Goal: Task Accomplishment & Management: Manage account settings

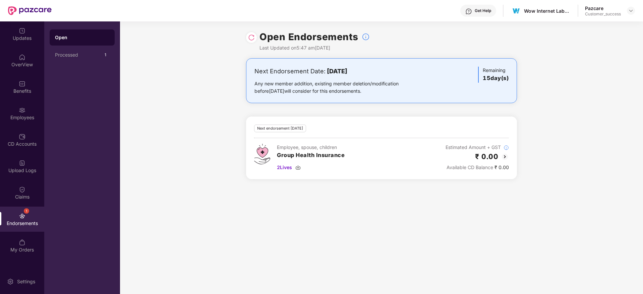
click at [636, 6] on header "Get Help Wow Internet Labz Private Limited Pazcare Customer_success" at bounding box center [321, 10] width 643 height 21
click at [632, 9] on img at bounding box center [630, 10] width 5 height 5
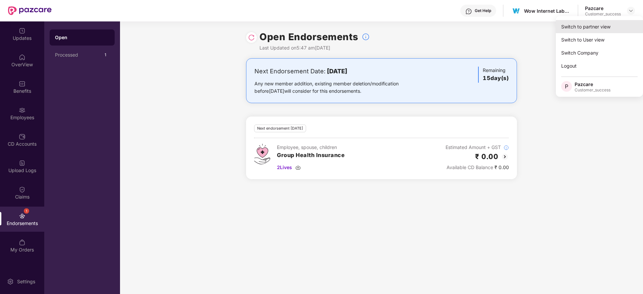
click at [601, 28] on div "Switch to partner view" at bounding box center [599, 26] width 87 height 13
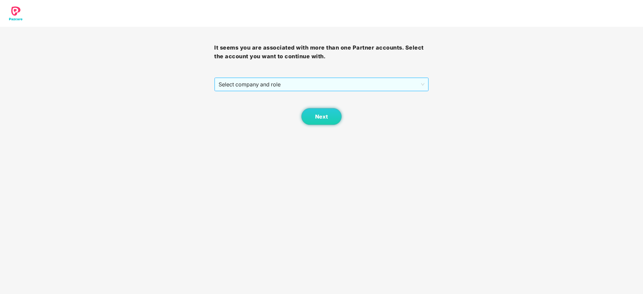
click at [300, 84] on span "Select company and role" at bounding box center [322, 84] width 206 height 13
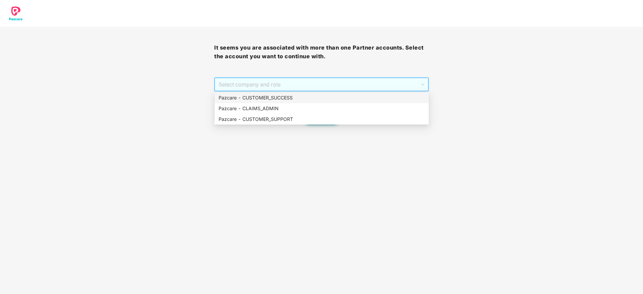
click at [298, 98] on div "Pazcare - CUSTOMER_SUCCESS" at bounding box center [322, 97] width 206 height 7
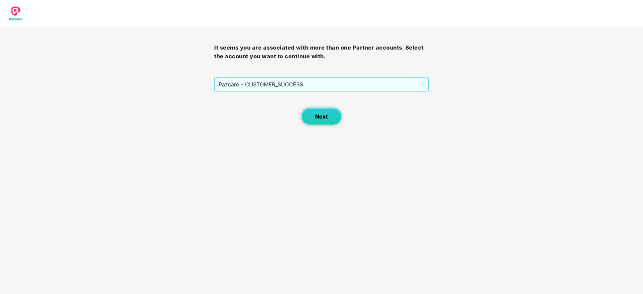
click at [315, 114] on button "Next" at bounding box center [321, 116] width 40 height 17
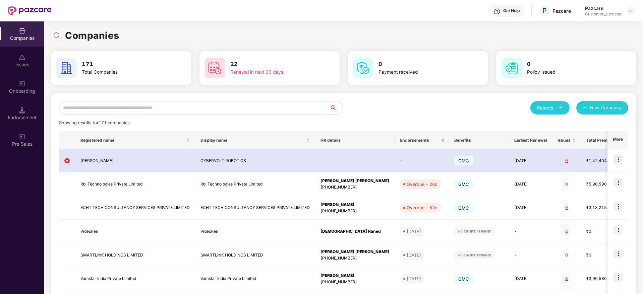
click at [186, 112] on input "text" at bounding box center [194, 107] width 271 height 13
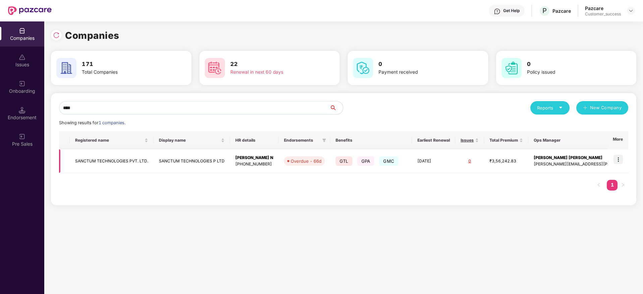
type input "****"
click at [242, 168] on td "Vinodh N +917892726719" at bounding box center [254, 162] width 49 height 24
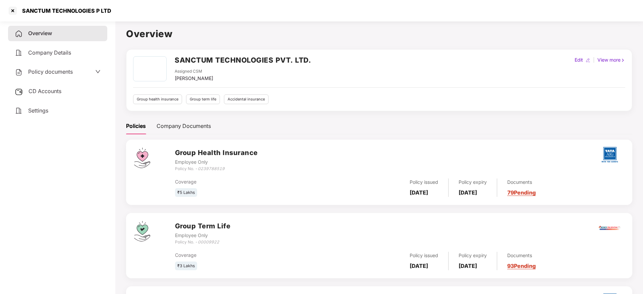
click at [65, 70] on span "Policy documents" at bounding box center [50, 71] width 45 height 7
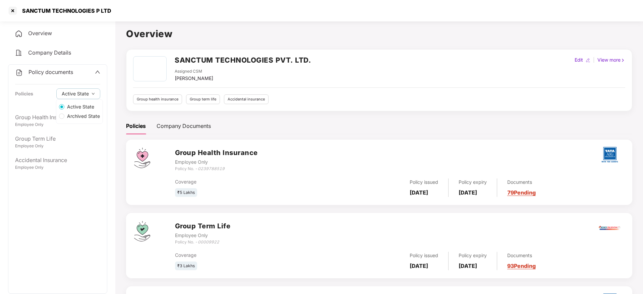
click at [60, 121] on div "Active State Archived State" at bounding box center [79, 111] width 47 height 25
click at [5, 112] on aside "Overview Company Details Policy documents Policies Active State Group Health In…" at bounding box center [57, 156] width 115 height 276
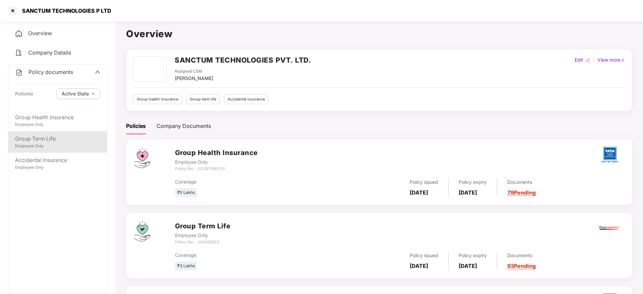
click at [44, 131] on div "Group Term Life Employee Only" at bounding box center [57, 141] width 99 height 21
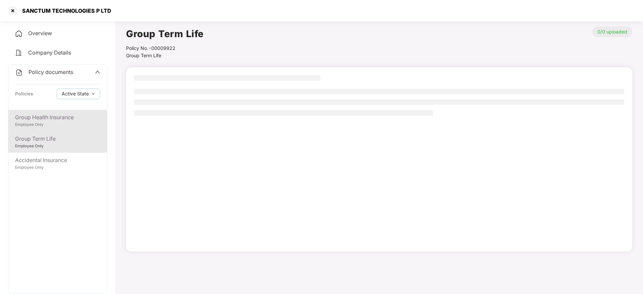
click at [55, 127] on div "Employee Only" at bounding box center [57, 125] width 85 height 6
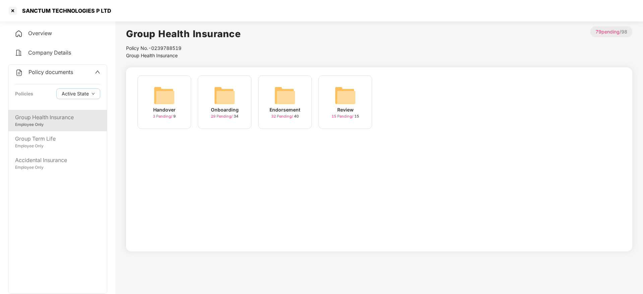
click at [291, 110] on div "Endorsement" at bounding box center [285, 109] width 31 height 7
click at [409, 118] on span "8 Pending /" at bounding box center [403, 116] width 20 height 5
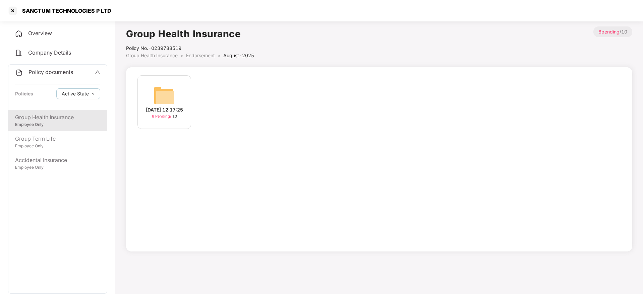
click at [178, 110] on div "12-Aug-2025 12:17:25" at bounding box center [164, 109] width 37 height 7
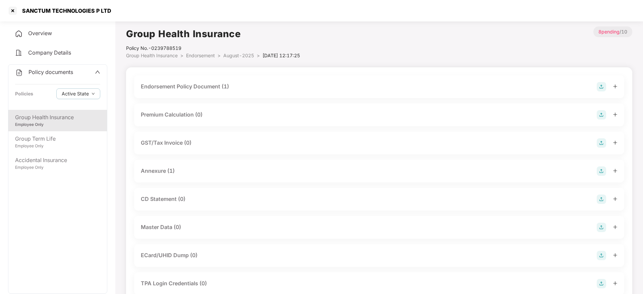
click at [51, 112] on div "Group Health Insurance Employee Only" at bounding box center [57, 120] width 99 height 21
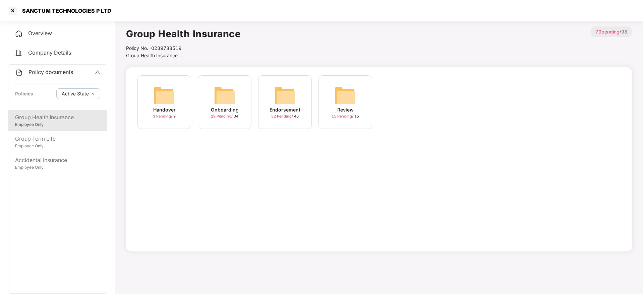
click at [288, 114] on span "32 Pending /" at bounding box center [282, 116] width 23 height 5
click at [402, 117] on span "8 Pending /" at bounding box center [403, 116] width 20 height 5
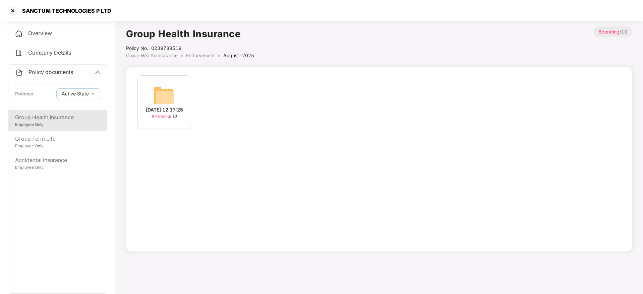
click at [161, 106] on div "12-Aug-2025 12:17:25" at bounding box center [164, 109] width 37 height 7
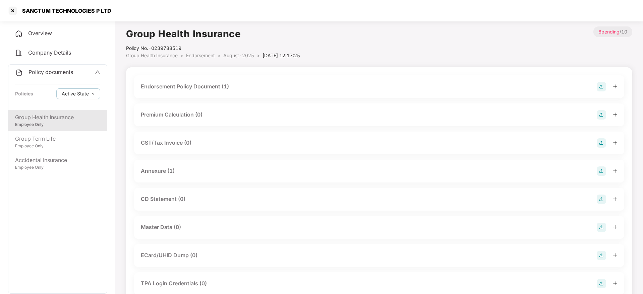
click at [230, 54] on span "August-2025" at bounding box center [238, 56] width 31 height 6
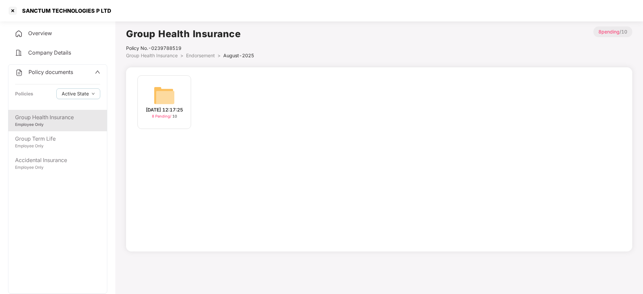
click at [214, 55] on span "Endorsement" at bounding box center [200, 56] width 29 height 6
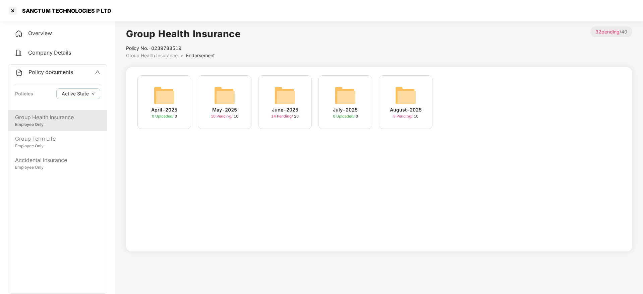
click at [396, 95] on img at bounding box center [405, 95] width 21 height 21
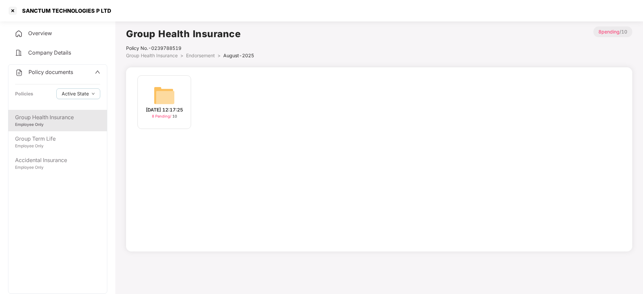
click at [165, 99] on img at bounding box center [164, 95] width 21 height 21
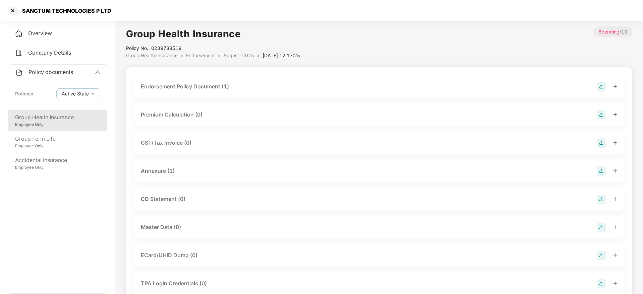
click at [101, 13] on div "SANCTUM TECHNOLOGIES P LTD" at bounding box center [64, 10] width 93 height 7
copy div "SANCTUM TECHNOLOGIES P LTD"
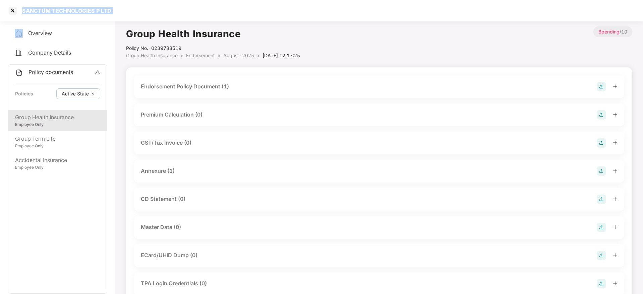
click at [58, 10] on div "SANCTUM TECHNOLOGIES P LTD" at bounding box center [64, 10] width 93 height 7
click at [14, 13] on div at bounding box center [12, 10] width 11 height 11
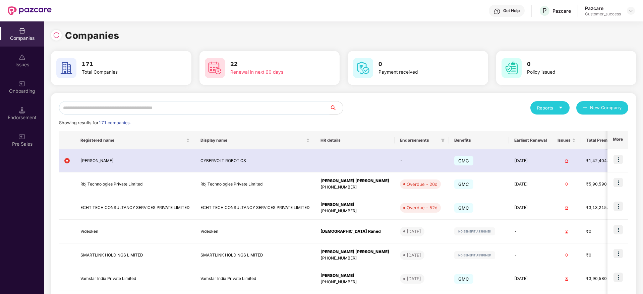
click at [239, 105] on input "text" at bounding box center [194, 107] width 271 height 13
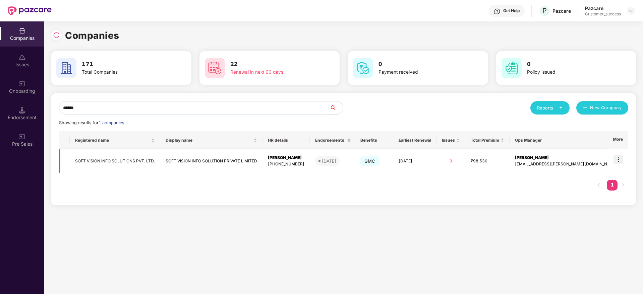
type input "******"
click at [620, 159] on img at bounding box center [618, 159] width 9 height 9
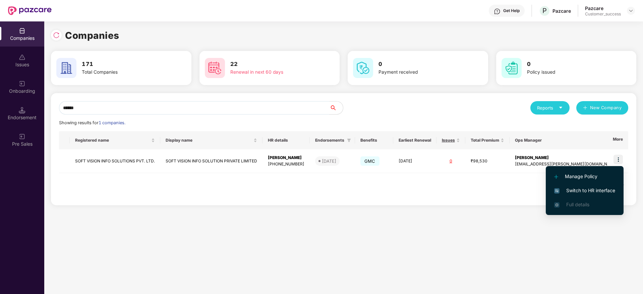
click at [604, 190] on span "Switch to HR interface" at bounding box center [584, 190] width 61 height 7
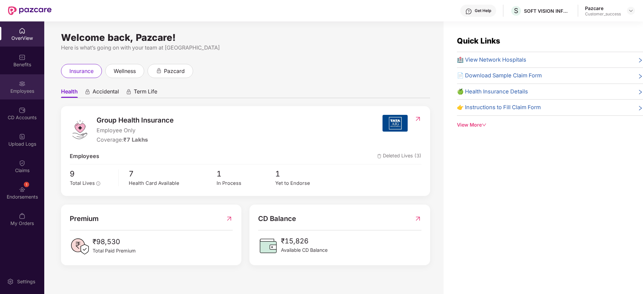
click at [23, 97] on div "Employees" at bounding box center [22, 86] width 44 height 25
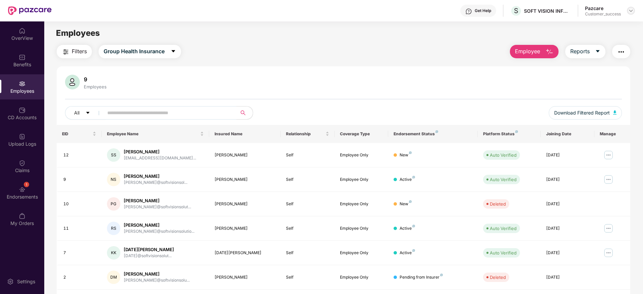
click at [631, 10] on img at bounding box center [630, 10] width 5 height 5
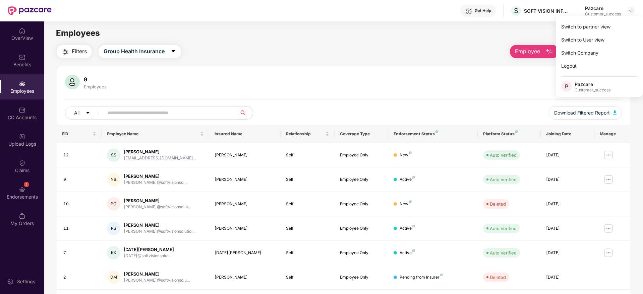
click at [624, 25] on div "Switch to partner view" at bounding box center [599, 26] width 87 height 13
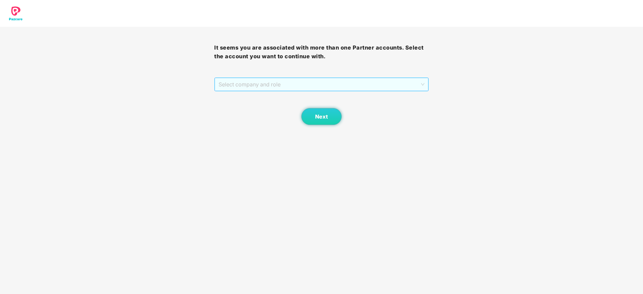
click at [314, 78] on span "Select company and role" at bounding box center [322, 84] width 206 height 13
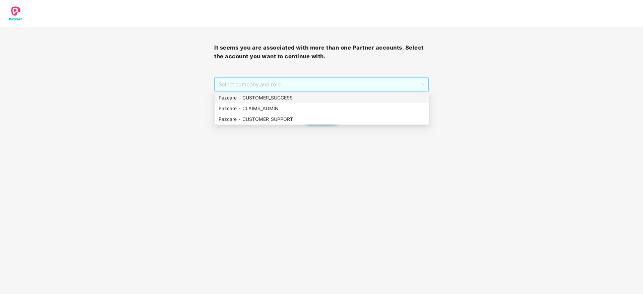
click at [312, 94] on div "Pazcare - CUSTOMER_SUCCESS" at bounding box center [322, 98] width 214 height 11
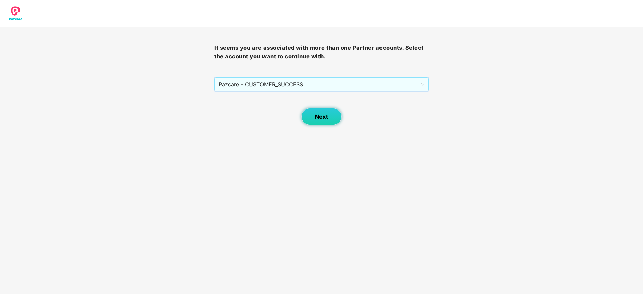
click at [320, 120] on button "Next" at bounding box center [321, 116] width 40 height 17
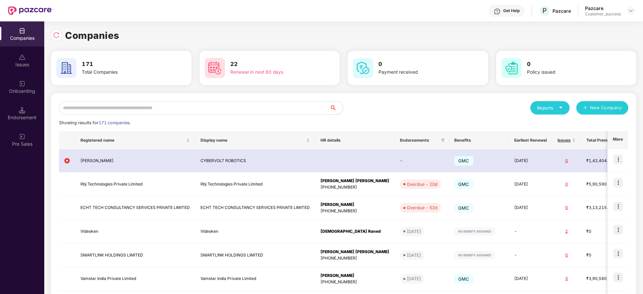
click at [274, 110] on input "text" at bounding box center [194, 107] width 271 height 13
paste input "*********"
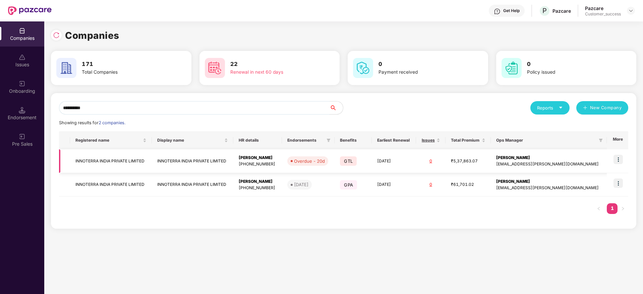
type input "*********"
click at [616, 161] on img at bounding box center [618, 159] width 9 height 9
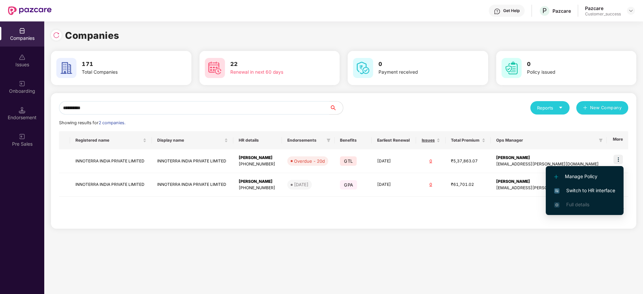
click at [592, 189] on span "Switch to HR interface" at bounding box center [584, 190] width 61 height 7
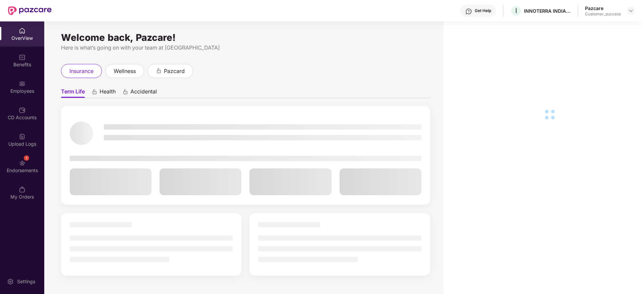
click at [20, 165] on img at bounding box center [22, 163] width 7 height 7
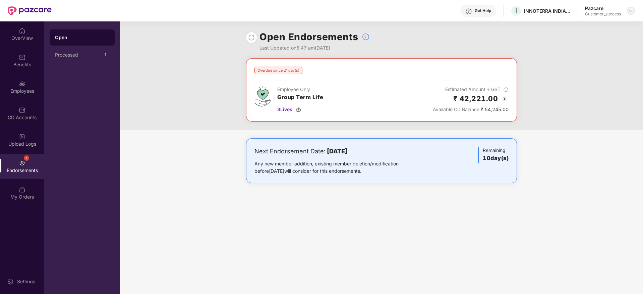
click at [630, 7] on div at bounding box center [631, 11] width 8 height 8
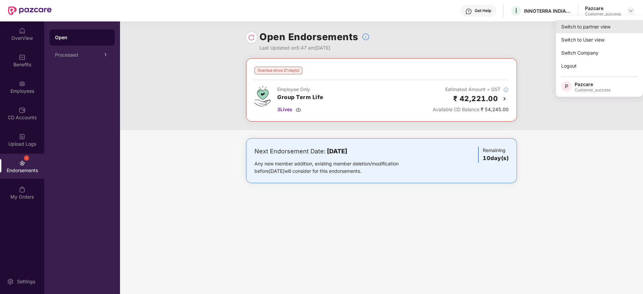
click at [623, 23] on div "Switch to partner view" at bounding box center [599, 26] width 87 height 13
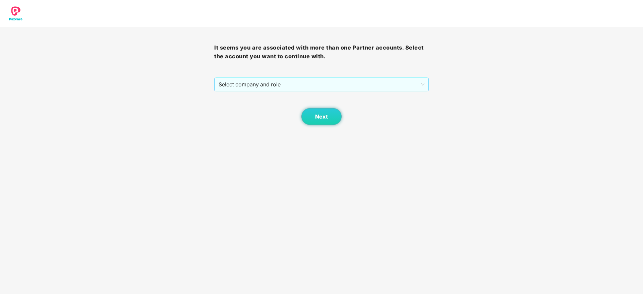
click at [334, 84] on span "Select company and role" at bounding box center [322, 84] width 206 height 13
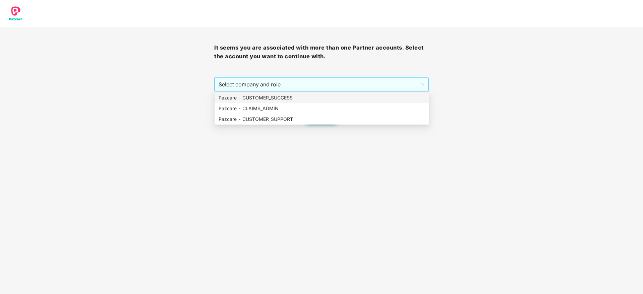
click at [335, 90] on span "Select company and role" at bounding box center [322, 84] width 206 height 13
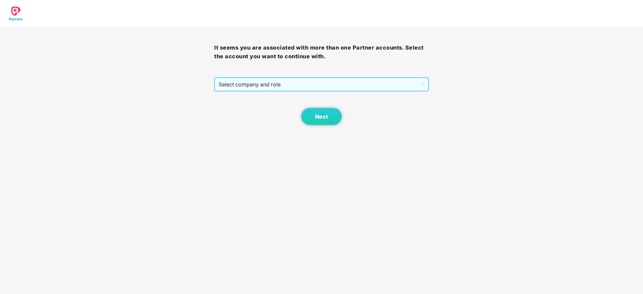
click at [335, 98] on div "Next" at bounding box center [321, 109] width 214 height 34
click at [338, 85] on span "Select company and role" at bounding box center [322, 84] width 206 height 13
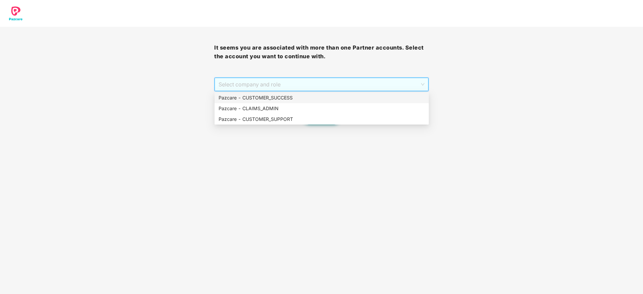
click at [337, 93] on div "Pazcare - CUSTOMER_SUCCESS" at bounding box center [322, 98] width 214 height 11
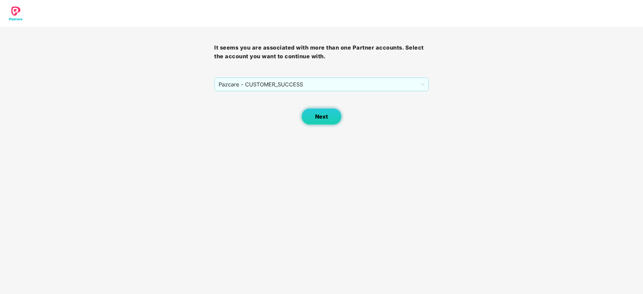
click at [337, 116] on button "Next" at bounding box center [321, 116] width 40 height 17
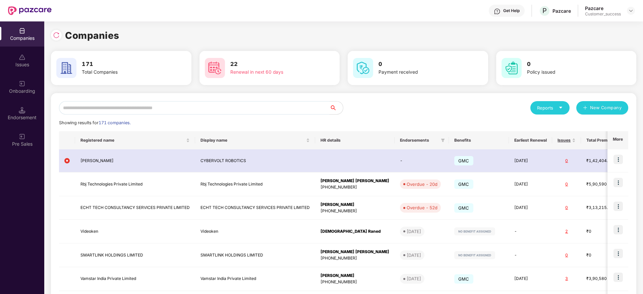
click at [279, 110] on input "text" at bounding box center [194, 107] width 271 height 13
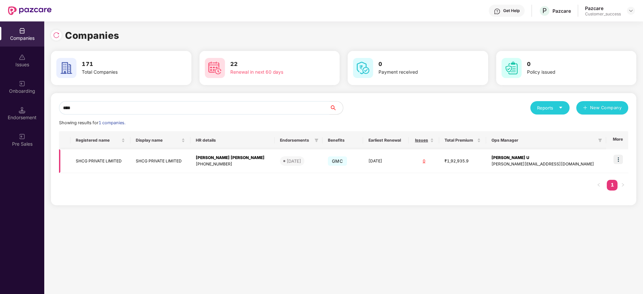
type input "****"
click at [616, 163] on img at bounding box center [618, 159] width 9 height 9
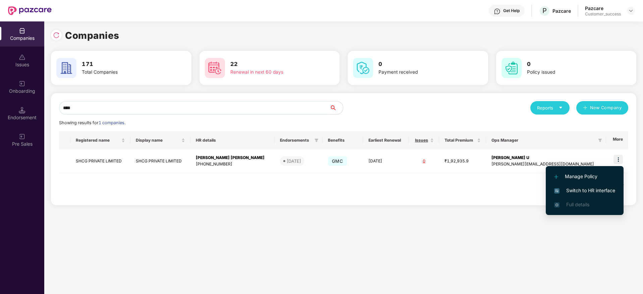
click at [610, 188] on span "Switch to HR interface" at bounding box center [584, 190] width 61 height 7
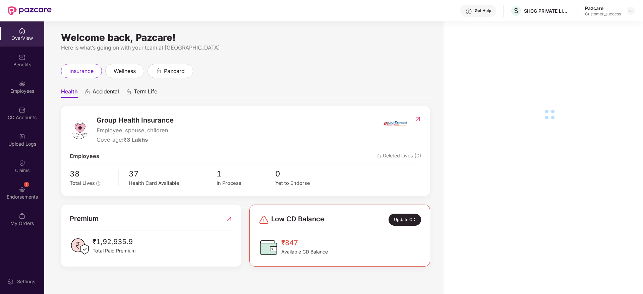
click at [28, 66] on div "Benefits" at bounding box center [22, 64] width 44 height 7
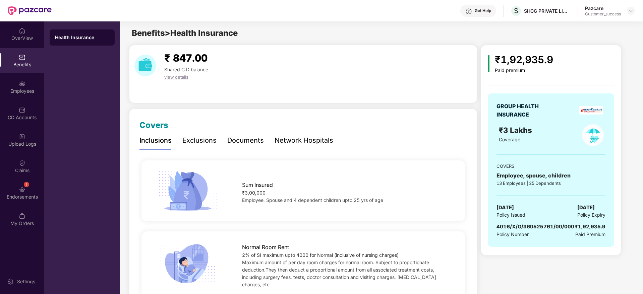
click at [234, 143] on div "Documents" at bounding box center [245, 140] width 37 height 10
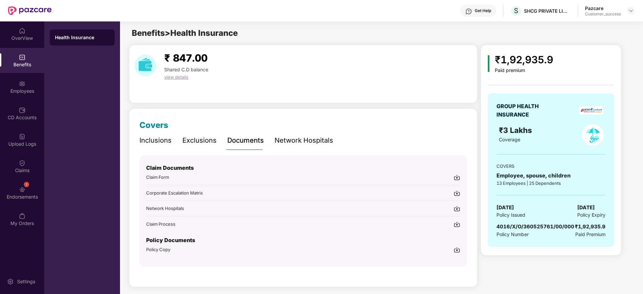
click at [457, 249] on img at bounding box center [457, 250] width 7 height 7
click at [545, 18] on div "SHCG PRIVATE LIMITED" at bounding box center [537, 23] width 55 height 11
click at [545, 18] on div "Get Help S SHCG PRIVATE LIMITED Pazcare Customer_success" at bounding box center [344, 10] width 584 height 21
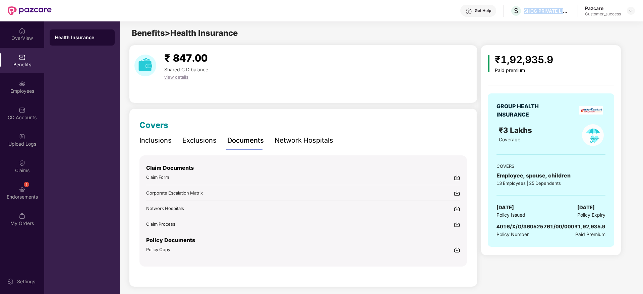
copy div "SHCG PRIVATE LIMITED"
click at [556, 34] on div "Benefits > Health Insurance" at bounding box center [381, 33] width 522 height 13
click at [624, 11] on div "Pazcare Customer_success" at bounding box center [610, 11] width 50 height 12
click at [632, 9] on img at bounding box center [630, 10] width 5 height 5
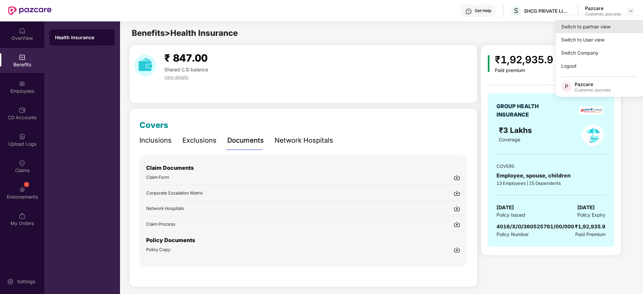
click at [622, 27] on div "Switch to partner view" at bounding box center [599, 26] width 87 height 13
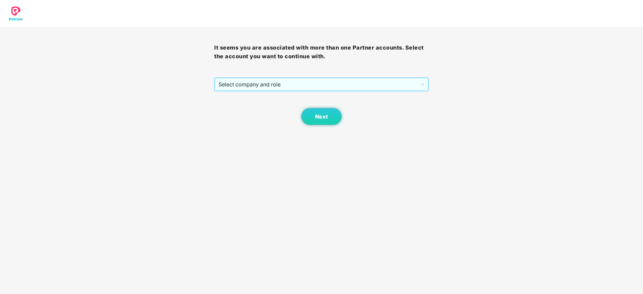
click at [278, 90] on span "Select company and role" at bounding box center [322, 84] width 206 height 13
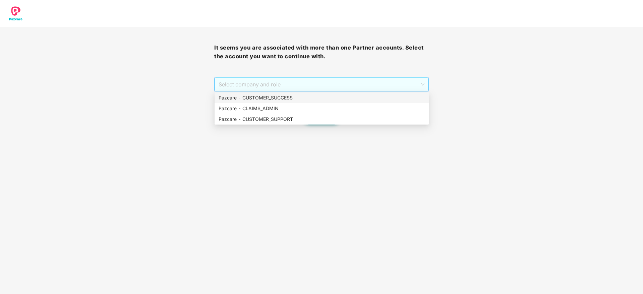
click at [279, 101] on div "Pazcare - CUSTOMER_SUCCESS" at bounding box center [322, 97] width 206 height 7
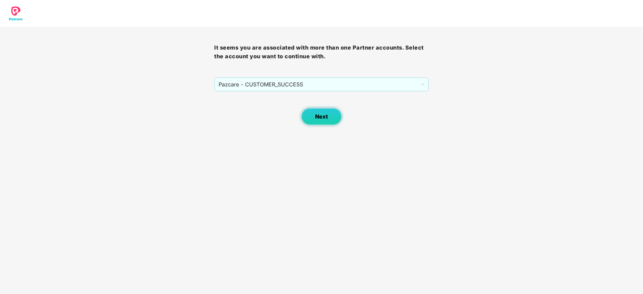
click at [320, 124] on button "Next" at bounding box center [321, 116] width 40 height 17
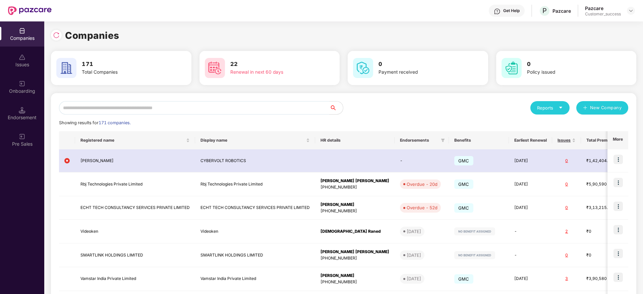
click at [57, 37] on img at bounding box center [56, 35] width 7 height 7
click at [628, 13] on div at bounding box center [631, 11] width 8 height 8
click at [630, 13] on img at bounding box center [630, 10] width 5 height 5
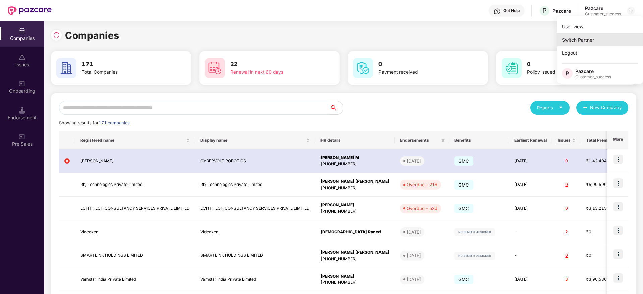
click at [584, 40] on div "Switch Partner" at bounding box center [600, 39] width 87 height 13
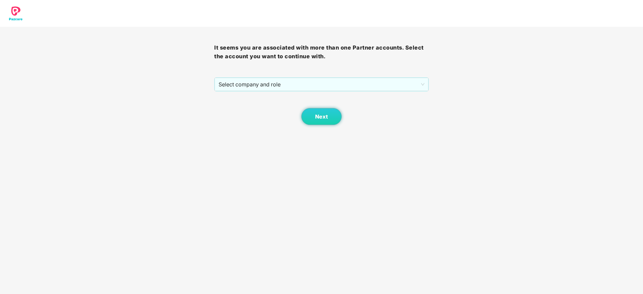
click at [333, 92] on div "Next" at bounding box center [321, 109] width 214 height 34
click at [334, 89] on span "Select company and role" at bounding box center [322, 84] width 206 height 13
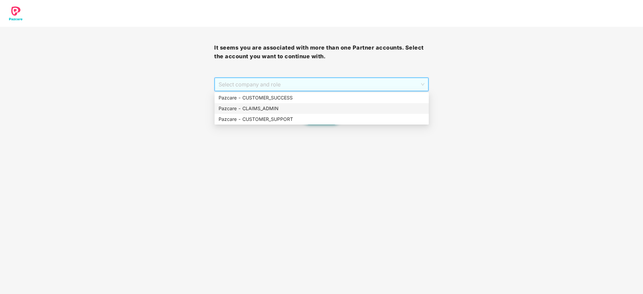
click at [322, 105] on div "Pazcare - CLAIMS_ADMIN" at bounding box center [322, 108] width 206 height 7
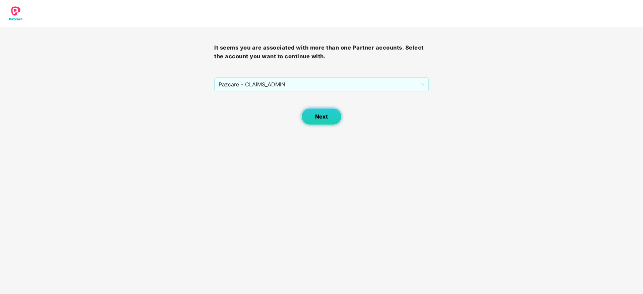
click at [323, 118] on span "Next" at bounding box center [321, 117] width 13 height 6
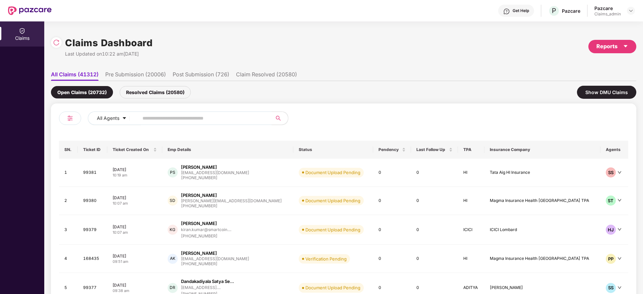
drag, startPoint x: 122, startPoint y: 76, endPoint x: 118, endPoint y: 73, distance: 4.5
click at [121, 75] on li "Pre Submission (20006)" at bounding box center [135, 76] width 61 height 10
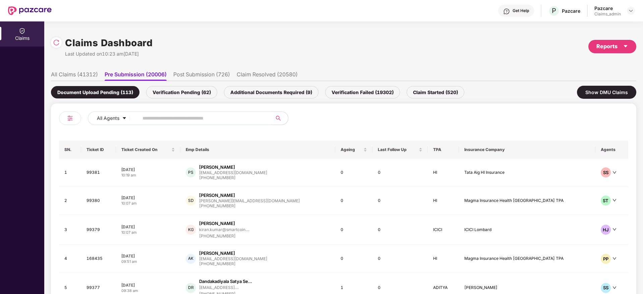
click at [219, 49] on div "Claims Dashboard Last Updated on 10:23 am, 26 Aug 2025 Reports" at bounding box center [344, 47] width 586 height 36
click at [215, 76] on li "Post Submission (726)" at bounding box center [201, 76] width 57 height 10
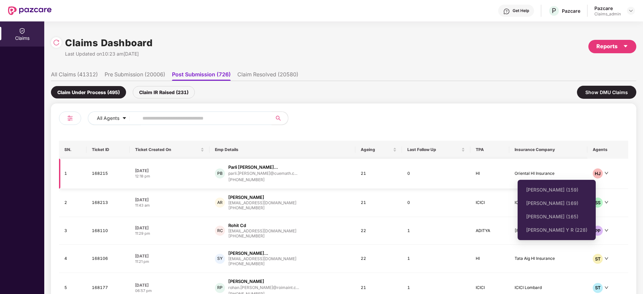
click at [605, 172] on icon "down" at bounding box center [607, 173] width 4 height 4
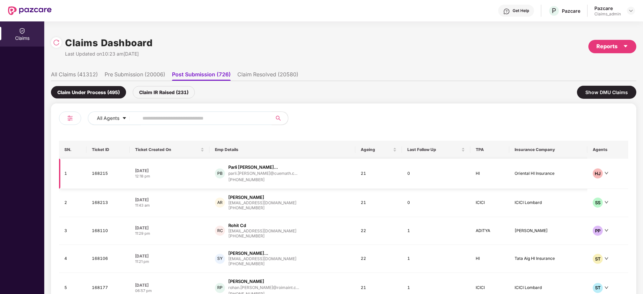
click at [605, 172] on icon "down" at bounding box center [607, 173] width 4 height 4
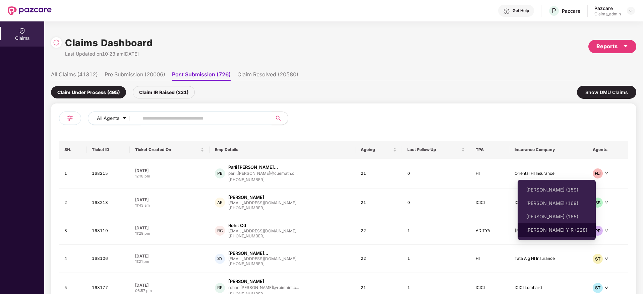
click at [556, 233] on span "Shreyas Srivatsa Datta Y R (228)" at bounding box center [556, 230] width 61 height 7
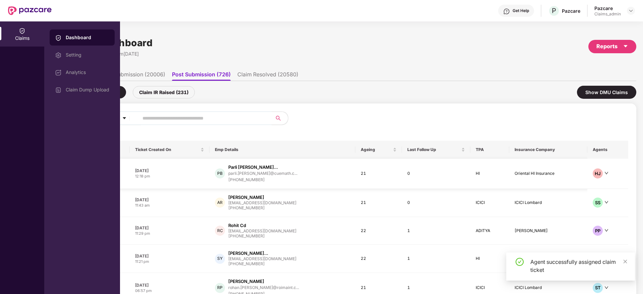
click at [607, 172] on div "HJ" at bounding box center [608, 174] width 30 height 10
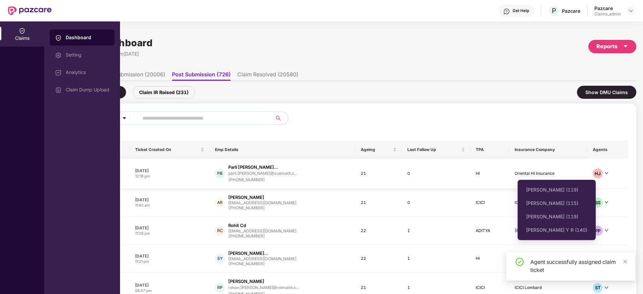
click at [605, 172] on icon "down" at bounding box center [607, 173] width 4 height 4
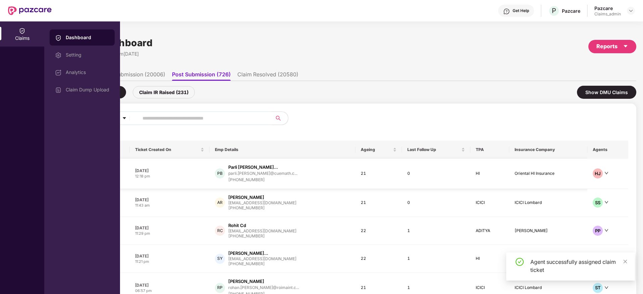
click at [605, 172] on icon "down" at bounding box center [607, 173] width 4 height 4
click at [483, 112] on div at bounding box center [486, 121] width 285 height 19
click at [605, 172] on icon "down" at bounding box center [607, 173] width 4 height 4
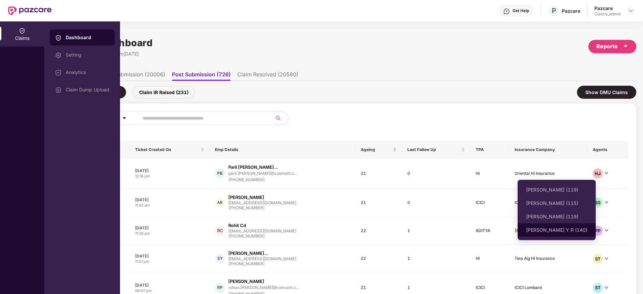
click at [552, 230] on span "Shreyas Srivatsa Datta Y R (140)" at bounding box center [556, 230] width 61 height 7
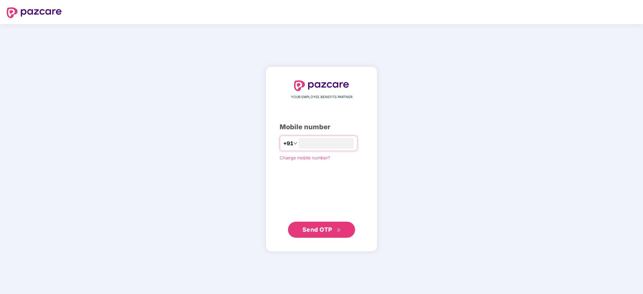
type input "**********"
click at [343, 233] on button "Send OTP" at bounding box center [321, 230] width 67 height 16
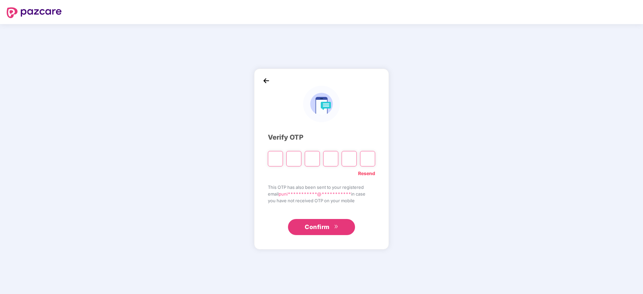
type input "*"
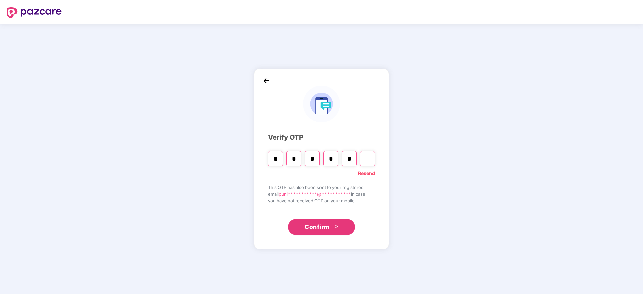
type input "*"
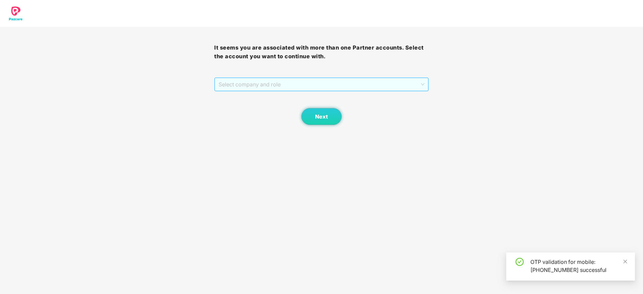
click at [312, 88] on span "Select company and role" at bounding box center [322, 84] width 206 height 13
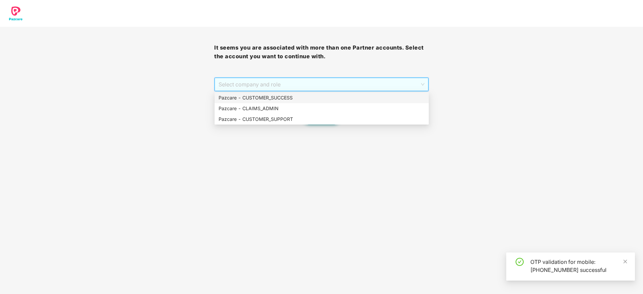
click at [308, 101] on div "Pazcare - CUSTOMER_SUCCESS" at bounding box center [322, 97] width 206 height 7
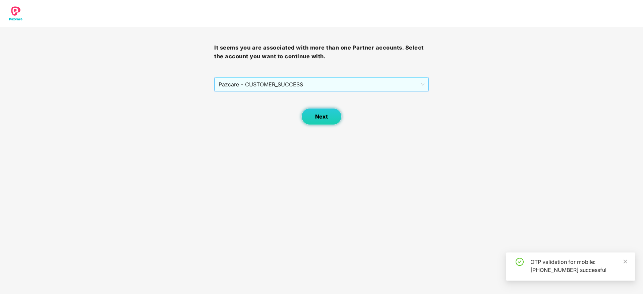
click at [311, 112] on button "Next" at bounding box center [321, 116] width 40 height 17
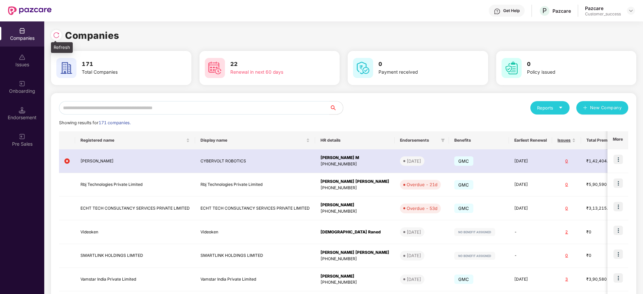
click at [55, 36] on img at bounding box center [56, 35] width 7 height 7
click at [216, 106] on input "text" at bounding box center [194, 107] width 271 height 13
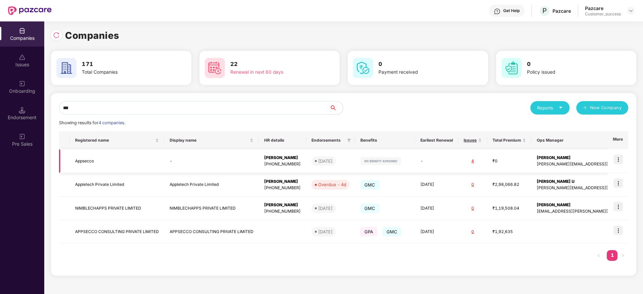
type input "***"
click at [618, 159] on img at bounding box center [618, 159] width 9 height 9
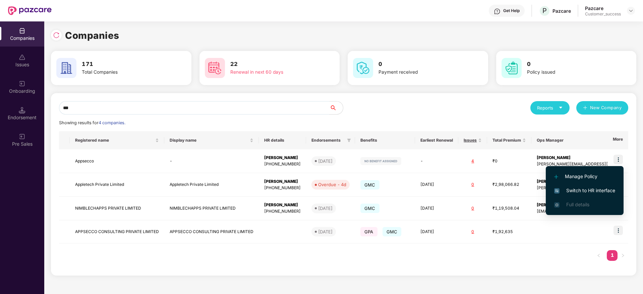
click at [604, 192] on span "Switch to HR interface" at bounding box center [584, 190] width 61 height 7
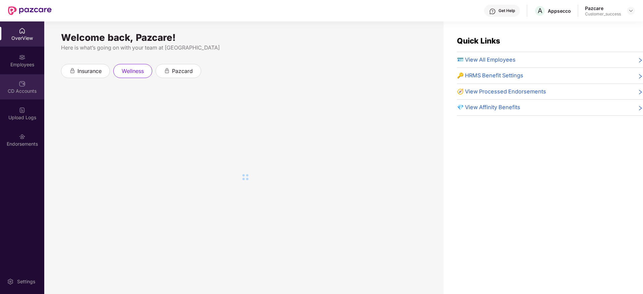
click at [18, 74] on div "CD Accounts" at bounding box center [22, 86] width 44 height 25
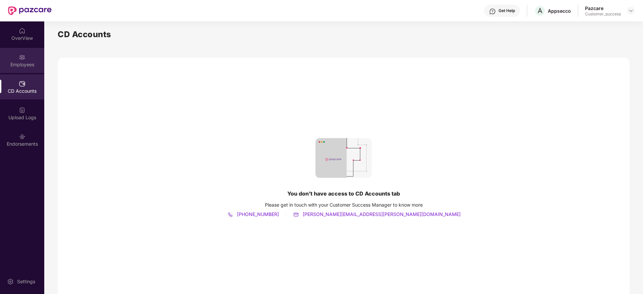
click at [19, 63] on div "Employees" at bounding box center [22, 64] width 44 height 7
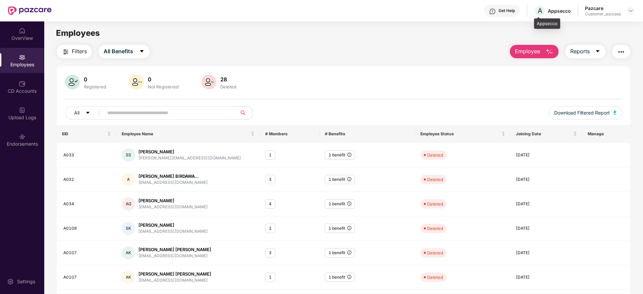
click at [551, 9] on div "Appsecco" at bounding box center [559, 11] width 23 height 6
copy div "Appsecco"
click at [630, 11] on img at bounding box center [630, 10] width 5 height 5
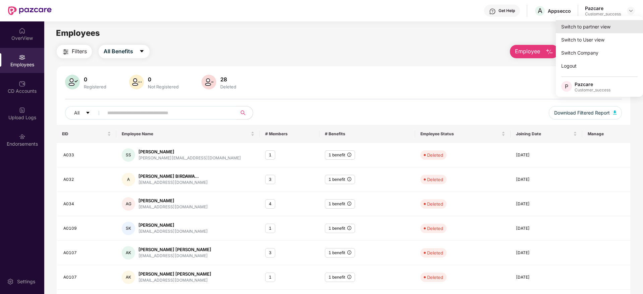
click at [618, 23] on div "Switch to partner view" at bounding box center [599, 26] width 87 height 13
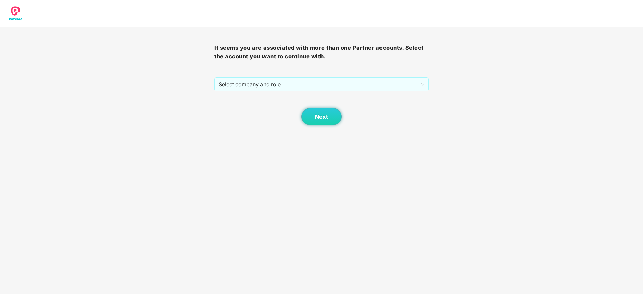
click at [351, 91] on div "Select company and role" at bounding box center [321, 84] width 214 height 14
click at [344, 95] on div "Next" at bounding box center [321, 109] width 214 height 34
click at [345, 89] on span "Select company and role" at bounding box center [322, 84] width 206 height 13
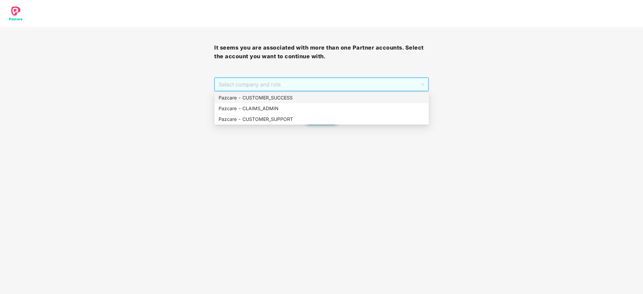
click at [342, 95] on div "Pazcare - CUSTOMER_SUCCESS" at bounding box center [322, 97] width 206 height 7
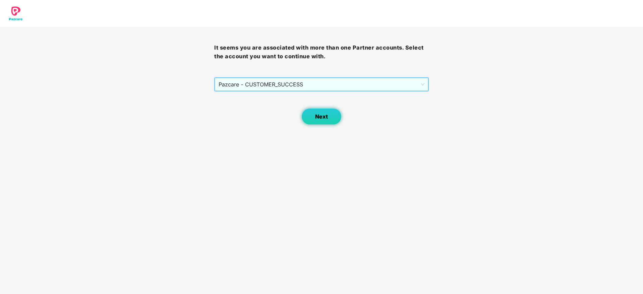
click at [326, 123] on button "Next" at bounding box center [321, 116] width 40 height 17
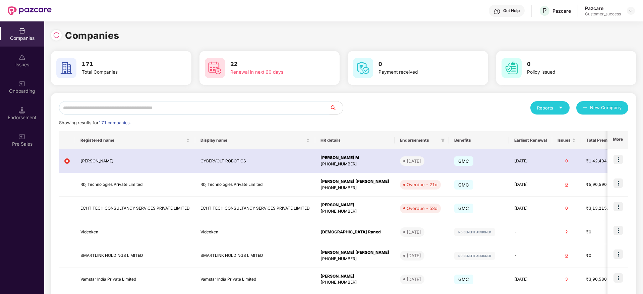
click at [251, 106] on input "text" at bounding box center [194, 107] width 271 height 13
paste input "********"
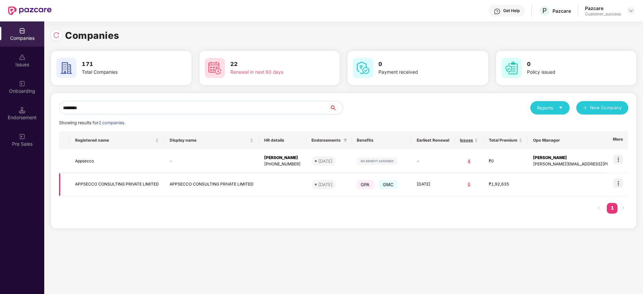
type input "********"
click at [622, 178] on td at bounding box center [618, 184] width 21 height 23
click at [619, 186] on img at bounding box center [618, 183] width 9 height 9
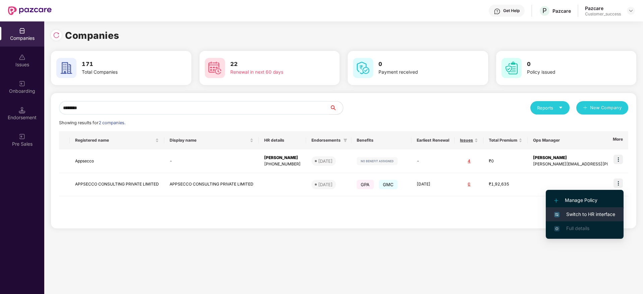
click at [603, 214] on span "Switch to HR interface" at bounding box center [584, 214] width 61 height 7
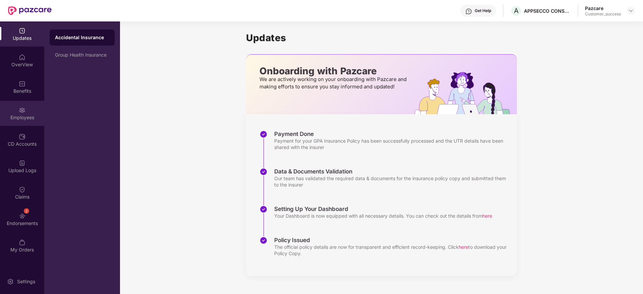
click at [26, 111] on div "Employees" at bounding box center [22, 113] width 44 height 25
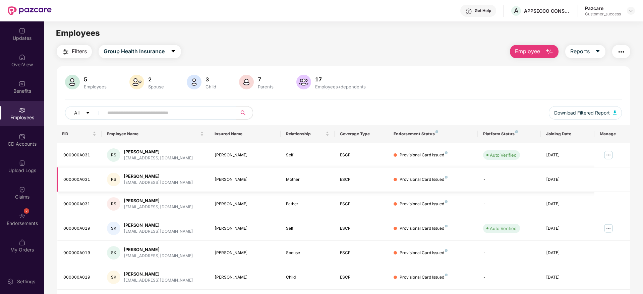
scroll to position [118, 0]
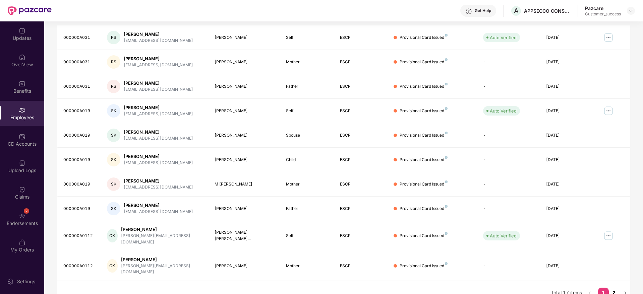
click at [613, 288] on link "2" at bounding box center [614, 293] width 11 height 10
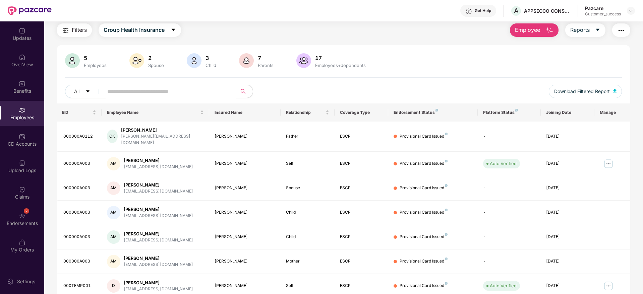
scroll to position [0, 0]
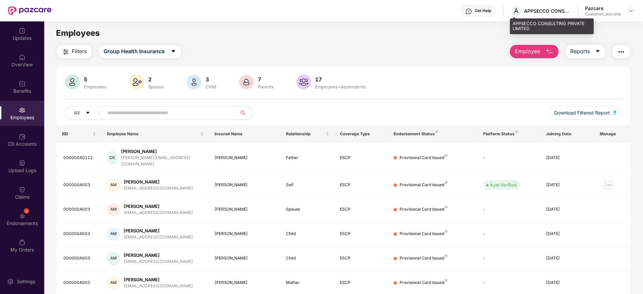
click at [540, 10] on div "APPSECCO CONSULTING PRIVATE LIMITED" at bounding box center [547, 11] width 47 height 6
copy div "APPSECCO CONSULTING PRIVATE LIMITED"
click at [379, 50] on div "Filters Group Health Insurance Employee Reports" at bounding box center [344, 51] width 574 height 13
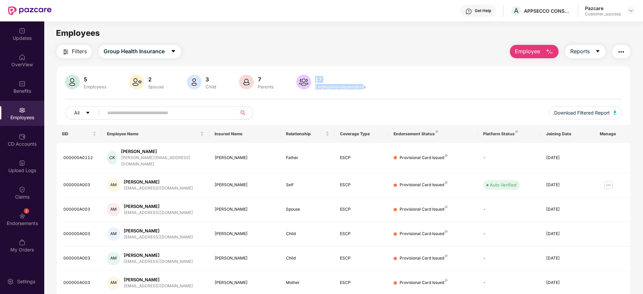
drag, startPoint x: 316, startPoint y: 71, endPoint x: 363, endPoint y: 90, distance: 50.6
click at [363, 90] on div "5 Employees 2 Spouse 3 Child 7 Parents 17 Employees+dependents All Download Fil…" at bounding box center [344, 205] width 574 height 278
click at [363, 90] on div "17 Employees+dependents" at bounding box center [331, 83] width 73 height 16
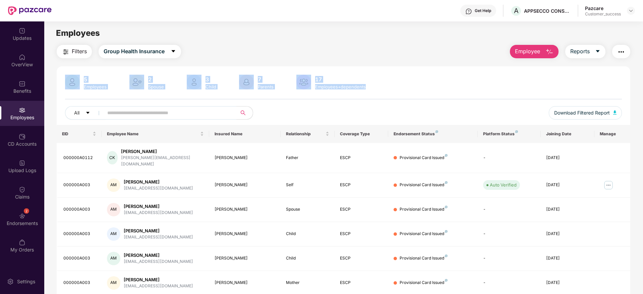
drag, startPoint x: 363, startPoint y: 90, endPoint x: 121, endPoint y: 32, distance: 249.2
click at [121, 34] on main "Employees Filters Group Health Insurance Employee Reports 5 Employees 2 Spouse …" at bounding box center [343, 168] width 599 height 294
click at [121, 32] on div "Employees" at bounding box center [343, 33] width 599 height 13
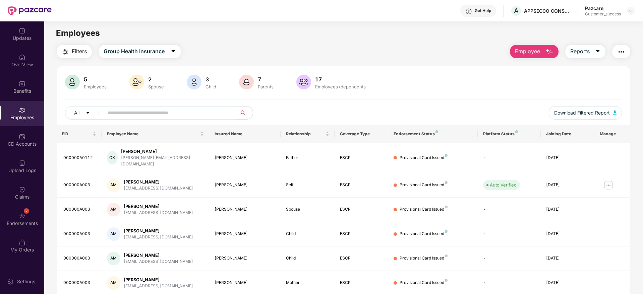
click at [82, 51] on span "Filters" at bounding box center [79, 51] width 15 height 8
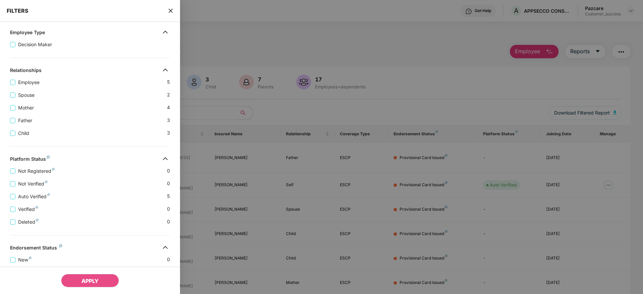
scroll to position [166, 0]
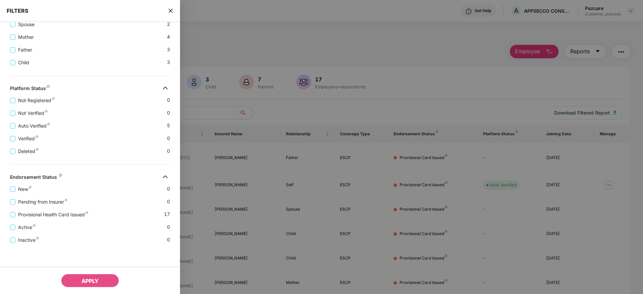
click at [168, 10] on icon "close" at bounding box center [170, 10] width 5 height 5
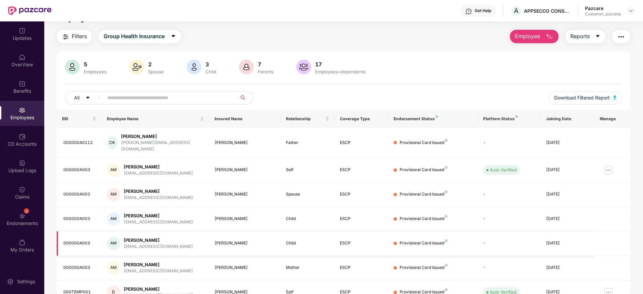
scroll to position [0, 0]
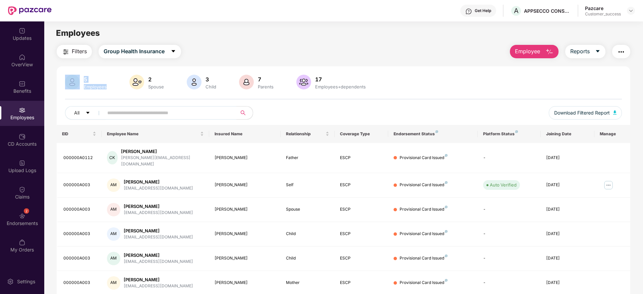
drag, startPoint x: 110, startPoint y: 86, endPoint x: 70, endPoint y: 71, distance: 43.1
click at [70, 71] on div "5 Employees 2 Spouse 3 Child 7 Parents 17 Employees+dependents All Download Fil…" at bounding box center [344, 205] width 574 height 278
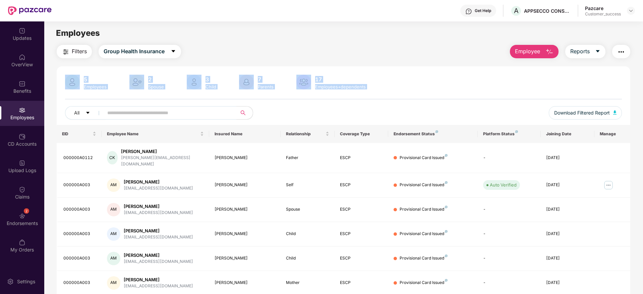
drag, startPoint x: 70, startPoint y: 71, endPoint x: 127, endPoint y: 95, distance: 62.1
click at [127, 95] on div "5 Employees 2 Spouse 3 Child 7 Parents 17 Employees+dependents All Download Fil…" at bounding box center [344, 205] width 574 height 278
click at [119, 91] on div "5 Employees 2 Spouse 3 Child 7 Parents 17 Employees+dependents All Download Fil…" at bounding box center [344, 100] width 574 height 50
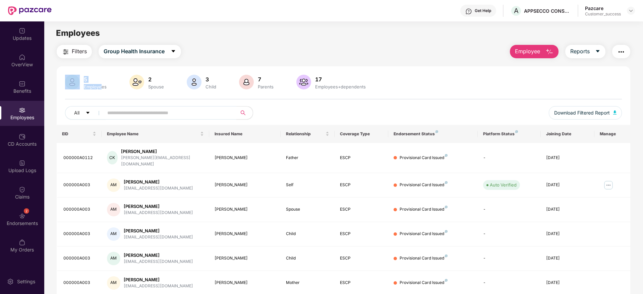
drag, startPoint x: 103, startPoint y: 89, endPoint x: 76, endPoint y: 74, distance: 30.9
click at [76, 74] on div "5 Employees 2 Spouse 3 Child 7 Parents 17 Employees+dependents All Download Fil…" at bounding box center [344, 205] width 574 height 278
click at [74, 74] on div "5 Employees 2 Spouse 3 Child 7 Parents 17 Employees+dependents All Download Fil…" at bounding box center [344, 205] width 574 height 278
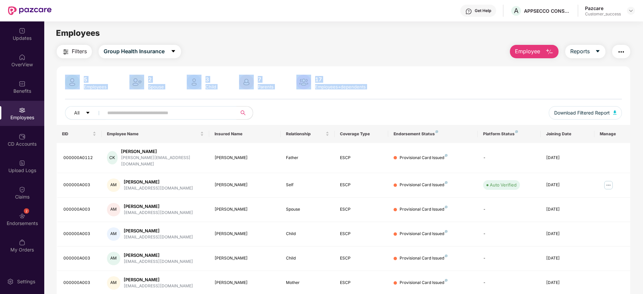
drag, startPoint x: 74, startPoint y: 74, endPoint x: 121, endPoint y: 94, distance: 51.6
click at [121, 94] on div "5 Employees 2 Spouse 3 Child 7 Parents 17 Employees+dependents All Download Fil…" at bounding box center [344, 205] width 574 height 278
click at [121, 94] on div "5 Employees 2 Spouse 3 Child 7 Parents 17 Employees+dependents All Download Fil…" at bounding box center [344, 100] width 574 height 50
drag, startPoint x: 121, startPoint y: 94, endPoint x: 77, endPoint y: 68, distance: 51.1
click at [77, 68] on div "5 Employees 2 Spouse 3 Child 7 Parents 17 Employees+dependents All Download Fil…" at bounding box center [344, 205] width 574 height 278
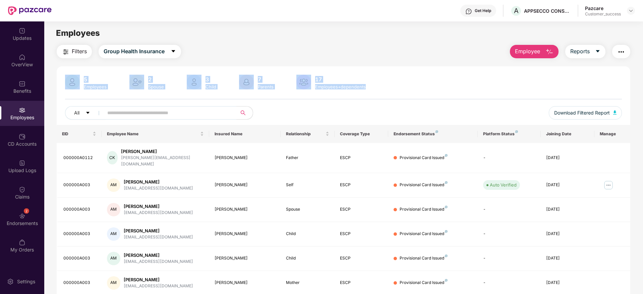
click at [75, 68] on div "5 Employees 2 Spouse 3 Child 7 Parents 17 Employees+dependents All Download Fil…" at bounding box center [344, 205] width 574 height 278
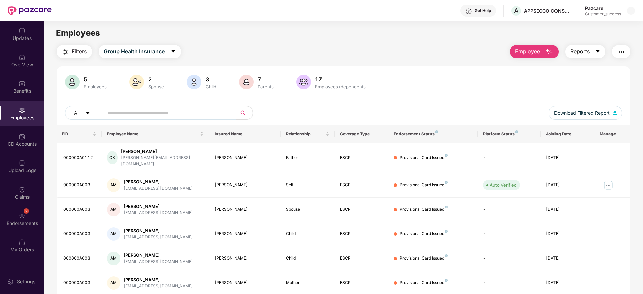
click at [585, 51] on span "Reports" at bounding box center [579, 51] width 19 height 8
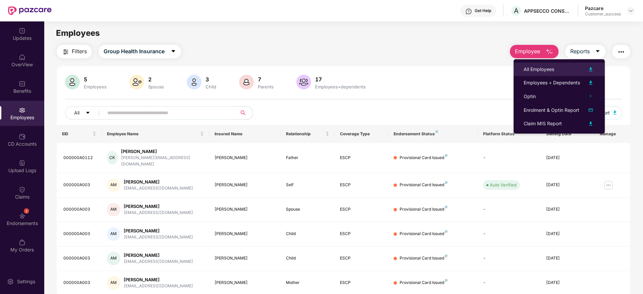
click at [558, 72] on div "All Employees" at bounding box center [559, 69] width 71 height 8
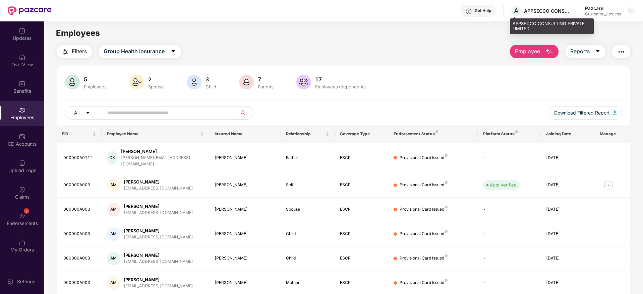
click at [546, 9] on div "APPSECCO CONSULTING PRIVATE LIMITED" at bounding box center [547, 11] width 47 height 6
copy div "APPSECCO CONSULTING PRIVATE LIMITED"
click at [355, 4] on div "Get Help A APPSECCO CONSULTING PRIVATE LIMITED Pazcare Customer_success" at bounding box center [344, 10] width 584 height 21
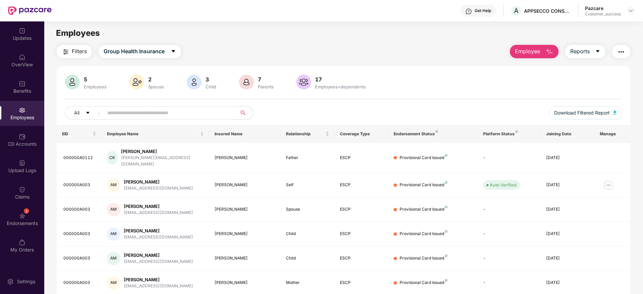
click at [627, 6] on div "Pazcare Customer_success" at bounding box center [610, 11] width 50 height 12
click at [628, 7] on div at bounding box center [631, 11] width 8 height 8
click at [632, 12] on img at bounding box center [630, 10] width 5 height 5
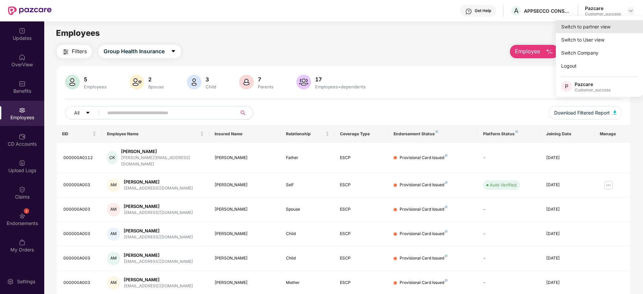
click at [614, 29] on div "Switch to partner view" at bounding box center [599, 26] width 87 height 13
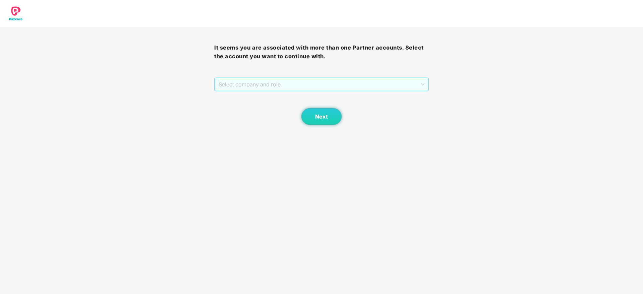
click at [357, 87] on span "Select company and role" at bounding box center [322, 84] width 206 height 13
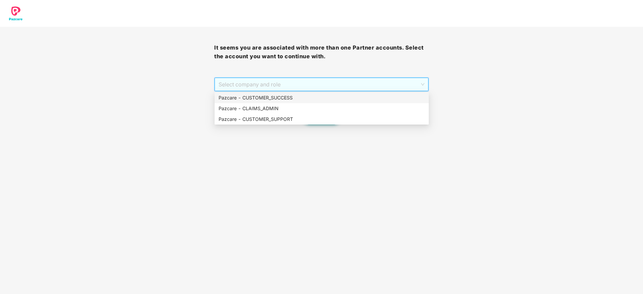
click at [344, 103] on div "Pazcare - CUSTOMER_SUCCESS" at bounding box center [322, 98] width 214 height 11
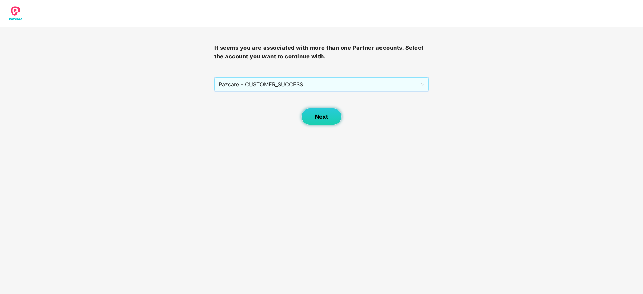
click at [324, 112] on button "Next" at bounding box center [321, 116] width 40 height 17
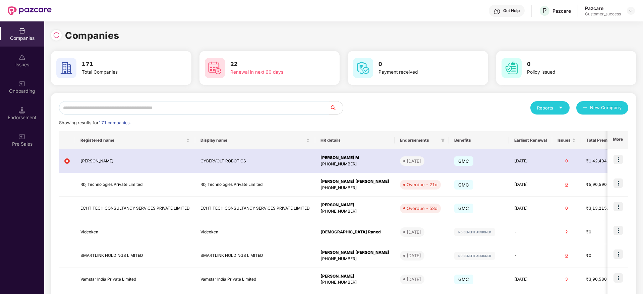
click at [216, 100] on div "Reports New Company Showing results for 171 companies. Registered name Display …" at bounding box center [344, 256] width 586 height 326
click at [191, 110] on input "text" at bounding box center [194, 107] width 271 height 13
click at [183, 114] on input "text" at bounding box center [194, 107] width 271 height 13
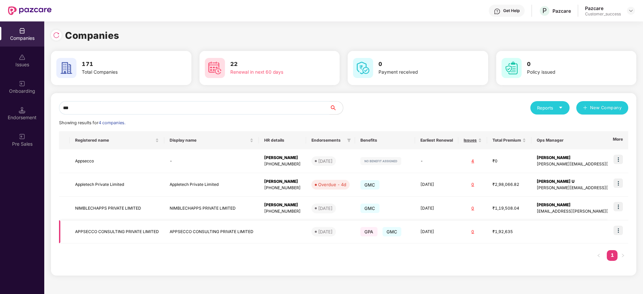
type input "***"
click at [623, 226] on img at bounding box center [618, 230] width 9 height 9
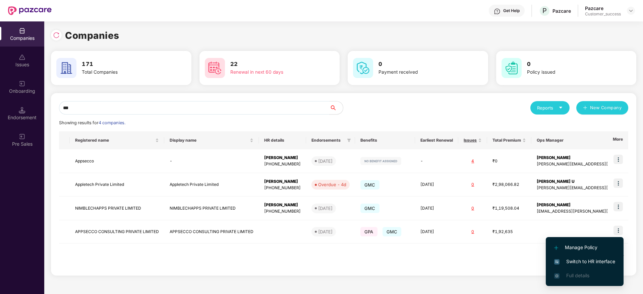
click at [606, 262] on span "Switch to HR interface" at bounding box center [584, 261] width 61 height 7
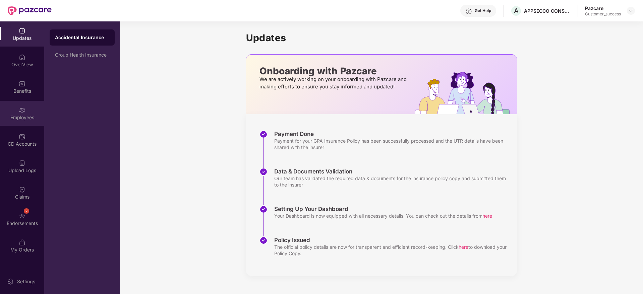
click at [33, 110] on div "Employees" at bounding box center [22, 113] width 44 height 25
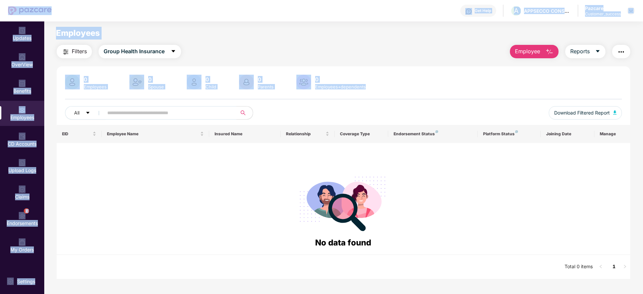
drag, startPoint x: 370, startPoint y: 90, endPoint x: 49, endPoint y: 20, distance: 328.8
click at [49, 20] on div "Get Help A APPSECCO CONSULTING PRIVATE LIMITED Pazcare Customer_success Updates…" at bounding box center [321, 147] width 643 height 294
click at [49, 20] on div at bounding box center [30, 10] width 44 height 21
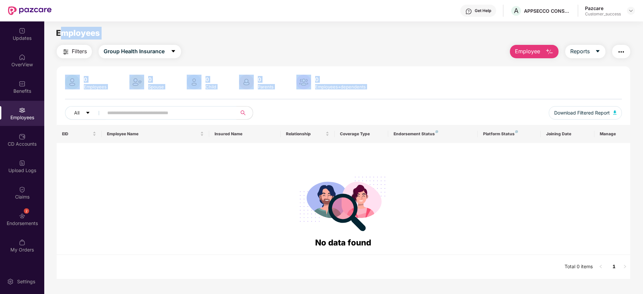
drag, startPoint x: 61, startPoint y: 24, endPoint x: 385, endPoint y: 110, distance: 335.2
click at [385, 110] on main "Employees Filters Group Health Insurance Employee Reports 0 Employees 0 Spouse …" at bounding box center [343, 168] width 599 height 294
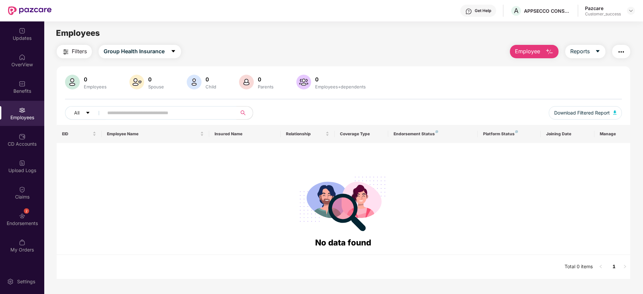
drag, startPoint x: 385, startPoint y: 110, endPoint x: 398, endPoint y: 101, distance: 15.9
click at [386, 110] on div "All" at bounding box center [227, 112] width 325 height 13
drag, startPoint x: 536, startPoint y: 51, endPoint x: 533, endPoint y: 63, distance: 12.4
click at [536, 52] on span "Employee" at bounding box center [527, 51] width 25 height 8
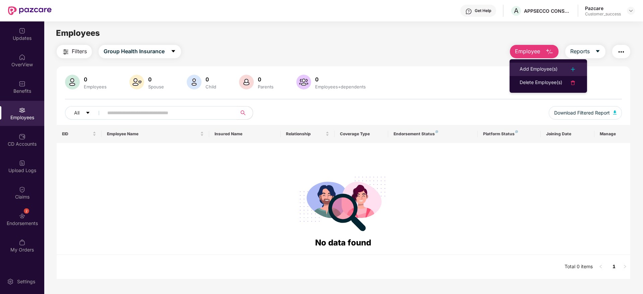
click at [533, 68] on div "Add Employee(s)" at bounding box center [539, 69] width 38 height 8
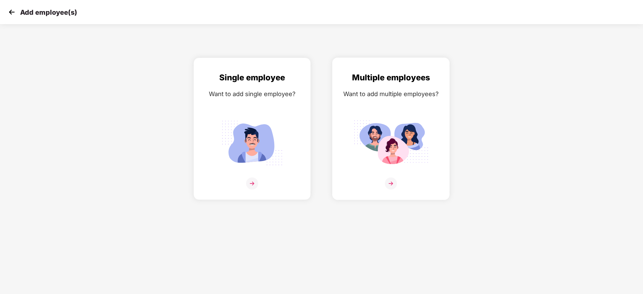
click at [424, 117] on img at bounding box center [390, 143] width 75 height 52
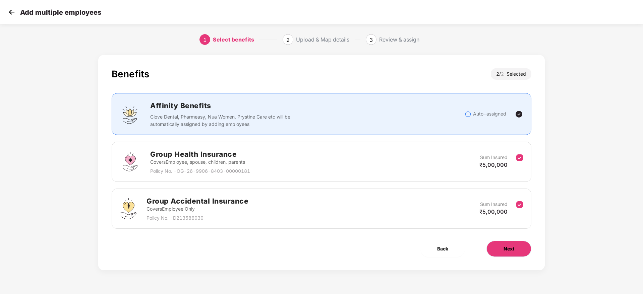
click at [517, 252] on button "Next" at bounding box center [509, 249] width 45 height 16
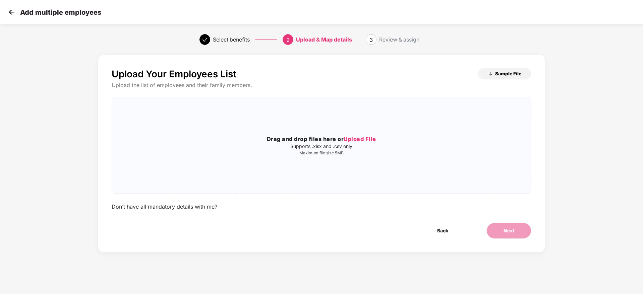
click at [510, 72] on span "Sample File" at bounding box center [508, 73] width 26 height 6
click at [7, 12] on img at bounding box center [12, 12] width 10 height 10
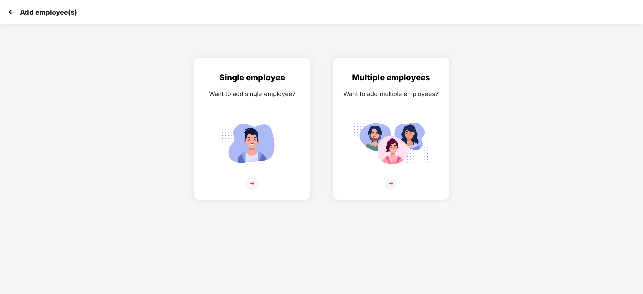
click at [7, 12] on img at bounding box center [12, 12] width 10 height 10
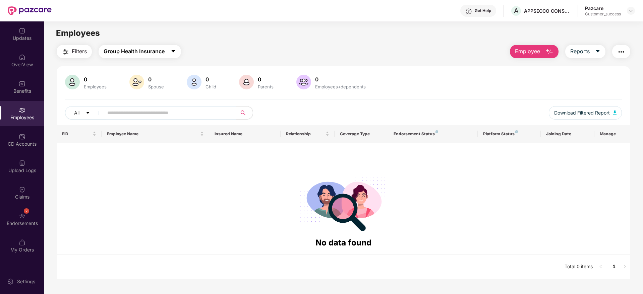
click at [151, 53] on span "Group Health Insurance" at bounding box center [134, 51] width 61 height 8
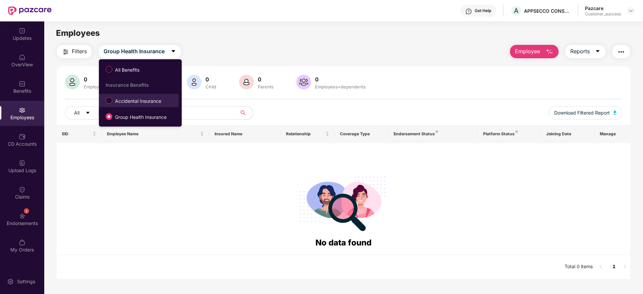
click at [139, 102] on span "Accidental Insurance" at bounding box center [138, 101] width 52 height 7
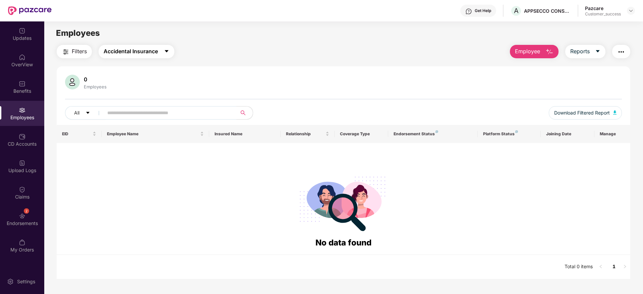
click at [135, 54] on span "Accidental Insurance" at bounding box center [131, 51] width 54 height 8
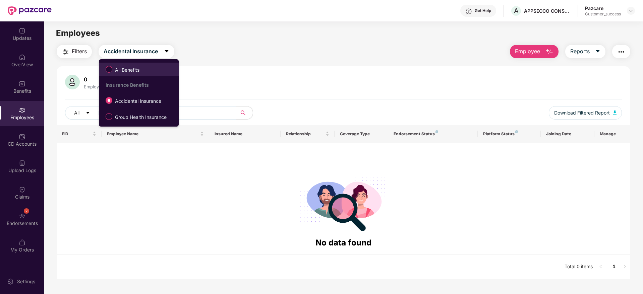
click at [111, 64] on label "All Benefits" at bounding box center [123, 69] width 43 height 11
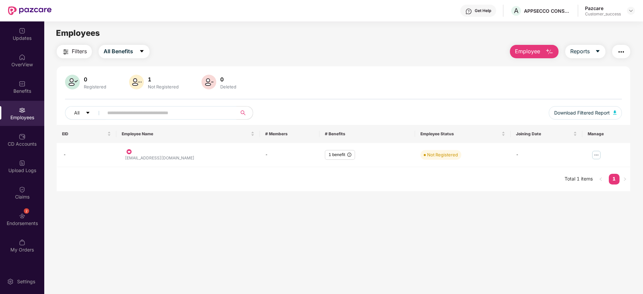
click at [256, 65] on div "Filters All Benefits Employee Reports 0 Registered 1 Not Registered 0 Deleted A…" at bounding box center [344, 118] width 574 height 147
click at [602, 154] on td at bounding box center [607, 155] width 48 height 24
click at [599, 154] on img at bounding box center [596, 155] width 11 height 11
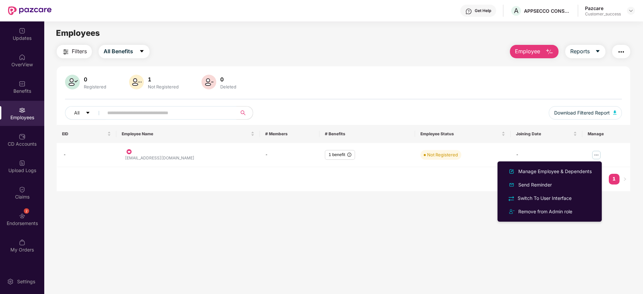
click at [424, 81] on div "0 Registered 1 Not Registered 0 Deleted" at bounding box center [343, 83] width 557 height 16
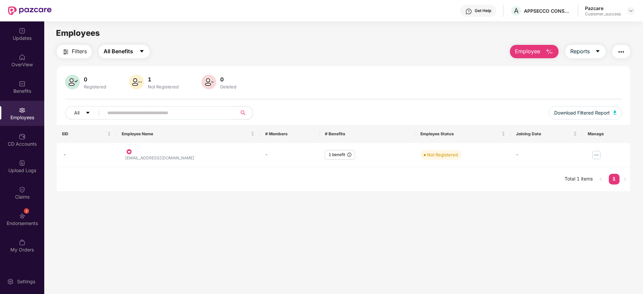
click at [126, 50] on span "All Benefits" at bounding box center [119, 51] width 30 height 8
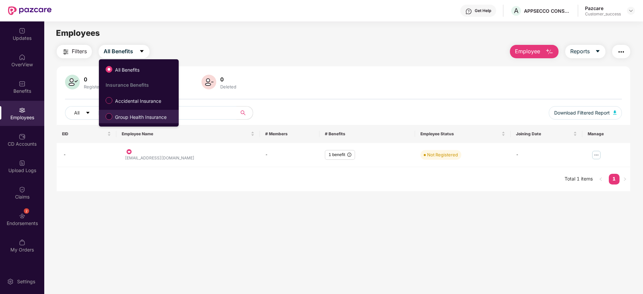
click at [134, 113] on label "Group Health Insurance" at bounding box center [137, 116] width 70 height 11
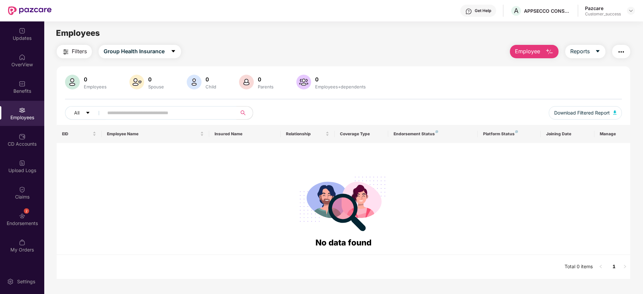
click at [549, 52] on img "button" at bounding box center [550, 52] width 8 height 8
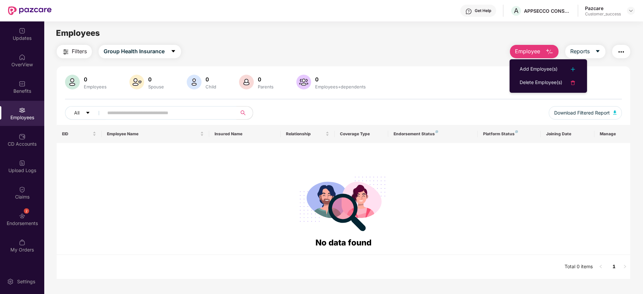
click at [544, 64] on li "Add Employee(s)" at bounding box center [548, 69] width 77 height 13
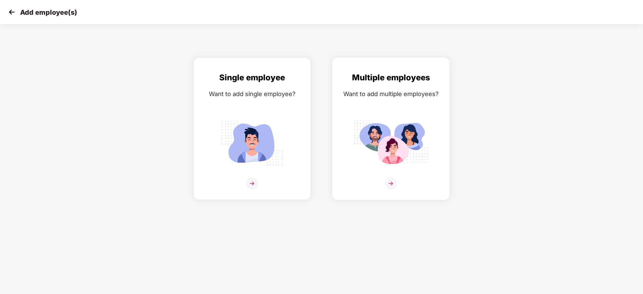
click at [436, 142] on div "Multiple employees Want to add multiple employees?" at bounding box center [390, 134] width 103 height 127
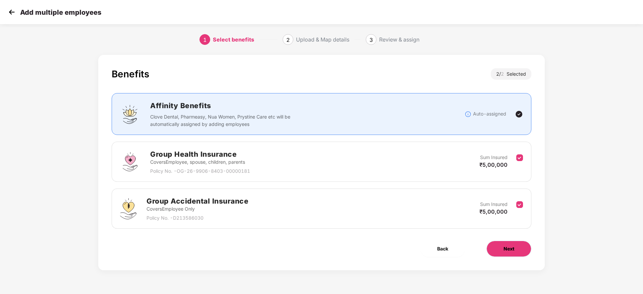
click at [501, 244] on button "Next" at bounding box center [509, 249] width 45 height 16
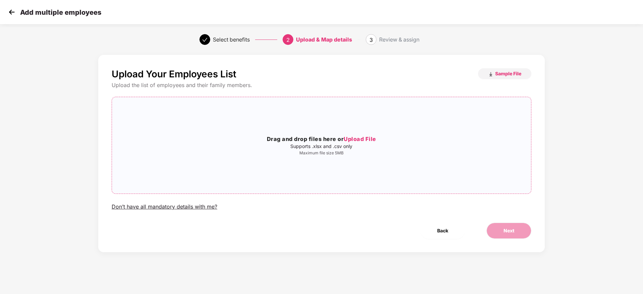
click at [346, 171] on div "Drag and drop files here or Upload File Supports .xlsx and .csv only Maximum fi…" at bounding box center [321, 146] width 419 height 86
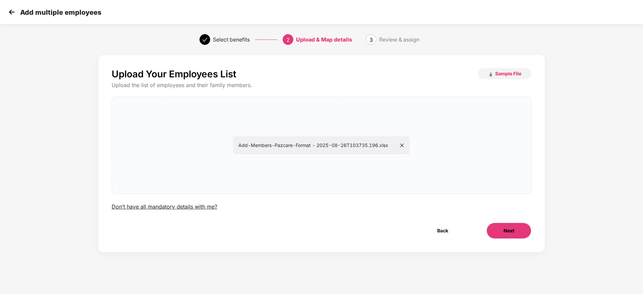
click at [499, 225] on button "Next" at bounding box center [509, 231] width 45 height 16
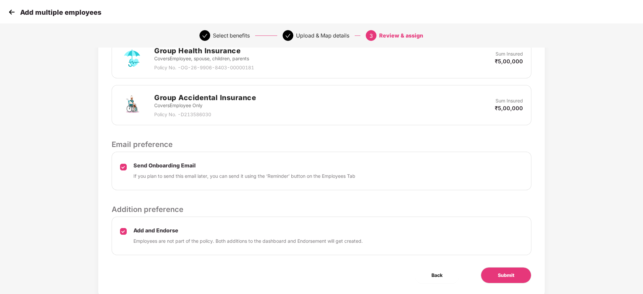
scroll to position [191, 0]
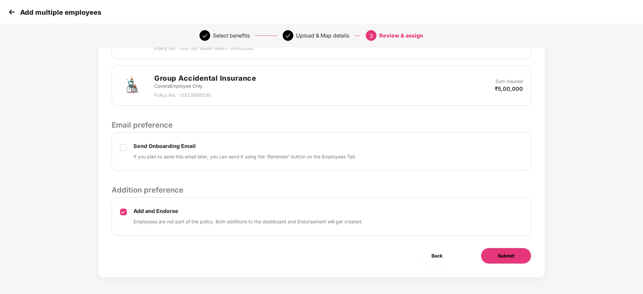
click at [515, 256] on button "Submit" at bounding box center [506, 256] width 51 height 16
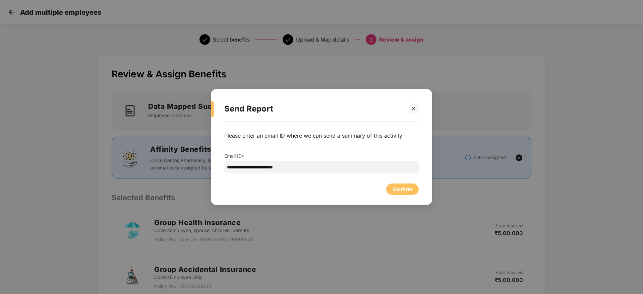
click at [401, 188] on div "Confirm" at bounding box center [402, 189] width 19 height 7
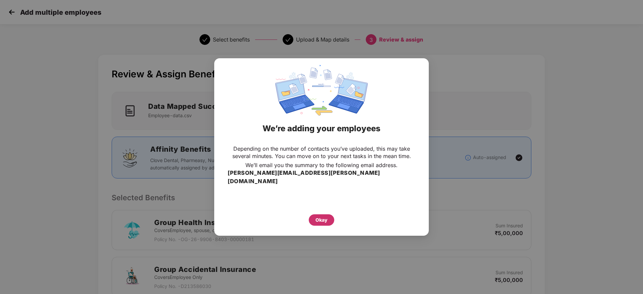
click at [324, 217] on div "Okay" at bounding box center [322, 220] width 12 height 7
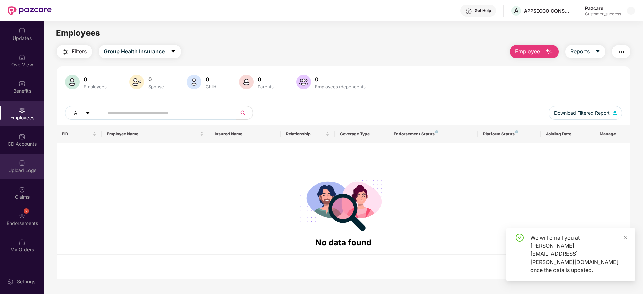
click at [25, 161] on div "Upload Logs" at bounding box center [22, 166] width 44 height 25
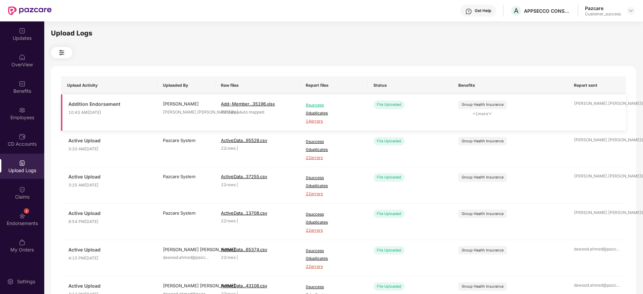
click at [317, 121] on span "14 errors" at bounding box center [334, 121] width 56 height 6
click at [19, 80] on div at bounding box center [22, 83] width 7 height 7
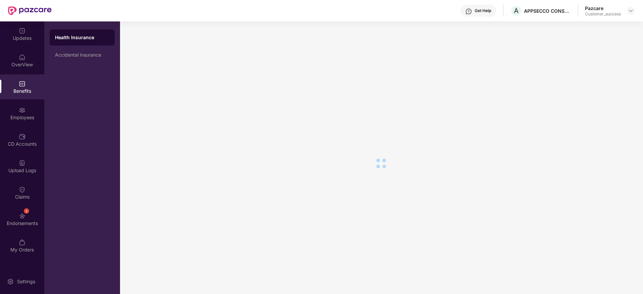
drag, startPoint x: 19, startPoint y: 80, endPoint x: 19, endPoint y: 89, distance: 8.7
click at [19, 89] on div "Benefits" at bounding box center [22, 91] width 44 height 7
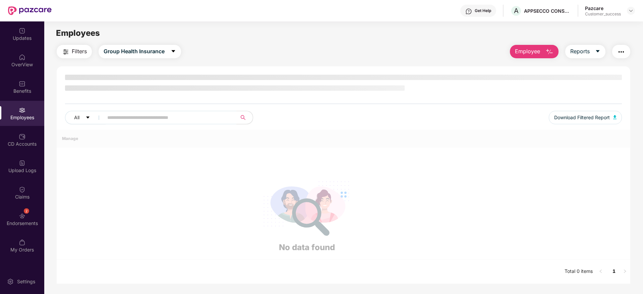
click at [27, 123] on div "Employees" at bounding box center [22, 113] width 44 height 25
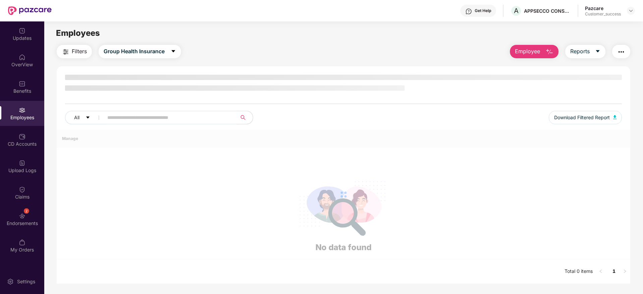
click at [156, 115] on input "text" at bounding box center [167, 118] width 120 height 10
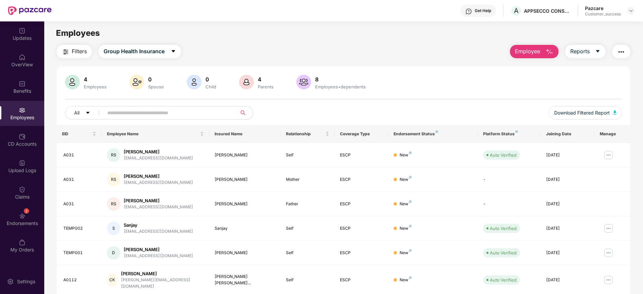
paste input "**********"
type input "**********"
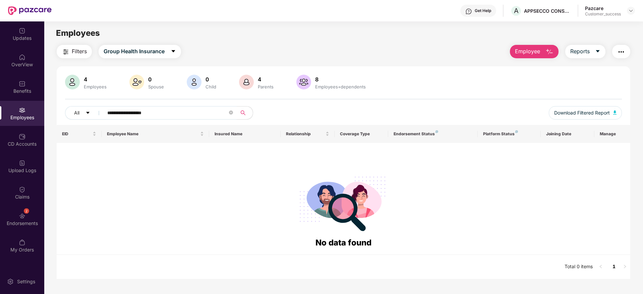
click at [197, 108] on input "**********" at bounding box center [167, 113] width 120 height 10
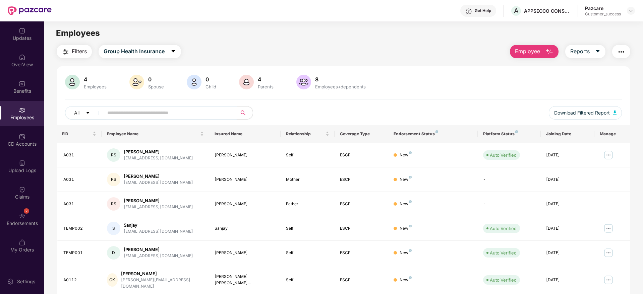
click at [547, 56] on img "button" at bounding box center [550, 52] width 8 height 8
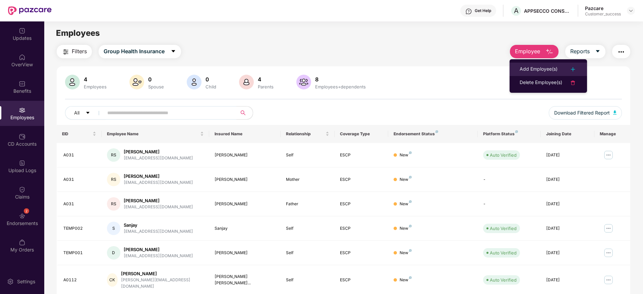
click at [531, 73] on div "Add Employee(s)" at bounding box center [539, 69] width 38 height 8
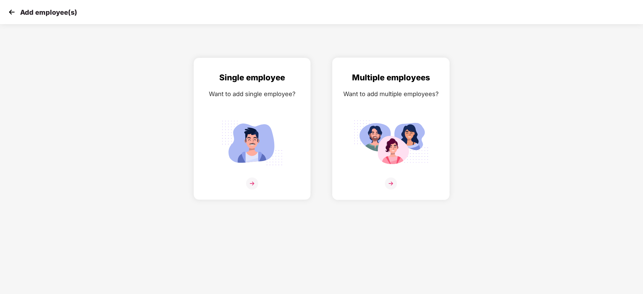
click at [401, 110] on div "Multiple employees Want to add multiple employees?" at bounding box center [390, 134] width 103 height 127
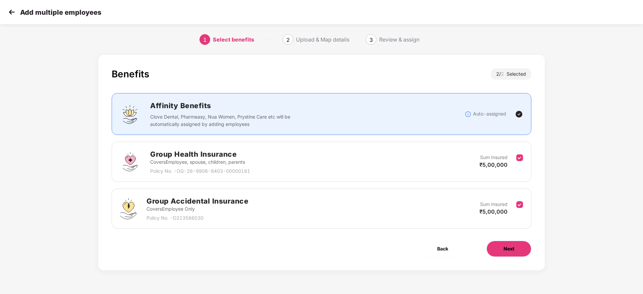
click at [509, 251] on span "Next" at bounding box center [509, 248] width 11 height 7
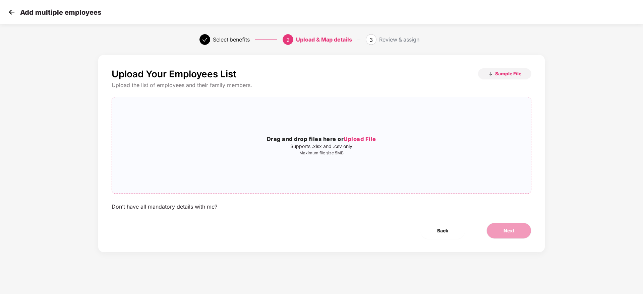
click at [319, 162] on div "Drag and drop files here or Upload File Supports .xlsx and .csv only Maximum fi…" at bounding box center [321, 146] width 419 height 86
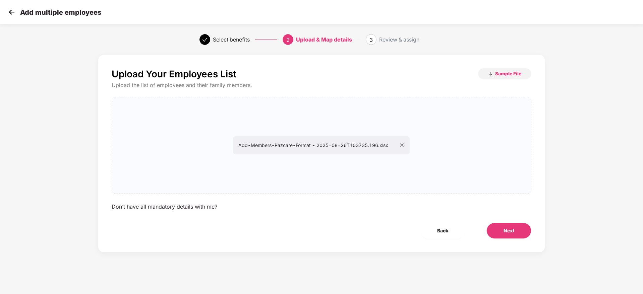
click at [482, 232] on div "Next" at bounding box center [509, 231] width 66 height 16
click at [505, 232] on span "Next" at bounding box center [509, 230] width 11 height 7
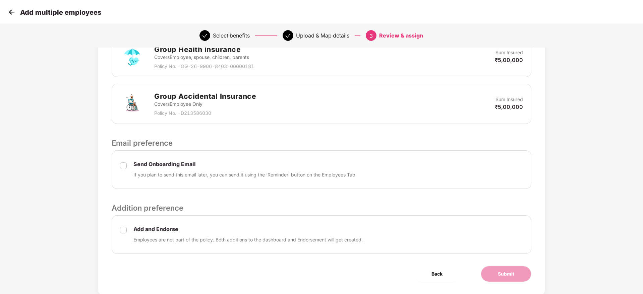
scroll to position [191, 0]
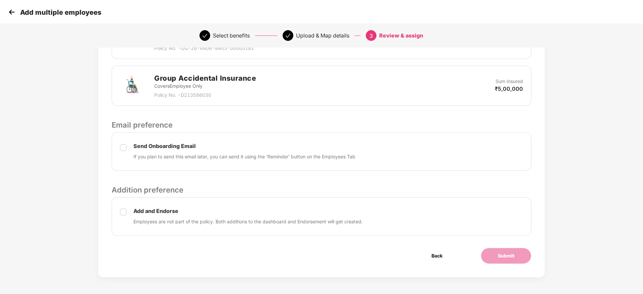
click at [119, 212] on div "Add and Endorse Employees are not part of the policy. Both additions to the das…" at bounding box center [322, 217] width 420 height 39
click at [507, 262] on button "Submit" at bounding box center [506, 256] width 51 height 16
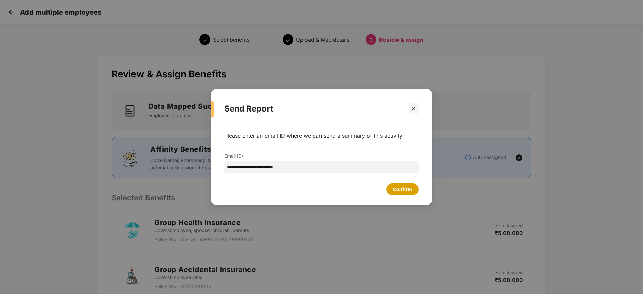
click at [411, 188] on div "Confirm" at bounding box center [402, 189] width 19 height 7
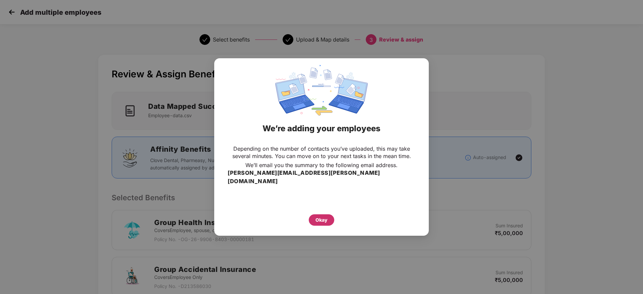
click at [324, 215] on div "Okay" at bounding box center [321, 220] width 25 height 11
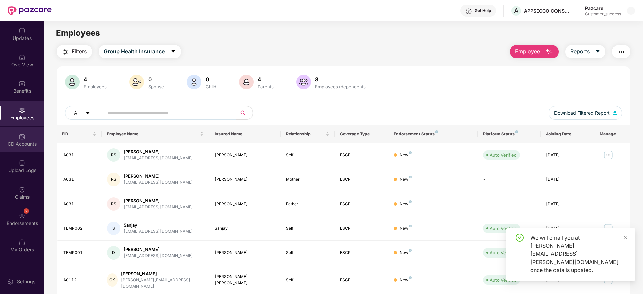
click at [15, 143] on div "CD Accounts" at bounding box center [22, 144] width 44 height 7
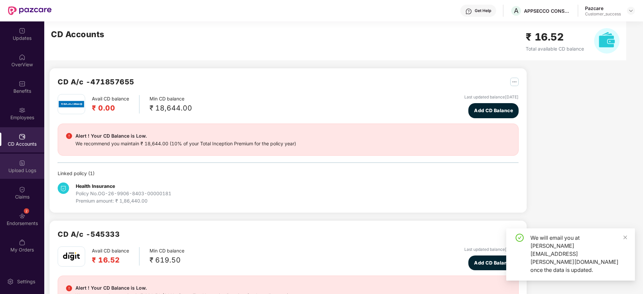
click at [23, 163] on img at bounding box center [22, 163] width 7 height 7
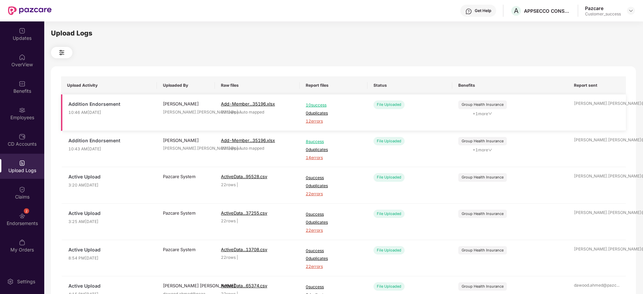
drag, startPoint x: 301, startPoint y: 104, endPoint x: 346, endPoint y: 123, distance: 48.7
click at [346, 123] on td "10 success 0 duplicates 12 errors" at bounding box center [334, 113] width 68 height 37
click at [357, 58] on div at bounding box center [343, 52] width 585 height 11
click at [318, 122] on span "12 errors" at bounding box center [334, 121] width 56 height 6
click at [16, 108] on div "Employees" at bounding box center [22, 113] width 44 height 25
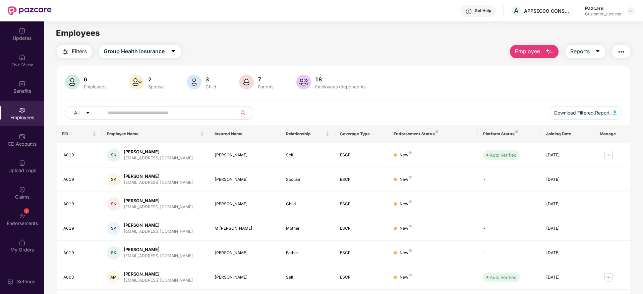
click at [181, 114] on input "text" at bounding box center [167, 113] width 120 height 10
paste input "*****"
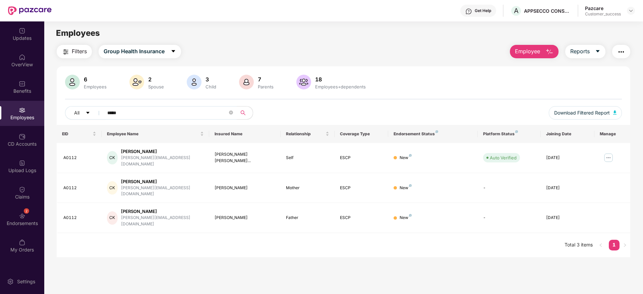
drag, startPoint x: 135, startPoint y: 117, endPoint x: 0, endPoint y: 113, distance: 135.5
click at [0, 113] on div "Updates OverView Benefits Employees CD Accounts Upload Logs Claims 2 Endorsemen…" at bounding box center [321, 157] width 643 height 273
paste input "text"
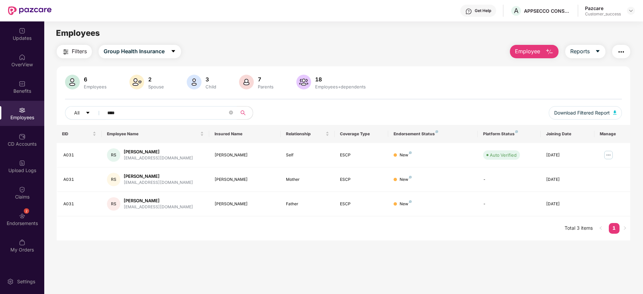
paste input "***"
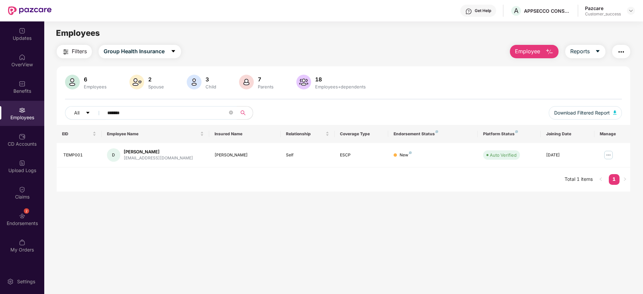
paste input "text"
type input "*******"
drag, startPoint x: 100, startPoint y: 118, endPoint x: 5, endPoint y: 116, distance: 94.6
click at [0, 117] on div "Updates OverView Benefits Employees CD Accounts Upload Logs Claims 2 Endorsemen…" at bounding box center [321, 157] width 643 height 273
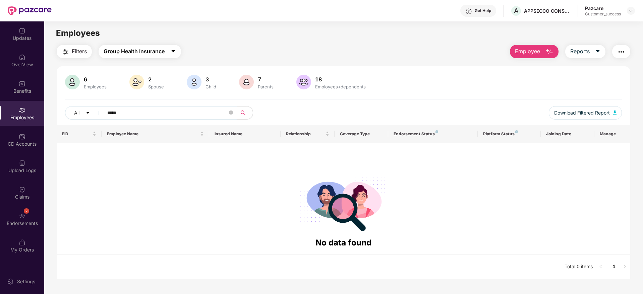
type input "*****"
click at [127, 53] on span "Group Health Insurance" at bounding box center [134, 51] width 61 height 8
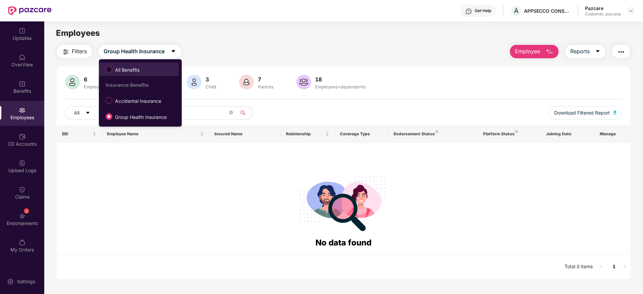
click at [129, 67] on span "All Benefits" at bounding box center [127, 69] width 30 height 7
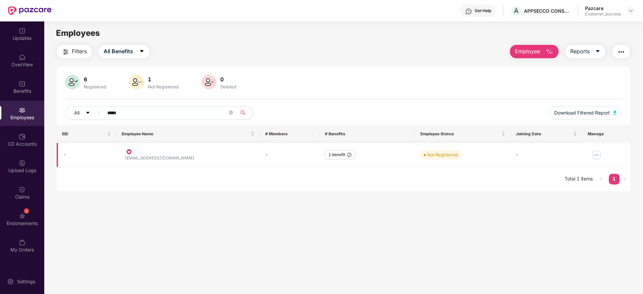
click at [594, 157] on img at bounding box center [596, 155] width 11 height 11
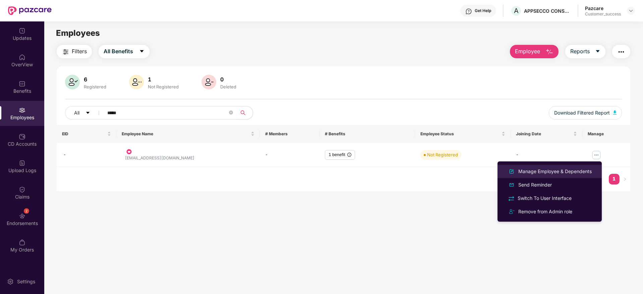
click at [575, 171] on div "Manage Employee & Dependents" at bounding box center [555, 171] width 76 height 7
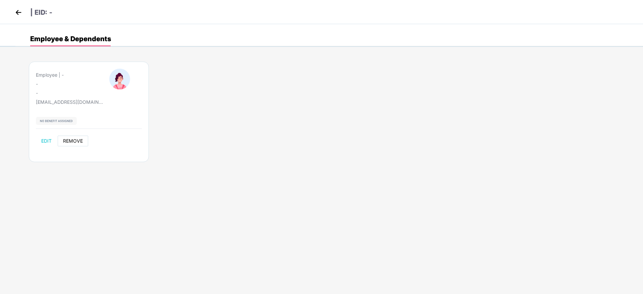
click at [75, 140] on span "REMOVE" at bounding box center [73, 141] width 20 height 5
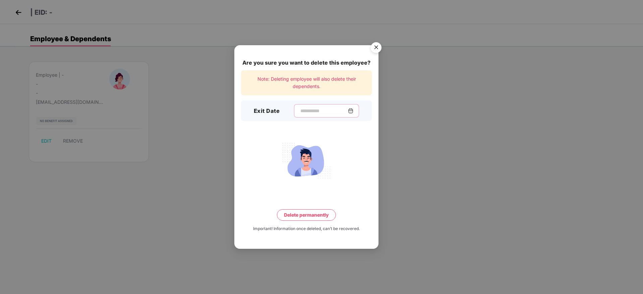
click at [316, 111] on input at bounding box center [324, 111] width 48 height 7
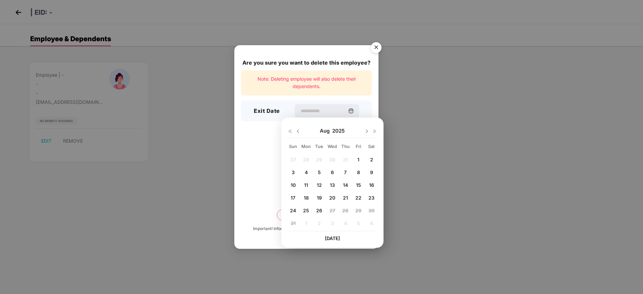
click at [359, 160] on span "1" at bounding box center [358, 160] width 2 height 6
type input "**********"
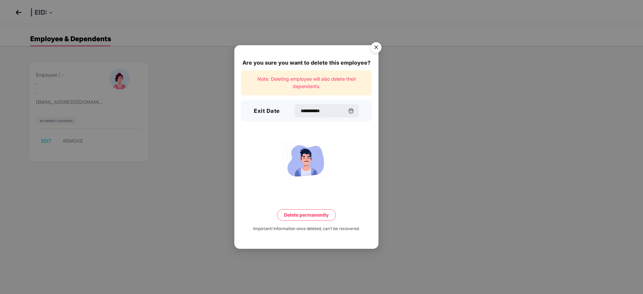
click at [315, 210] on button "Delete permanently" at bounding box center [306, 215] width 59 height 11
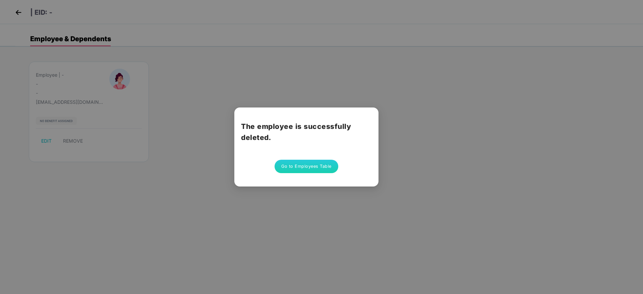
click at [324, 169] on button "Go to Employees Table" at bounding box center [307, 166] width 64 height 13
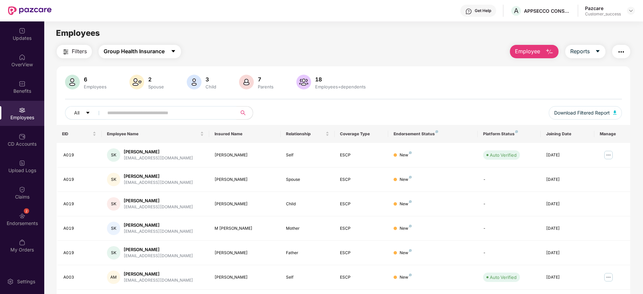
click at [156, 54] on span "Group Health Insurance" at bounding box center [134, 51] width 61 height 8
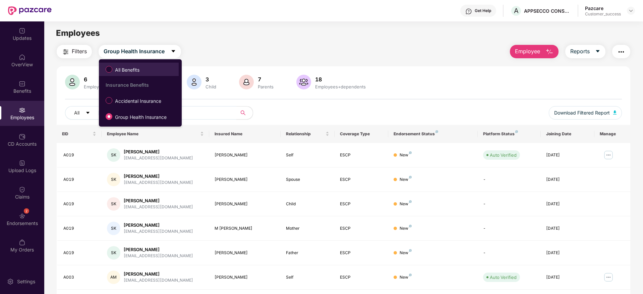
click at [132, 65] on label "All Benefits" at bounding box center [123, 69] width 43 height 11
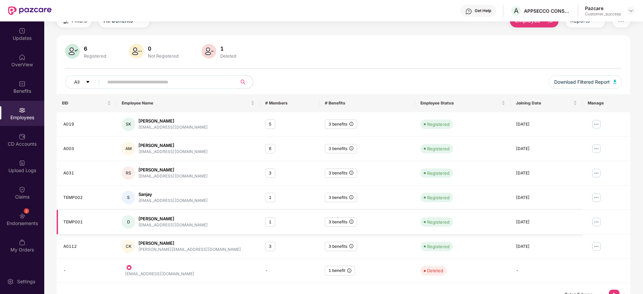
scroll to position [44, 0]
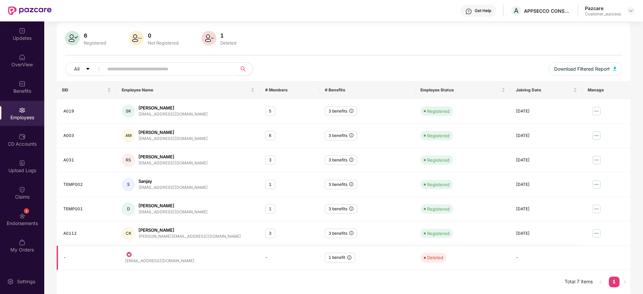
click at [147, 262] on div "riyaz@appsecco.com" at bounding box center [159, 261] width 69 height 6
click at [350, 259] on icon "info-circle" at bounding box center [349, 258] width 4 height 4
click at [167, 264] on div "riyaz@appsecco.com" at bounding box center [188, 258] width 133 height 13
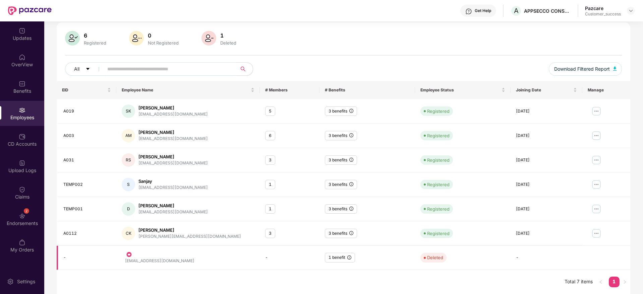
click at [167, 264] on div "riyaz@appsecco.com" at bounding box center [188, 258] width 133 height 13
click at [195, 68] on input "text" at bounding box center [167, 69] width 120 height 10
click at [214, 74] on span at bounding box center [167, 68] width 137 height 13
paste input "**********"
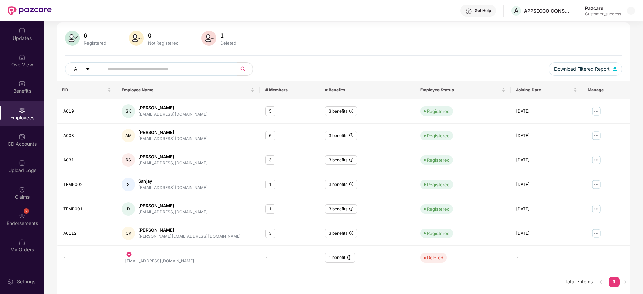
type input "**********"
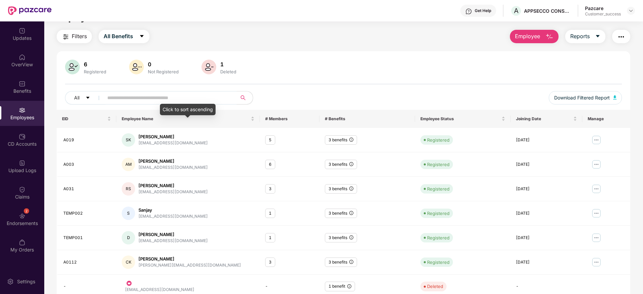
scroll to position [0, 0]
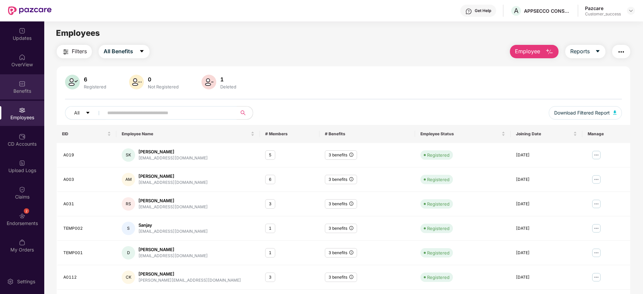
click at [11, 85] on div "Benefits" at bounding box center [22, 86] width 44 height 25
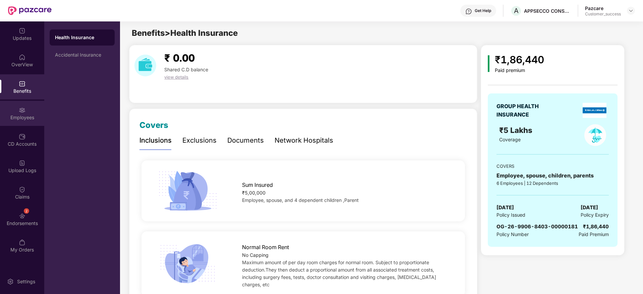
click at [23, 115] on div "Employees" at bounding box center [22, 117] width 44 height 7
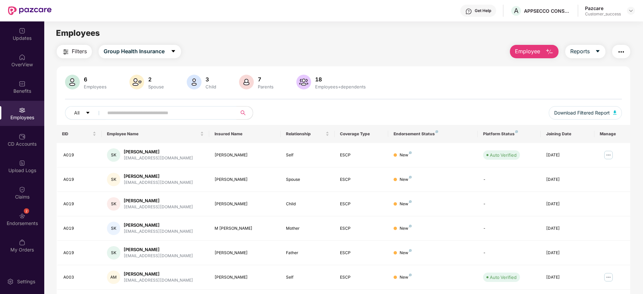
click at [537, 45] on button "Employee" at bounding box center [534, 51] width 49 height 13
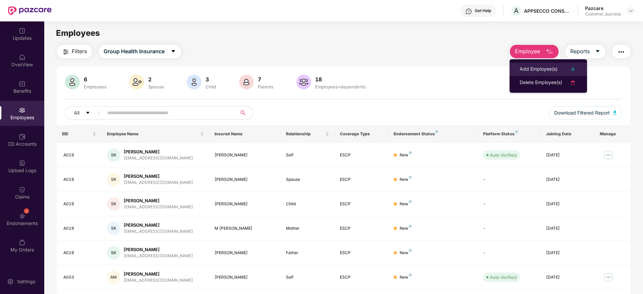
click at [529, 69] on div "Add Employee(s)" at bounding box center [539, 69] width 38 height 8
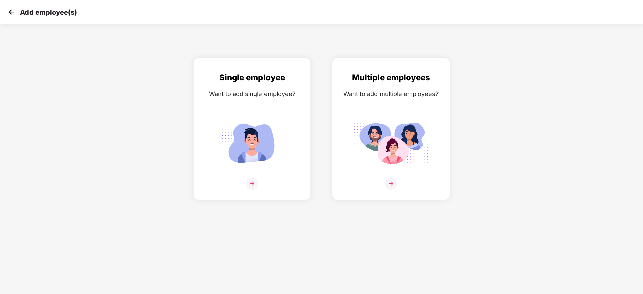
click at [382, 138] on img at bounding box center [390, 143] width 75 height 52
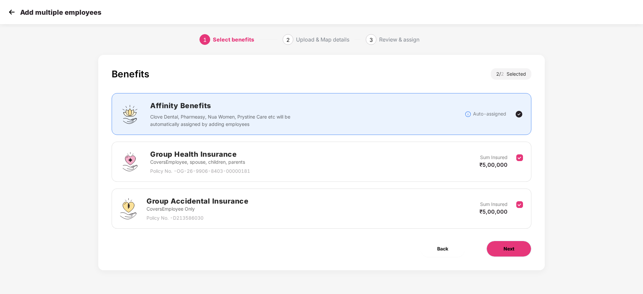
click at [514, 243] on button "Next" at bounding box center [509, 249] width 45 height 16
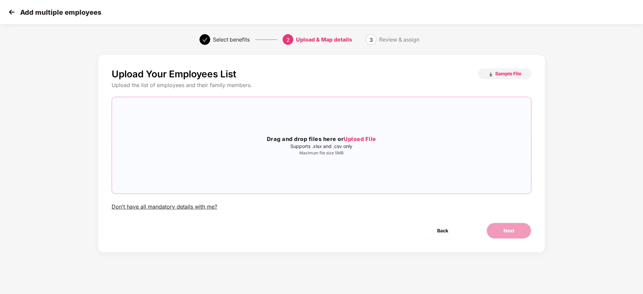
click at [417, 160] on div "Drag and drop files here or Upload File Supports .xlsx and .csv only Maximum fi…" at bounding box center [321, 146] width 419 height 86
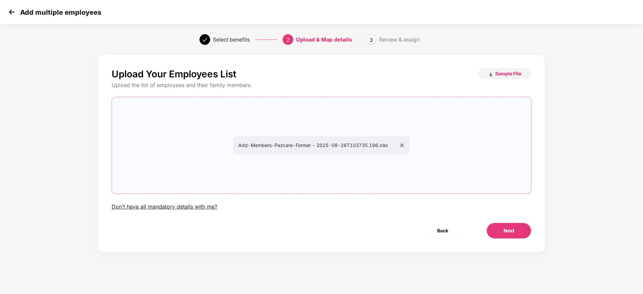
click at [404, 144] on icon "close" at bounding box center [402, 146] width 4 height 4
click at [496, 234] on button "Next" at bounding box center [509, 231] width 45 height 16
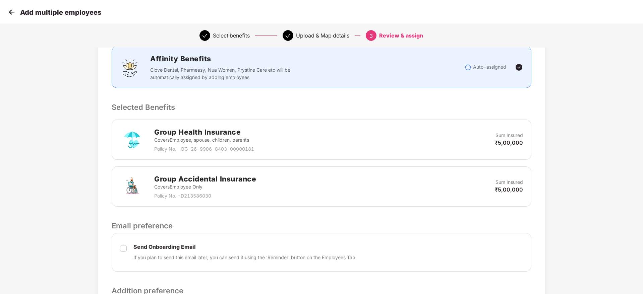
scroll to position [151, 0]
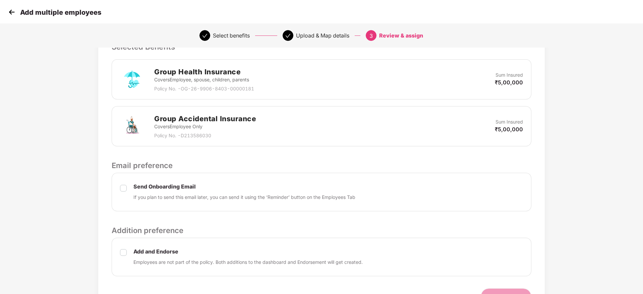
click at [128, 253] on div "Add and Endorse Employees are not part of the policy. Both additions to the das…" at bounding box center [322, 257] width 420 height 39
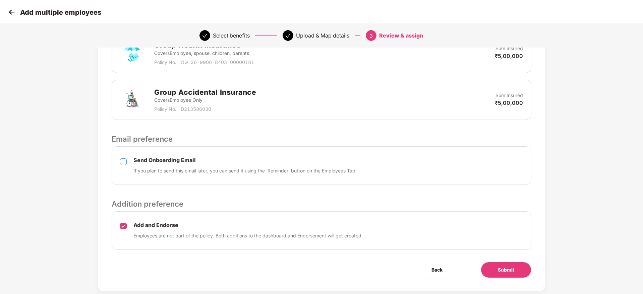
scroll to position [191, 0]
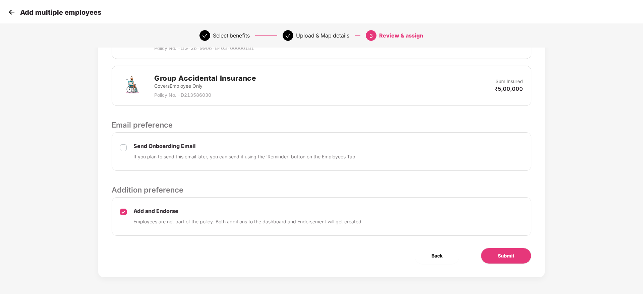
click at [484, 264] on div "Submit" at bounding box center [506, 256] width 72 height 16
click at [498, 257] on span "Submit" at bounding box center [506, 256] width 16 height 7
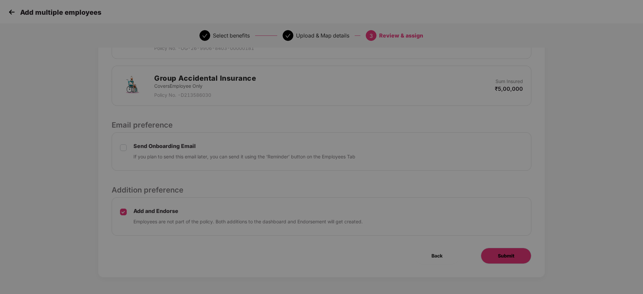
scroll to position [0, 0]
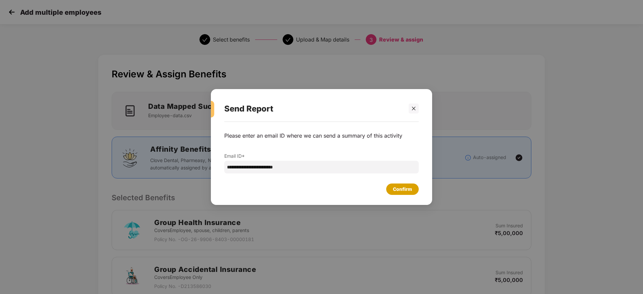
click at [415, 186] on div "Confirm" at bounding box center [402, 189] width 33 height 11
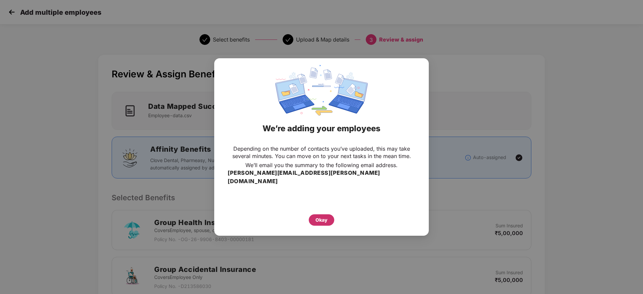
click at [314, 217] on div "Okay" at bounding box center [321, 220] width 25 height 11
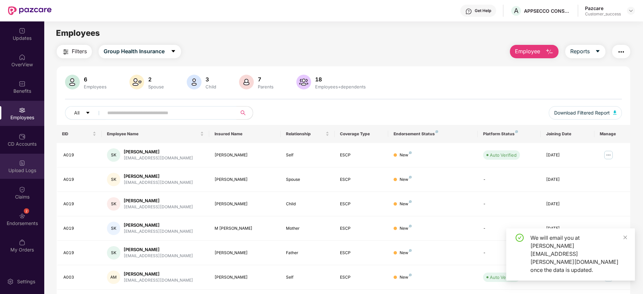
click at [29, 169] on div "Upload Logs" at bounding box center [22, 170] width 44 height 7
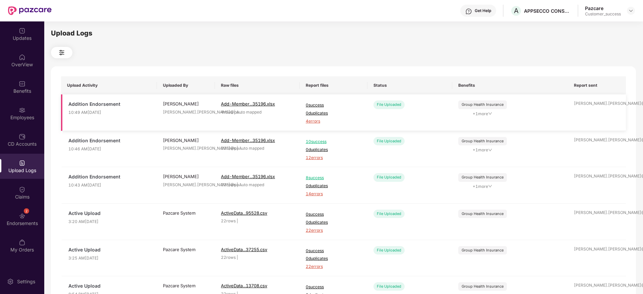
click at [318, 120] on span "4 errors" at bounding box center [334, 121] width 56 height 6
click at [522, 19] on div "Get Help A APPSECCO CONSULTING PRIVATE LIMITED Pazcare Customer_success" at bounding box center [344, 10] width 584 height 21
click at [527, 18] on div "Get Help A APPSECCO CONSULTING PRIVATE LIMITED Pazcare Customer_success" at bounding box center [344, 10] width 584 height 21
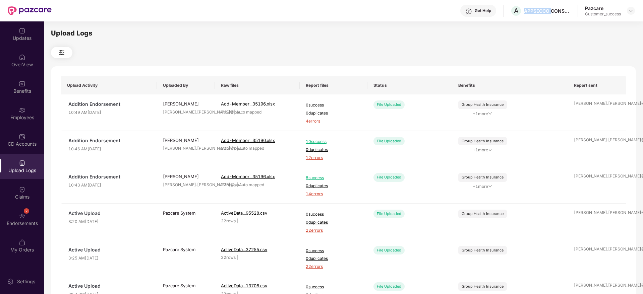
click at [527, 18] on div "Get Help A APPSECCO CONSULTING PRIVATE LIMITED Pazcare Customer_success" at bounding box center [344, 10] width 584 height 21
copy div "APPSECCO CONSULTING PRIVATE LIMITED"
click at [632, 13] on div at bounding box center [631, 11] width 8 height 8
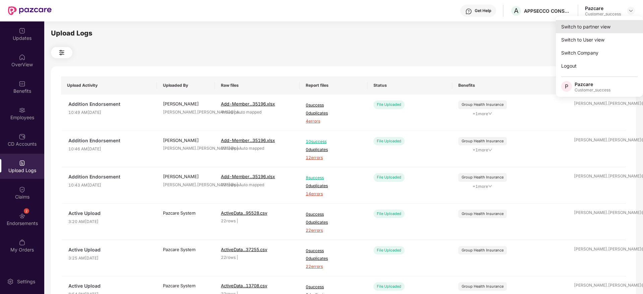
click at [622, 25] on div "Switch to partner view" at bounding box center [599, 26] width 87 height 13
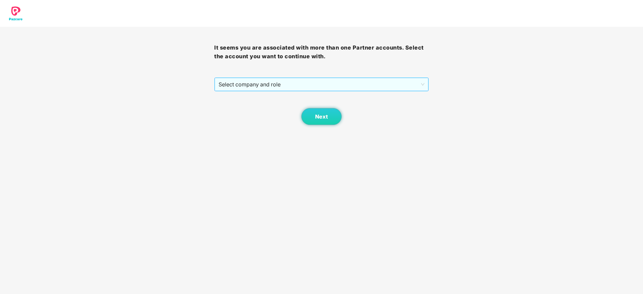
click at [359, 87] on span "Select company and role" at bounding box center [322, 84] width 206 height 13
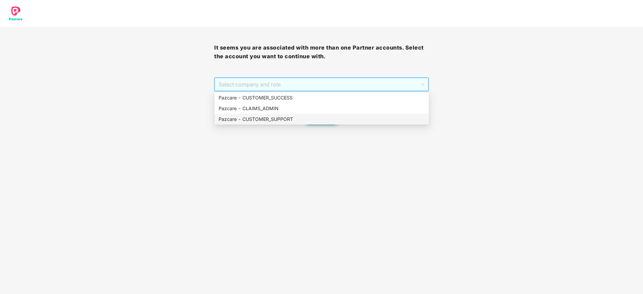
click at [319, 116] on div "Pazcare - CUSTOMER_SUPPORT" at bounding box center [322, 119] width 206 height 7
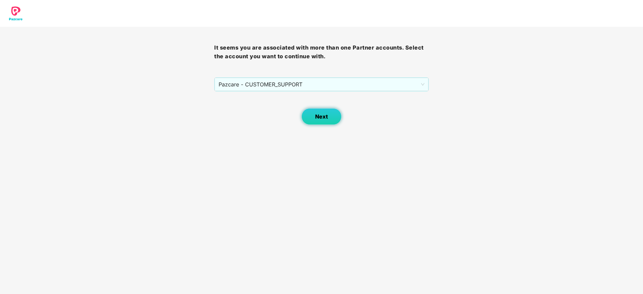
click at [315, 118] on button "Next" at bounding box center [321, 116] width 40 height 17
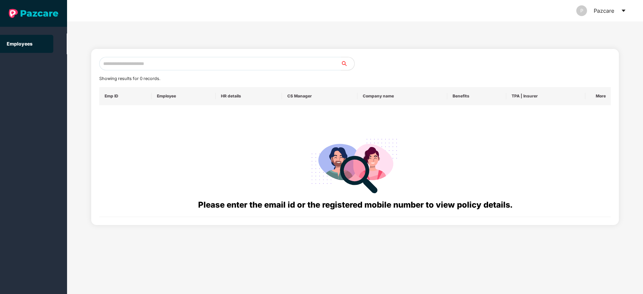
click at [227, 66] on input "text" at bounding box center [220, 63] width 242 height 13
paste input "**********"
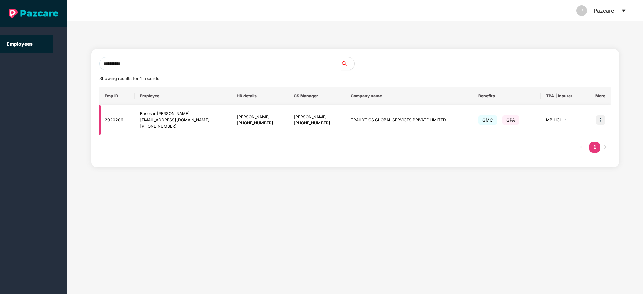
type input "**********"
click at [350, 121] on td "TRAILYTICS GLOBAL SERVICES PRIVATE LIMITED" at bounding box center [409, 120] width 128 height 30
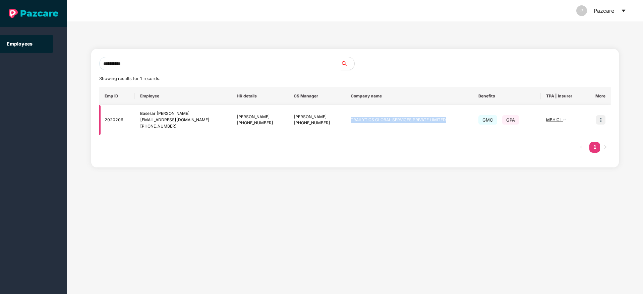
copy td "TRAILYTICS GLOBAL SERVICES PRIVATE LIMITED"
drag, startPoint x: 586, startPoint y: 79, endPoint x: 131, endPoint y: 22, distance: 458.7
click at [232, 40] on div "**********" at bounding box center [355, 157] width 576 height 273
click at [625, 12] on icon "caret-down" at bounding box center [623, 10] width 5 height 5
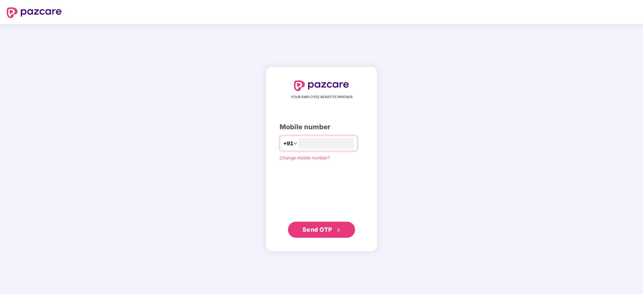
type input "**********"
click at [324, 231] on span "Send OTP" at bounding box center [317, 229] width 30 height 7
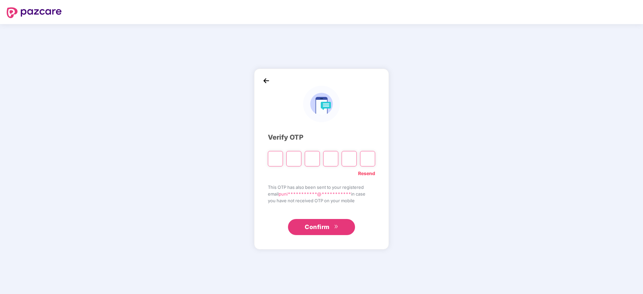
type input "*"
paste input "*"
type input "*"
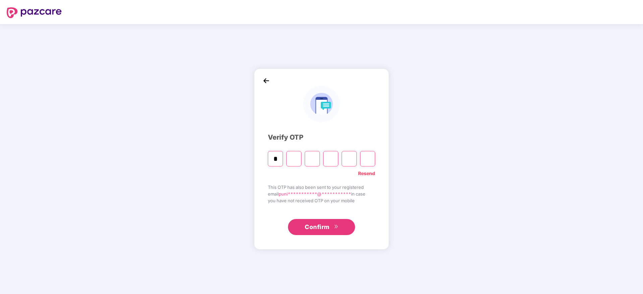
type input "*"
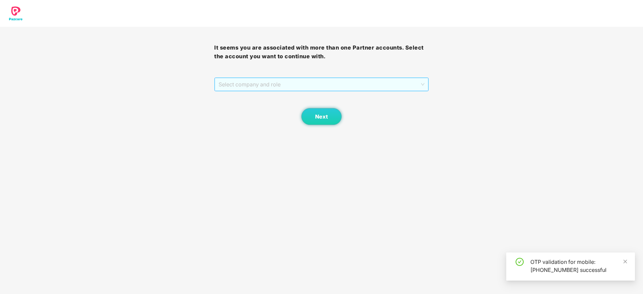
click at [278, 84] on span "Select company and role" at bounding box center [322, 84] width 206 height 13
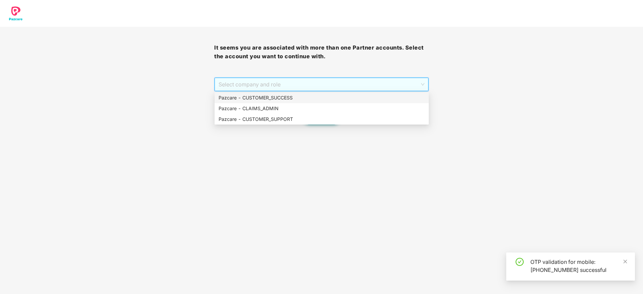
click at [279, 101] on div "Pazcare - CUSTOMER_SUCCESS" at bounding box center [322, 97] width 206 height 7
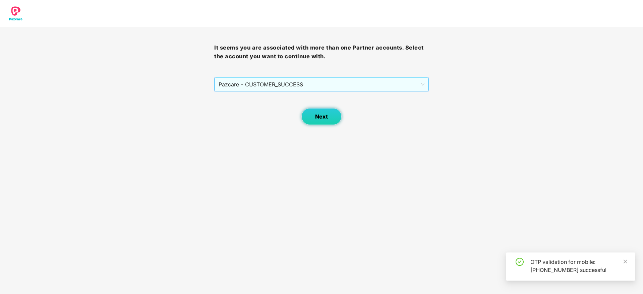
click at [310, 120] on button "Next" at bounding box center [321, 116] width 40 height 17
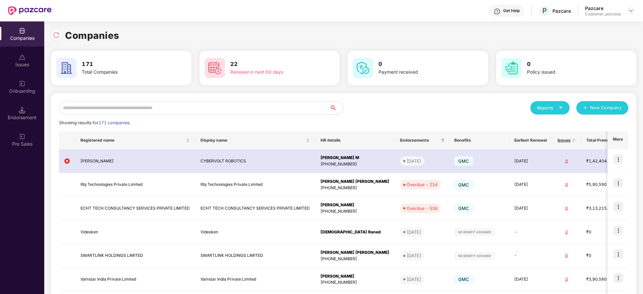
click at [225, 112] on input "text" at bounding box center [194, 107] width 271 height 13
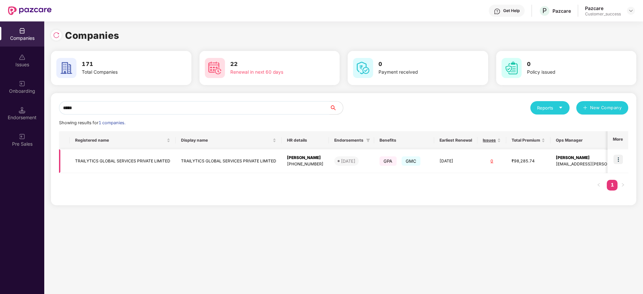
type input "*****"
click at [622, 163] on img at bounding box center [618, 159] width 9 height 9
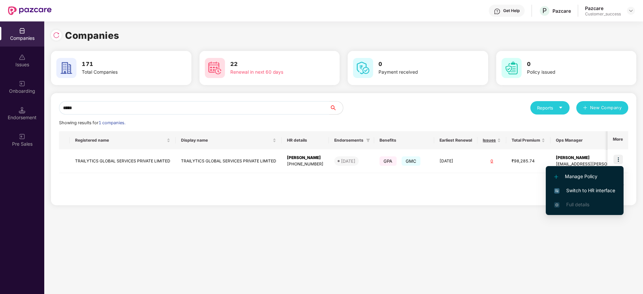
click at [612, 187] on span "Switch to HR interface" at bounding box center [584, 190] width 61 height 7
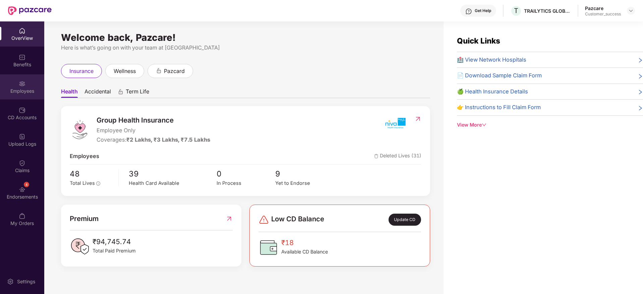
click at [29, 86] on div "Employees" at bounding box center [22, 86] width 44 height 25
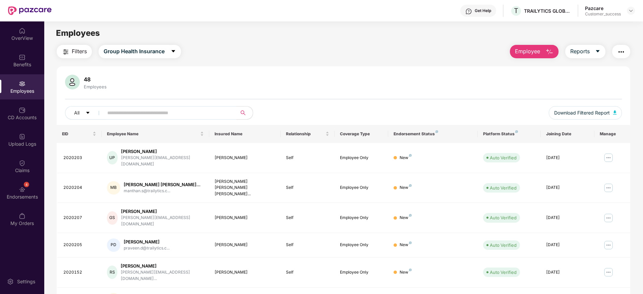
click at [78, 50] on span "Filters" at bounding box center [79, 51] width 15 height 8
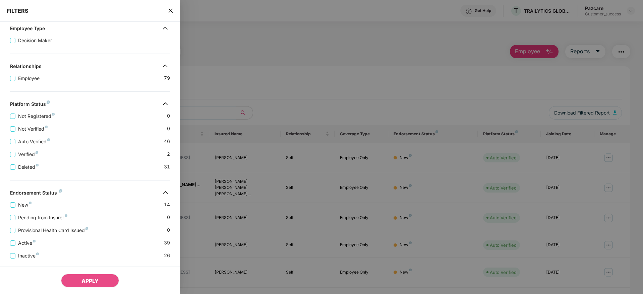
scroll to position [115, 0]
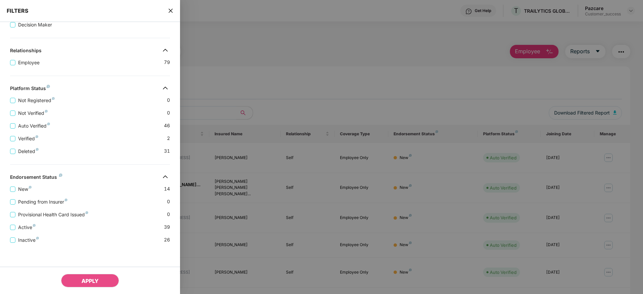
click at [168, 12] on icon "close" at bounding box center [170, 10] width 5 height 5
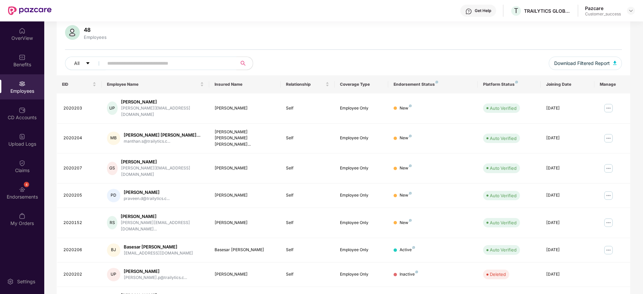
scroll to position [118, 0]
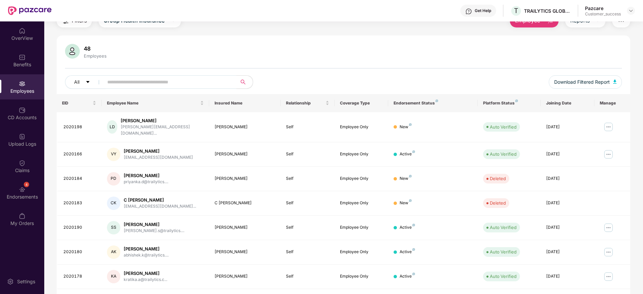
scroll to position [0, 0]
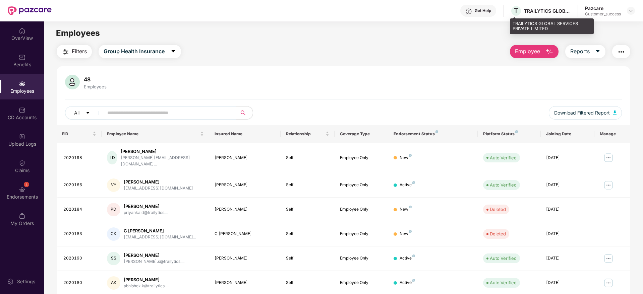
click at [540, 15] on div "T TRAILYTICS GLOBAL SERVICES PRIVATE LIMITED" at bounding box center [540, 11] width 61 height 12
copy div "TRAILYTICS GLOBAL SERVICES PRIVATE LIMITED"
click at [172, 112] on input "text" at bounding box center [167, 113] width 120 height 10
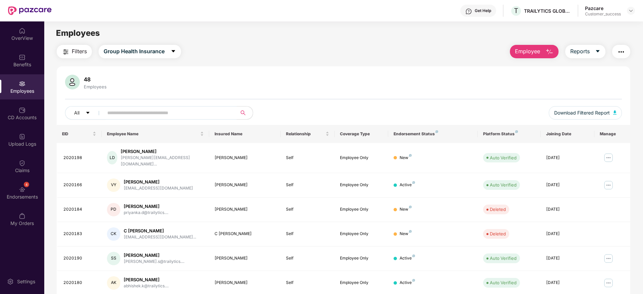
paste input "**********"
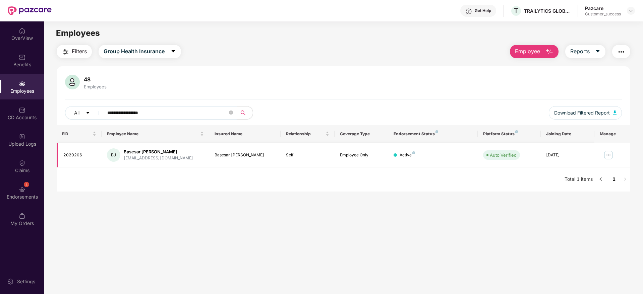
type input "**********"
click at [610, 154] on img at bounding box center [608, 155] width 11 height 11
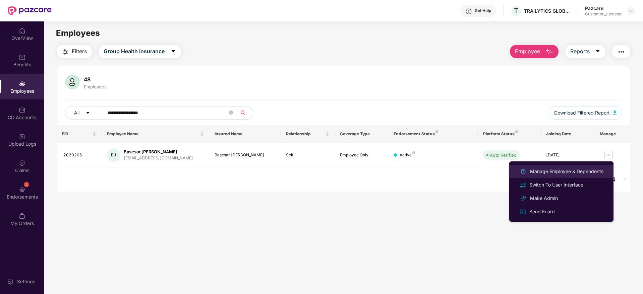
click at [562, 174] on div "Manage Employee & Dependents" at bounding box center [567, 171] width 76 height 7
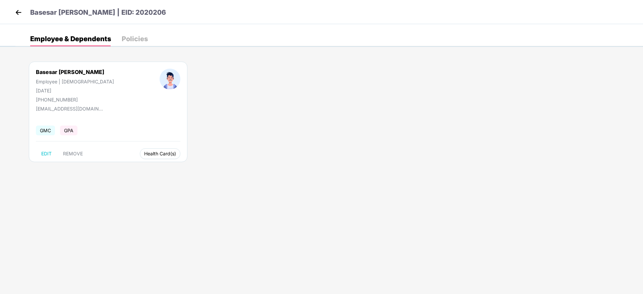
click at [144, 156] on span "Health Card(s)" at bounding box center [160, 153] width 32 height 3
click at [156, 166] on span "Health Insurance(Employee Only)" at bounding box center [154, 167] width 82 height 7
click at [11, 8] on div "Basesar [PERSON_NAME] | EID: 2020206" at bounding box center [321, 12] width 643 height 24
click at [14, 17] on header "Basesar [PERSON_NAME] | EID: 2020206" at bounding box center [89, 13] width 153 height 12
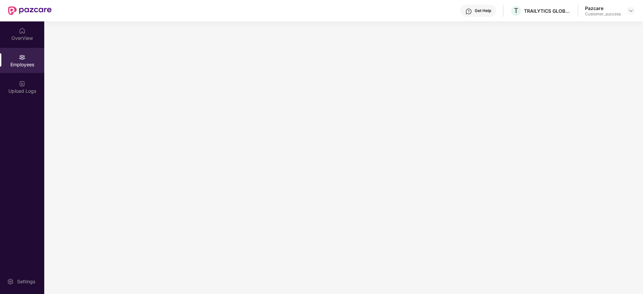
click at [14, 15] on div at bounding box center [30, 10] width 44 height 21
click at [631, 12] on img at bounding box center [630, 10] width 5 height 5
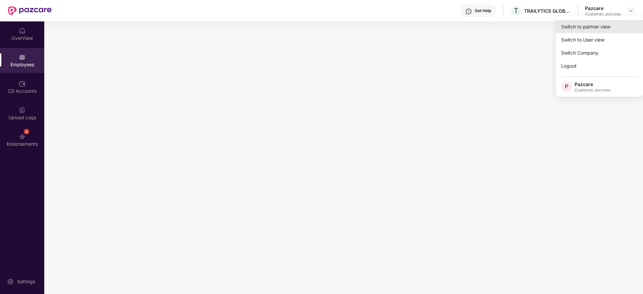
click at [619, 30] on div "Switch to partner view" at bounding box center [599, 26] width 87 height 13
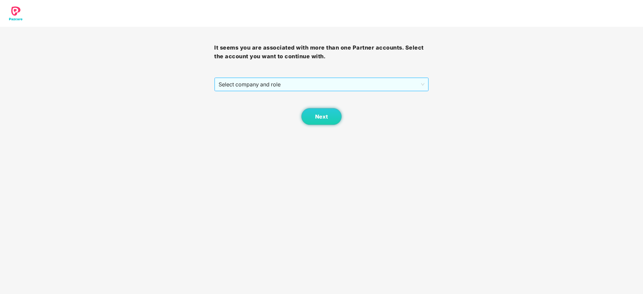
click at [385, 88] on span "Select company and role" at bounding box center [322, 84] width 206 height 13
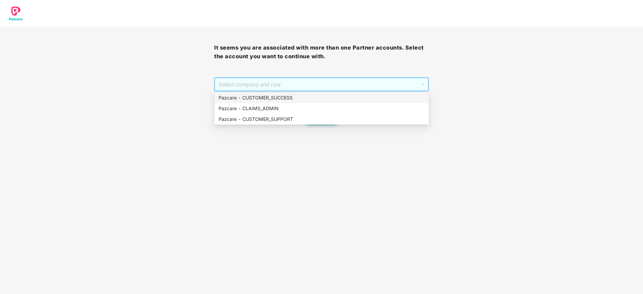
click at [373, 97] on div "Pazcare - CUSTOMER_SUCCESS" at bounding box center [322, 97] width 206 height 7
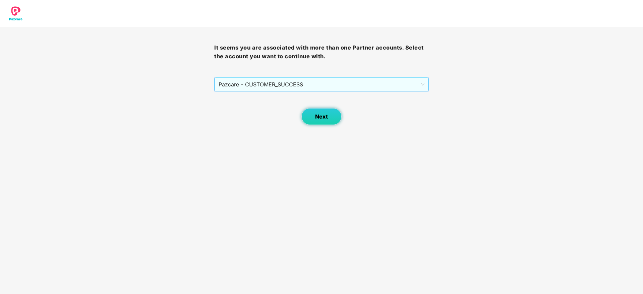
click at [329, 121] on button "Next" at bounding box center [321, 116] width 40 height 17
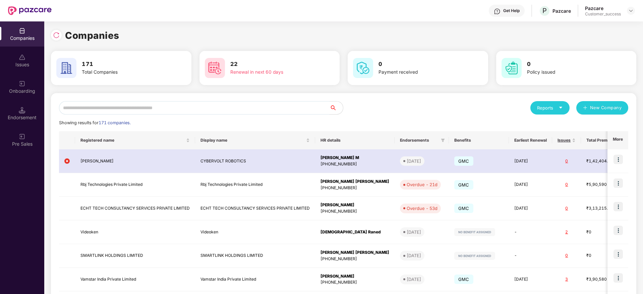
click at [202, 109] on input "text" at bounding box center [194, 107] width 271 height 13
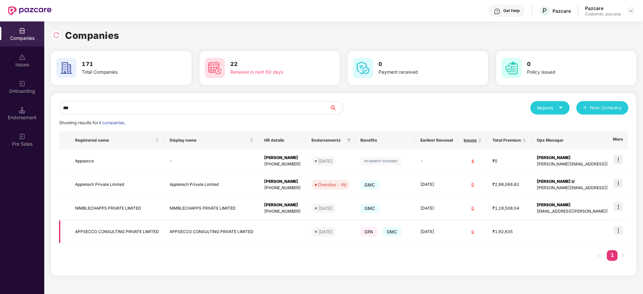
type input "***"
click at [618, 232] on img at bounding box center [618, 230] width 9 height 9
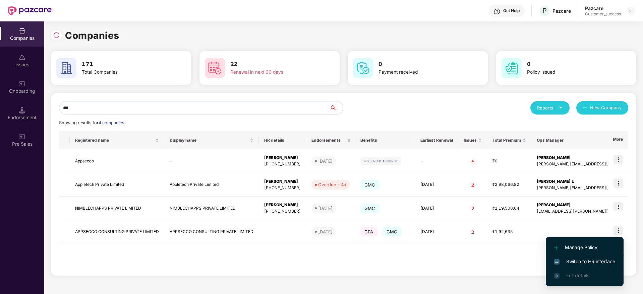
click at [611, 262] on span "Switch to HR interface" at bounding box center [584, 261] width 61 height 7
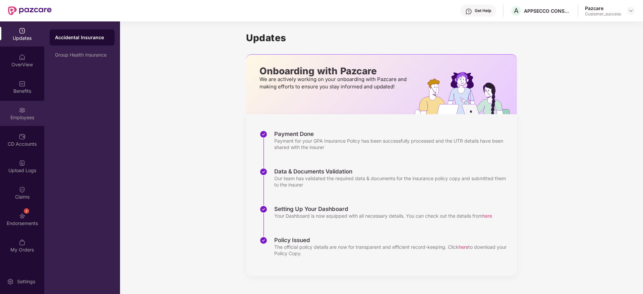
click at [25, 120] on div "Employees" at bounding box center [22, 117] width 44 height 7
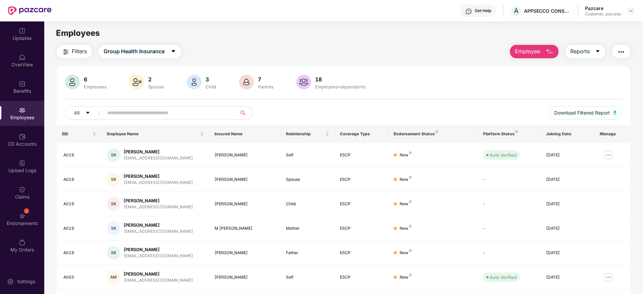
click at [521, 50] on span "Employee" at bounding box center [527, 51] width 25 height 8
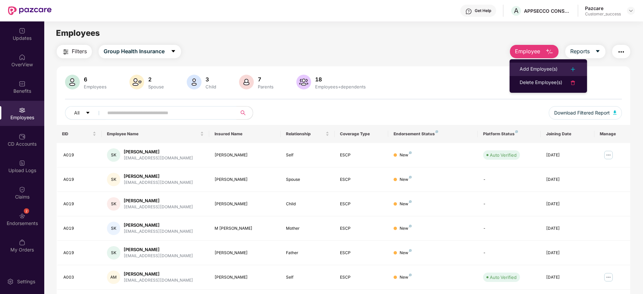
click at [518, 68] on li "Add Employee(s)" at bounding box center [548, 69] width 77 height 13
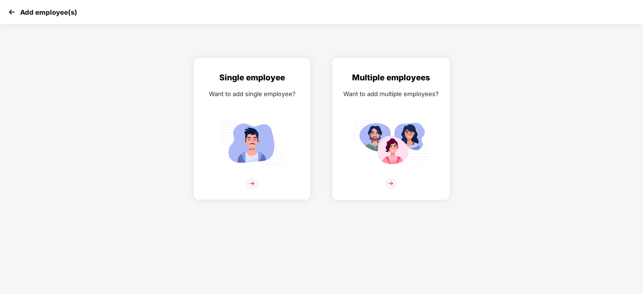
click at [413, 107] on div "Multiple employees Want to add multiple employees?" at bounding box center [390, 134] width 103 height 127
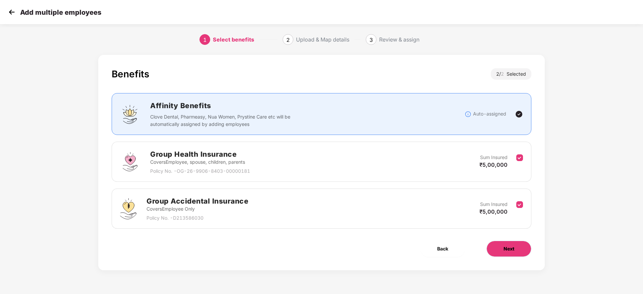
click at [504, 248] on span "Next" at bounding box center [509, 248] width 11 height 7
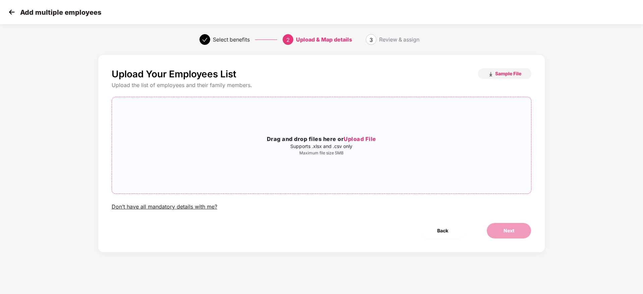
click at [359, 159] on div "Drag and drop files here or Upload File Supports .xlsx and .csv only Maximum fi…" at bounding box center [321, 146] width 419 height 86
click at [303, 158] on div "Drag and drop files here or Upload File Supports .xlsx and .csv only Maximum fi…" at bounding box center [321, 146] width 419 height 86
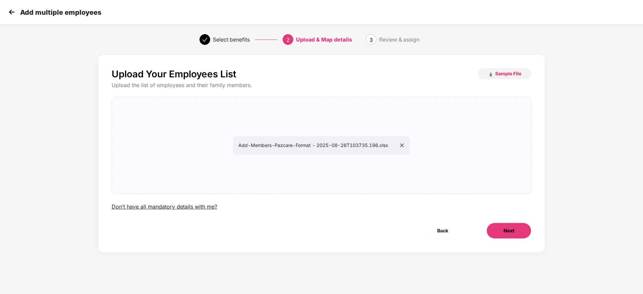
click at [507, 228] on span "Next" at bounding box center [509, 230] width 11 height 7
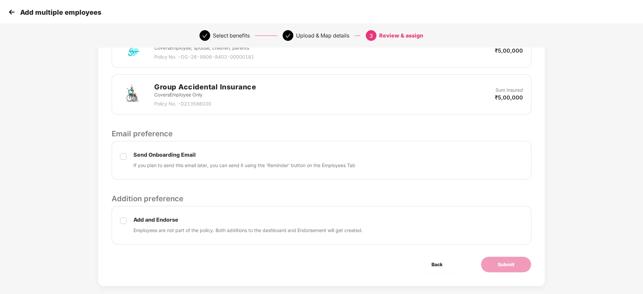
scroll to position [191, 0]
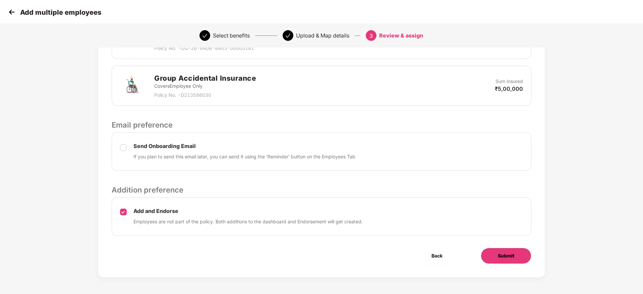
click at [509, 259] on span "Submit" at bounding box center [506, 256] width 16 height 7
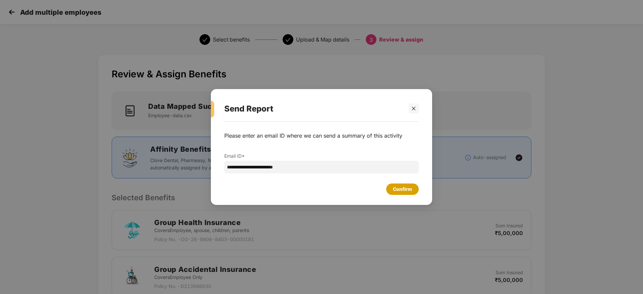
click at [410, 186] on div "Confirm" at bounding box center [402, 189] width 19 height 7
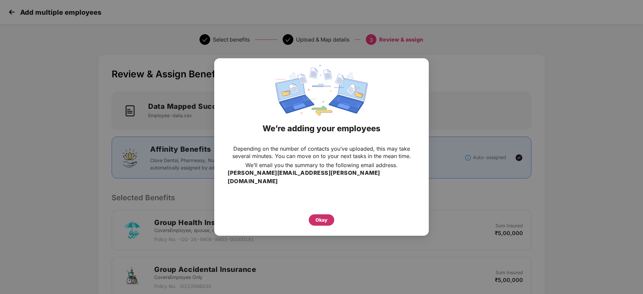
click at [324, 217] on div "Okay" at bounding box center [322, 220] width 12 height 7
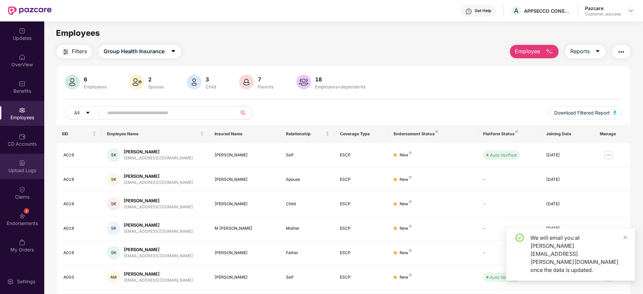
click at [15, 167] on div "Upload Logs" at bounding box center [22, 170] width 44 height 7
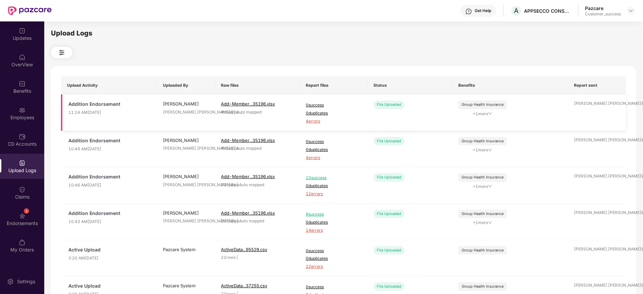
click at [307, 118] on span "4 errors" at bounding box center [334, 121] width 56 height 6
click at [309, 121] on span "4 errors" at bounding box center [334, 121] width 56 height 6
click at [16, 96] on div "Benefits" at bounding box center [22, 86] width 44 height 25
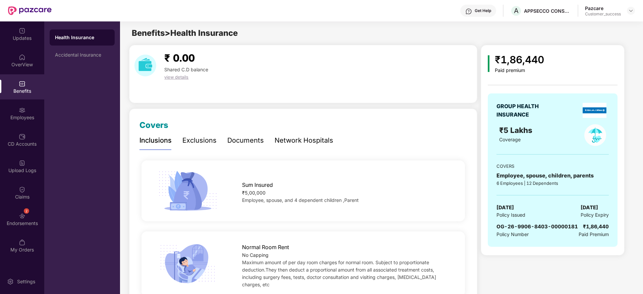
click at [614, 225] on div "GROUP HEALTH INSURANCE ₹5 Lakhs Coverage COVERS Employee, spouse, children, par…" at bounding box center [553, 171] width 130 height 154
click at [34, 113] on div "Employees" at bounding box center [22, 113] width 44 height 25
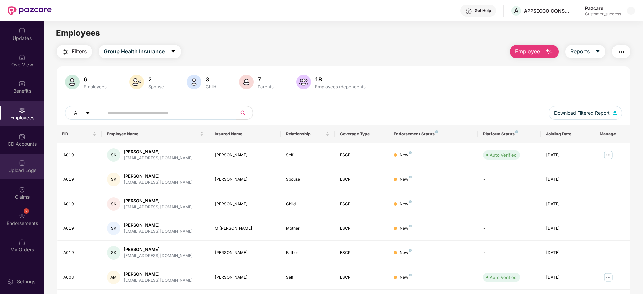
click at [26, 161] on div "Upload Logs" at bounding box center [22, 166] width 44 height 25
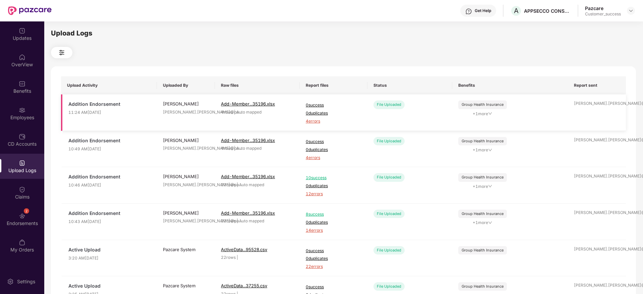
click at [318, 121] on span "4 errors" at bounding box center [334, 121] width 56 height 6
click at [14, 109] on div "Employees" at bounding box center [22, 113] width 44 height 25
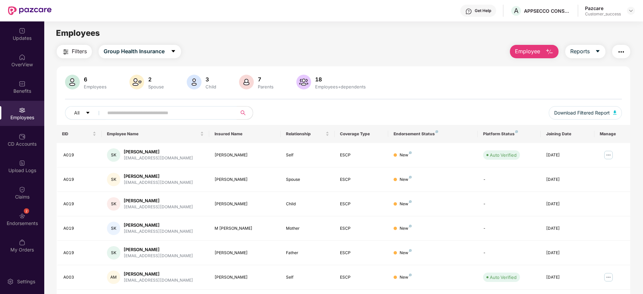
click at [161, 108] on input "text" at bounding box center [167, 113] width 120 height 10
paste input "***"
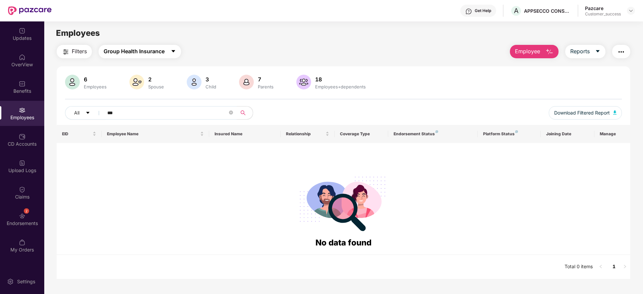
click at [139, 55] on span "Group Health Insurance" at bounding box center [134, 51] width 61 height 8
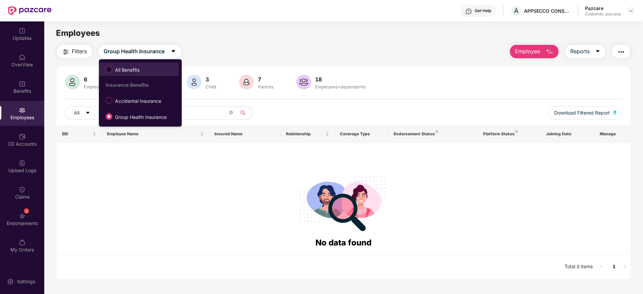
click at [140, 72] on span "All Benefits" at bounding box center [127, 69] width 30 height 7
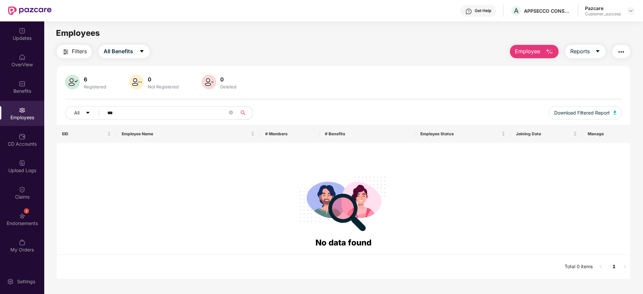
click at [144, 113] on input "***" at bounding box center [167, 113] width 120 height 10
type input "*"
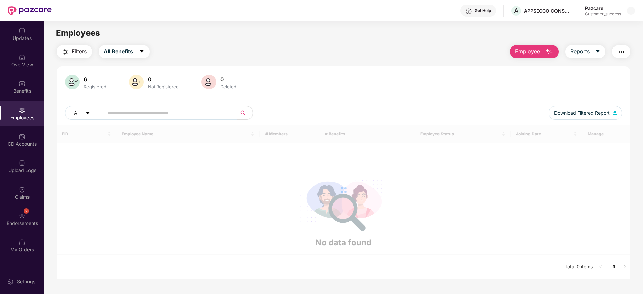
paste input "***"
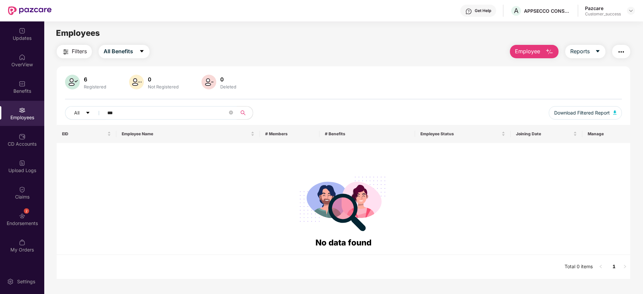
paste input "**********"
type input "**********"
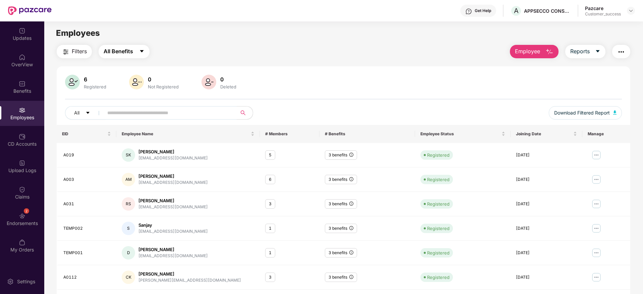
click at [124, 53] on span "All Benefits" at bounding box center [119, 51] width 30 height 8
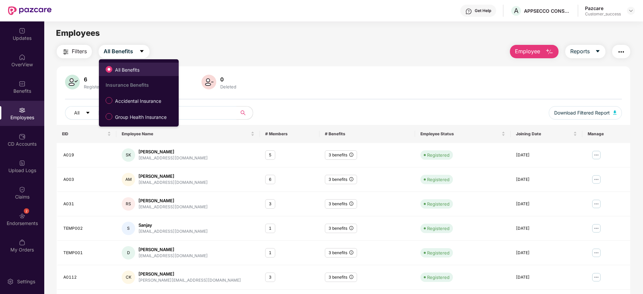
click at [128, 69] on span "All Benefits" at bounding box center [127, 69] width 30 height 7
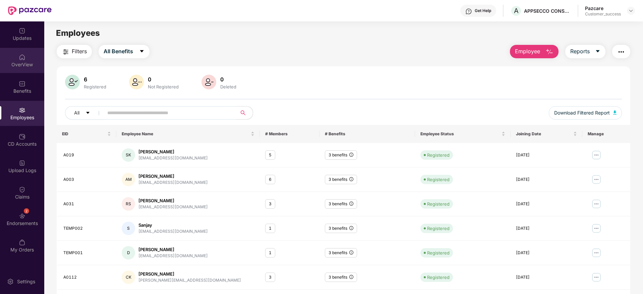
click at [11, 66] on div "OverView" at bounding box center [22, 64] width 44 height 7
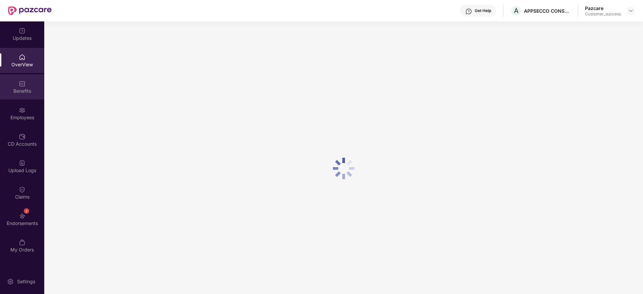
click at [29, 95] on div "Benefits" at bounding box center [22, 86] width 44 height 25
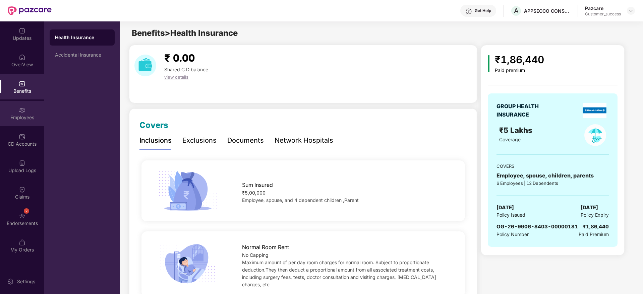
click at [39, 117] on div "Employees" at bounding box center [22, 117] width 44 height 7
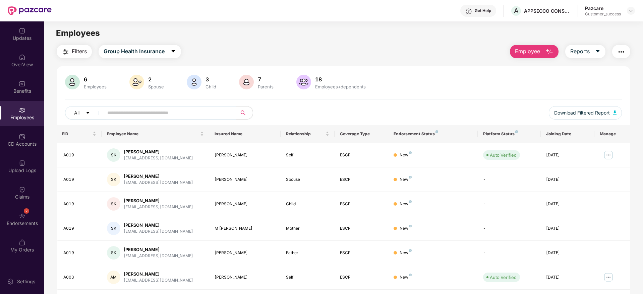
click at [539, 51] on span "Employee" at bounding box center [527, 51] width 25 height 8
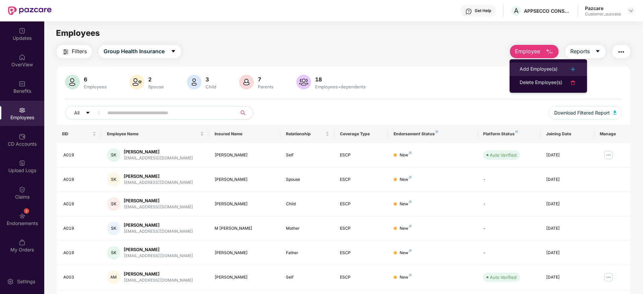
click at [532, 64] on li "Add Employee(s)" at bounding box center [548, 69] width 77 height 13
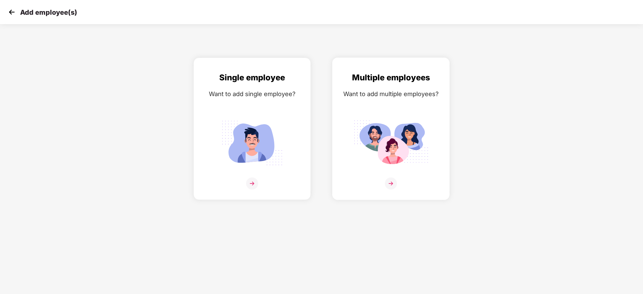
click at [387, 130] on img at bounding box center [390, 143] width 75 height 52
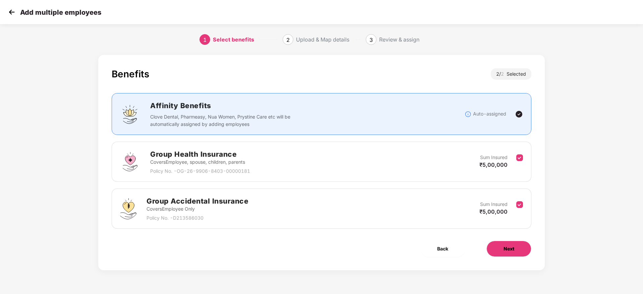
click at [509, 249] on span "Next" at bounding box center [509, 248] width 11 height 7
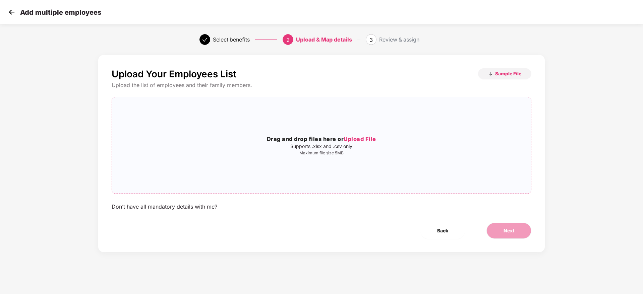
click at [325, 149] on p "Supports .xlsx and .csv only" at bounding box center [321, 146] width 419 height 5
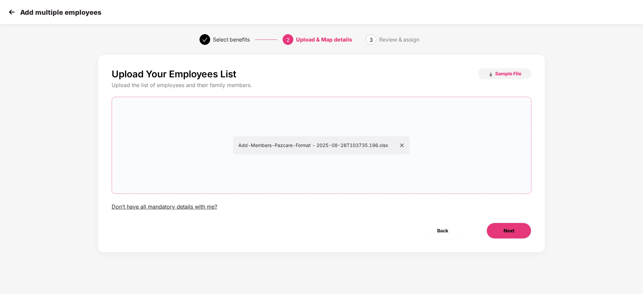
click at [508, 226] on button "Next" at bounding box center [509, 231] width 45 height 16
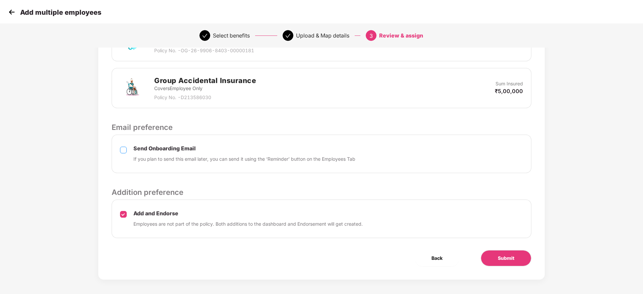
scroll to position [191, 0]
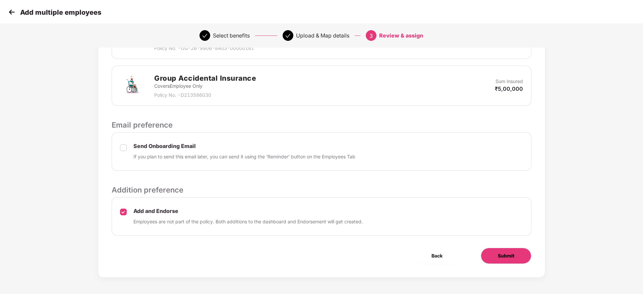
click at [511, 258] on span "Submit" at bounding box center [506, 256] width 16 height 7
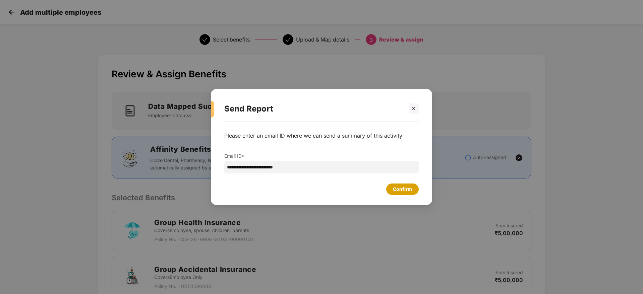
click at [415, 187] on div "Confirm" at bounding box center [402, 189] width 33 height 11
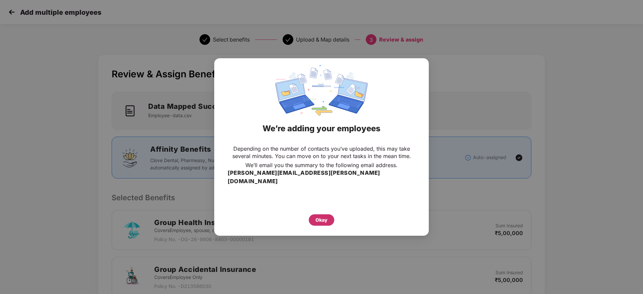
click at [325, 217] on div "Okay" at bounding box center [322, 220] width 12 height 7
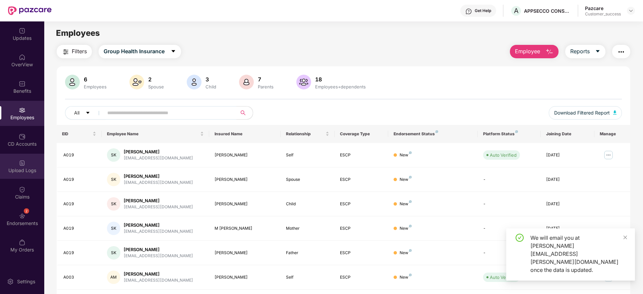
click at [23, 167] on div "Upload Logs" at bounding box center [22, 170] width 44 height 7
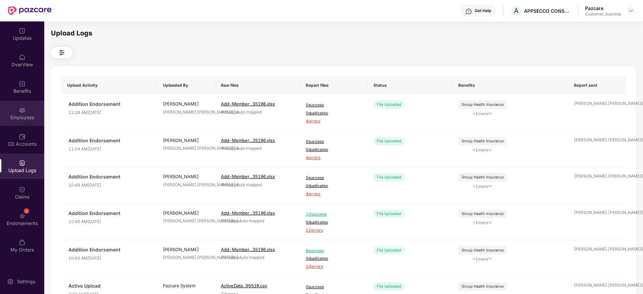
click at [26, 110] on div "Employees" at bounding box center [22, 113] width 44 height 25
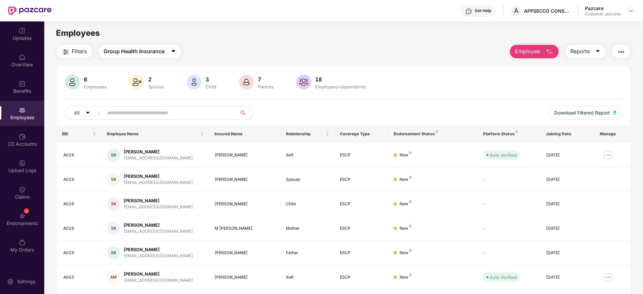
click at [535, 52] on span "Employee" at bounding box center [527, 51] width 25 height 8
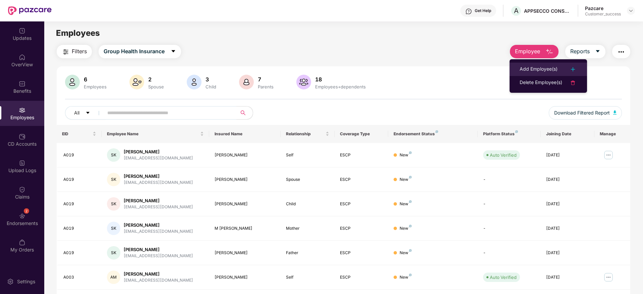
click at [532, 66] on div "Add Employee(s)" at bounding box center [539, 69] width 38 height 8
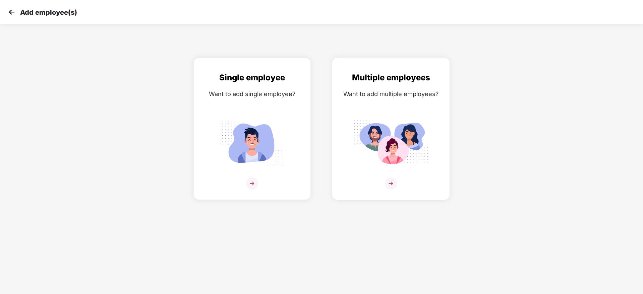
click at [408, 106] on div "Multiple employees Want to add multiple employees?" at bounding box center [390, 134] width 103 height 127
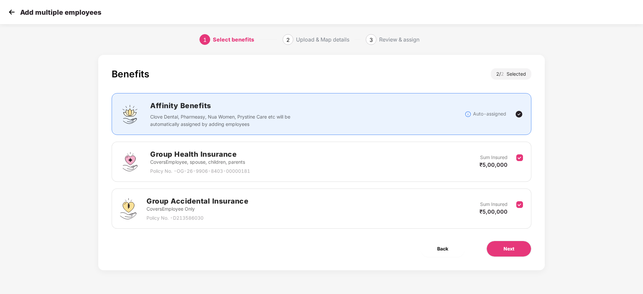
click at [517, 240] on div "Benefits 2 / 2 Selected Affinity Benefits Clove Dental, Pharmeasy, Nua Women, P…" at bounding box center [321, 163] width 447 height 216
click at [520, 248] on button "Next" at bounding box center [509, 249] width 45 height 16
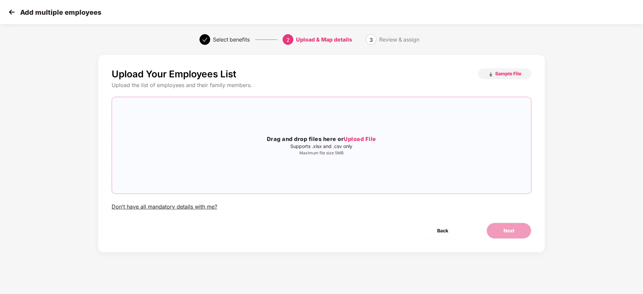
click at [305, 167] on div "Drag and drop files here or Upload File Supports .xlsx and .csv only Maximum fi…" at bounding box center [321, 146] width 419 height 86
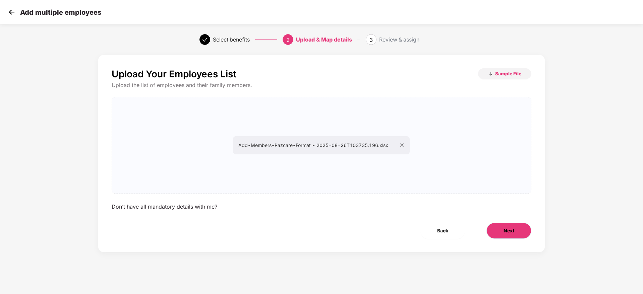
click at [506, 230] on span "Next" at bounding box center [509, 230] width 11 height 7
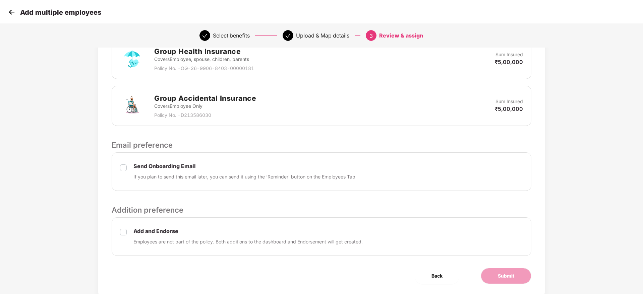
scroll to position [191, 0]
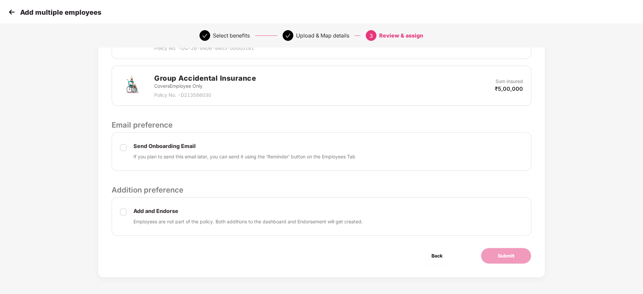
click at [129, 150] on div "Send Onboarding Email If you plan to send this email later, you can send it usi…" at bounding box center [322, 151] width 420 height 39
click at [494, 263] on button "Submit" at bounding box center [506, 256] width 51 height 16
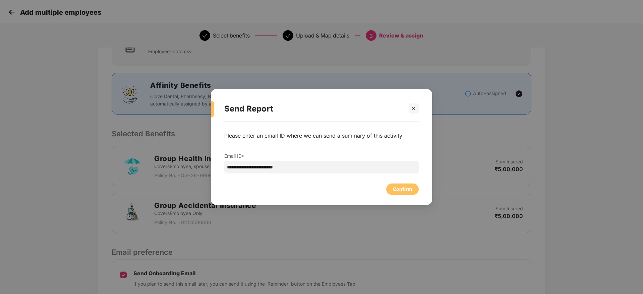
scroll to position [101, 0]
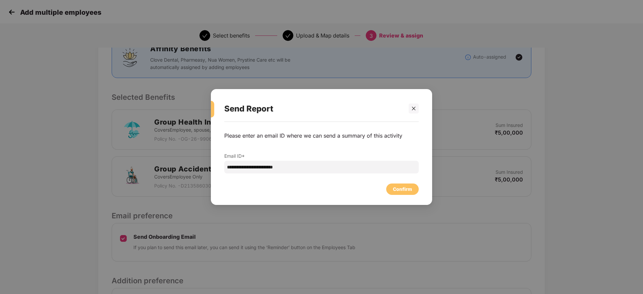
click at [411, 186] on div "Confirm" at bounding box center [402, 189] width 19 height 7
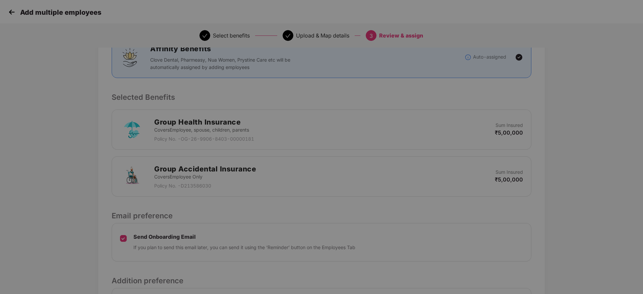
scroll to position [0, 0]
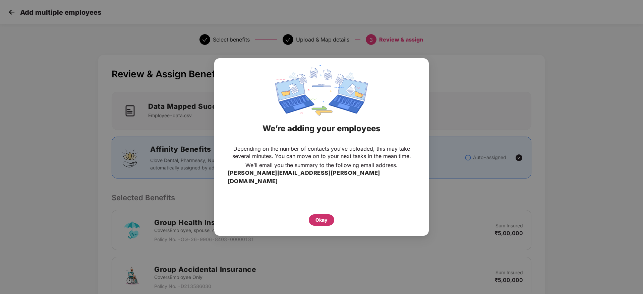
click at [331, 217] on div "Okay" at bounding box center [321, 220] width 25 height 11
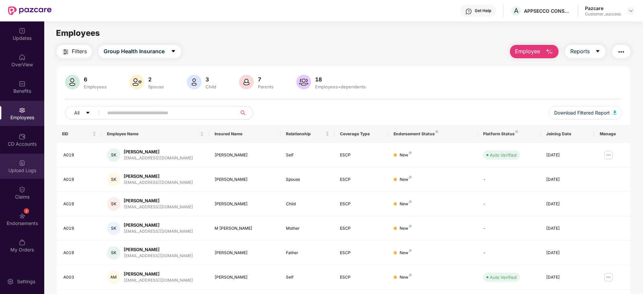
click at [23, 158] on div "Upload Logs" at bounding box center [22, 166] width 44 height 25
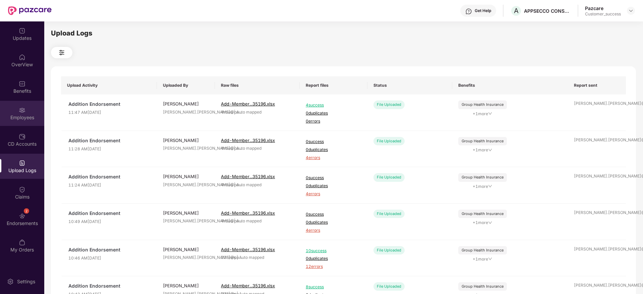
click at [17, 114] on div "Employees" at bounding box center [22, 117] width 44 height 7
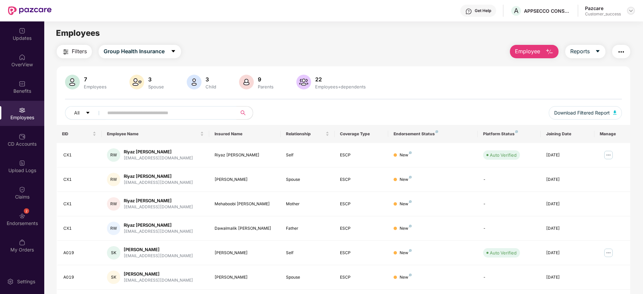
click at [631, 14] on div at bounding box center [631, 11] width 8 height 8
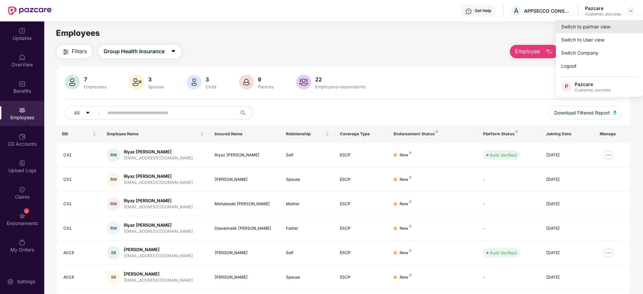
click at [625, 24] on div "Switch to partner view" at bounding box center [599, 26] width 87 height 13
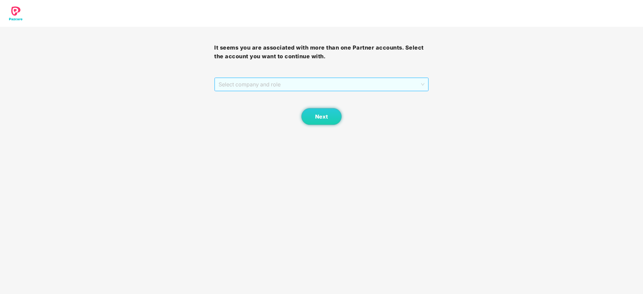
click at [335, 89] on span "Select company and role" at bounding box center [322, 84] width 206 height 13
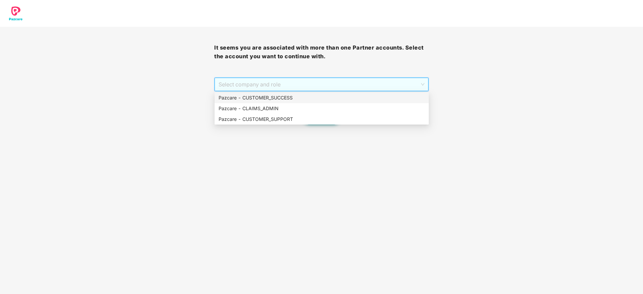
click at [332, 100] on div "Pazcare - CUSTOMER_SUCCESS" at bounding box center [322, 97] width 206 height 7
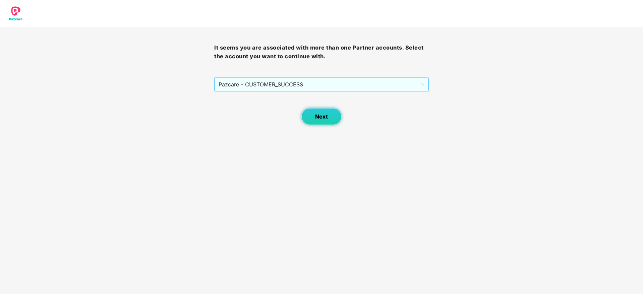
click at [336, 115] on button "Next" at bounding box center [321, 116] width 40 height 17
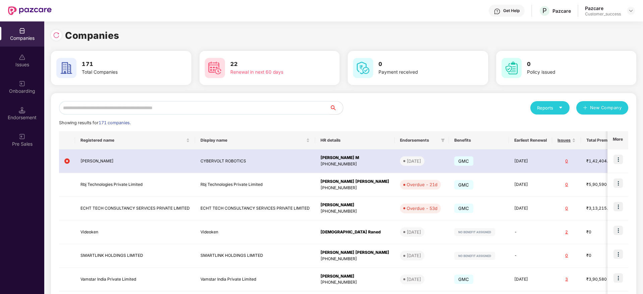
click at [246, 109] on input "text" at bounding box center [194, 107] width 271 height 13
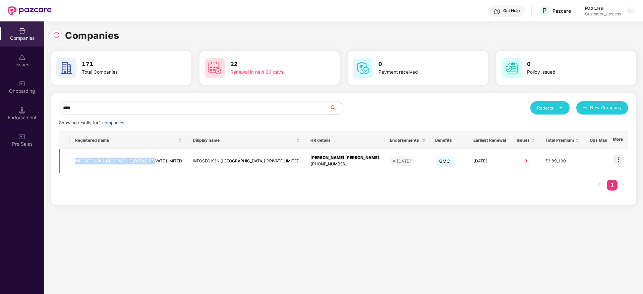
copy td "INFOSEC K2K ([GEOGRAPHIC_DATA]) PRIVATE LIMITED"
click at [297, 112] on input "****" at bounding box center [194, 107] width 271 height 13
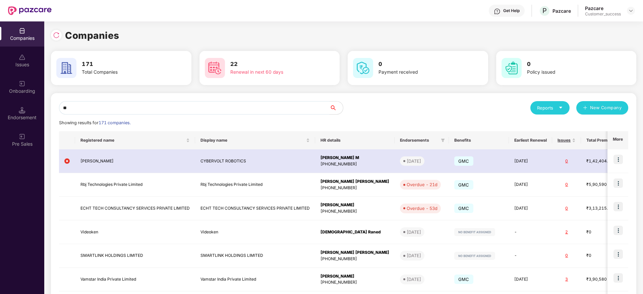
type input "*"
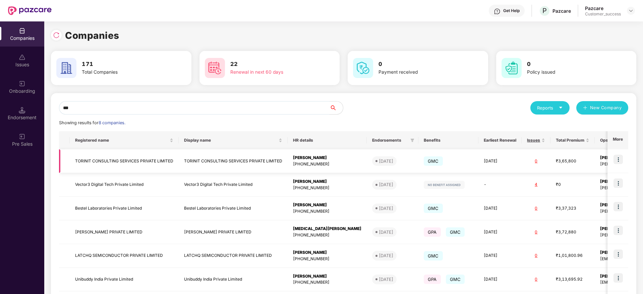
type input "***"
click at [621, 157] on img at bounding box center [618, 159] width 9 height 9
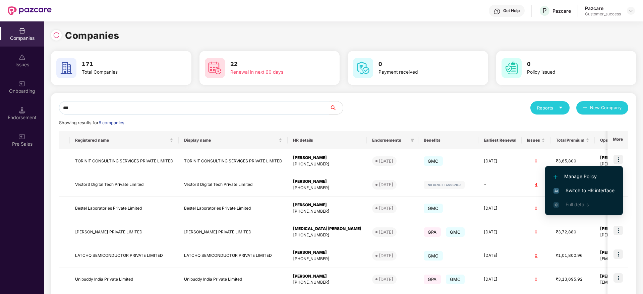
click at [595, 189] on span "Switch to HR interface" at bounding box center [584, 190] width 61 height 7
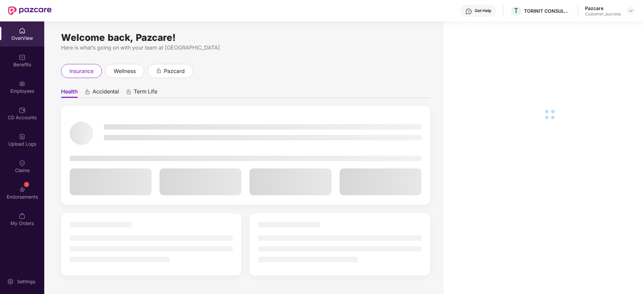
click at [24, 91] on div "Employees" at bounding box center [22, 91] width 44 height 7
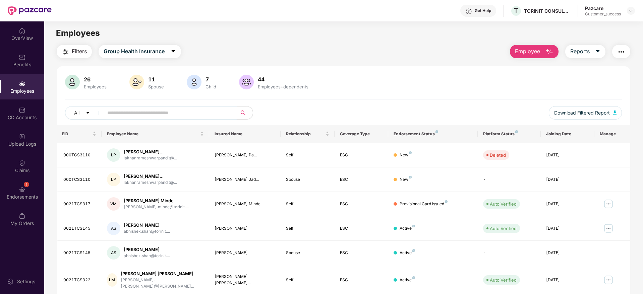
click at [164, 113] on input "text" at bounding box center [167, 113] width 120 height 10
click at [608, 230] on img at bounding box center [608, 228] width 11 height 11
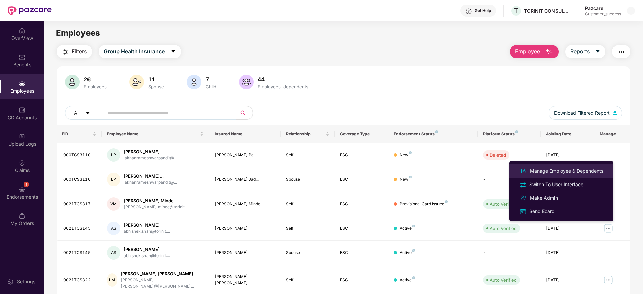
click at [566, 168] on div "Manage Employee & Dependents" at bounding box center [567, 171] width 76 height 7
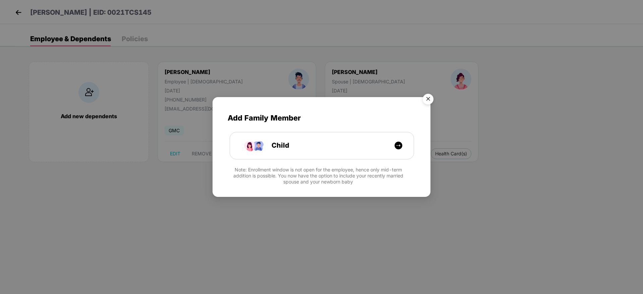
click at [426, 99] on img "Close" at bounding box center [428, 100] width 19 height 19
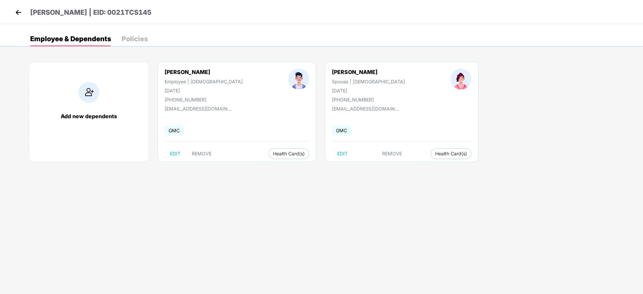
click at [191, 70] on div "[PERSON_NAME]" at bounding box center [204, 72] width 78 height 7
copy div "[PERSON_NAME]"
click at [23, 14] on img at bounding box center [18, 12] width 10 height 10
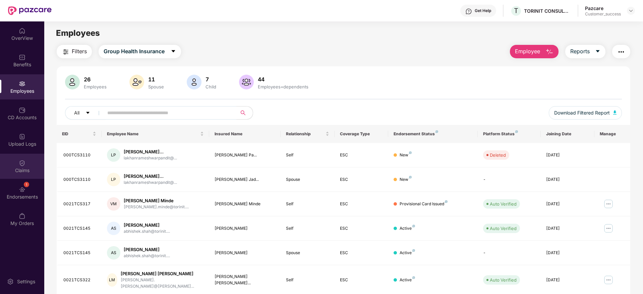
click at [33, 178] on div "Claims" at bounding box center [22, 166] width 44 height 25
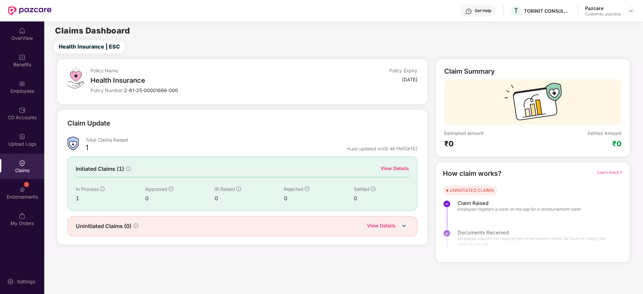
click at [396, 168] on div "View Details" at bounding box center [395, 168] width 29 height 7
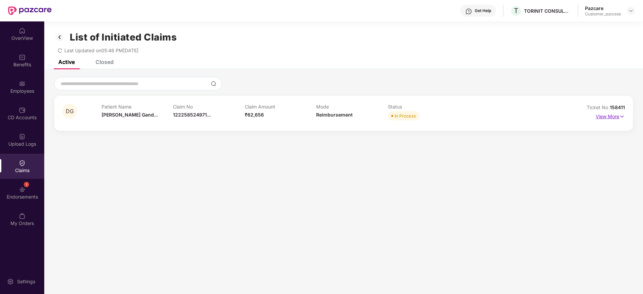
click at [604, 119] on p "View More" at bounding box center [610, 115] width 29 height 9
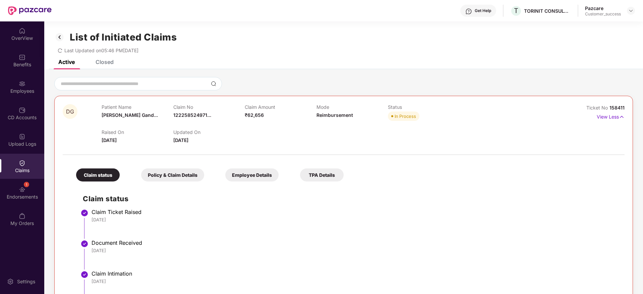
click at [54, 35] on div "List of Initiated Claims Last Updated on 05:46 PM[DATE]" at bounding box center [343, 40] width 599 height 39
click at [59, 37] on img at bounding box center [59, 37] width 11 height 11
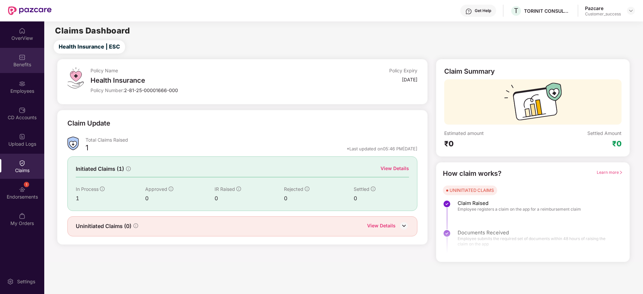
click at [22, 60] on img at bounding box center [22, 57] width 7 height 7
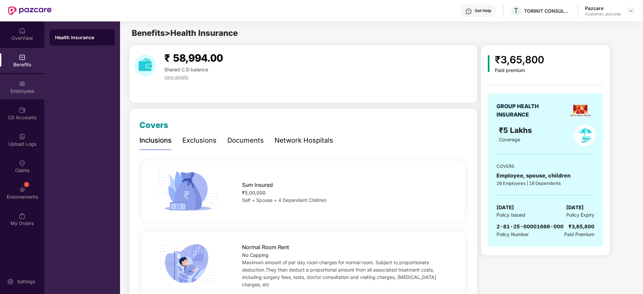
click at [28, 86] on div "Employees" at bounding box center [22, 86] width 44 height 25
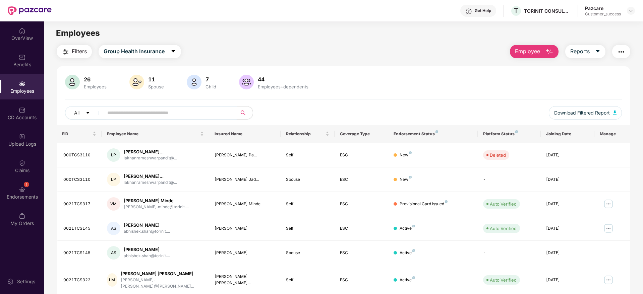
click at [174, 116] on input "text" at bounding box center [167, 113] width 120 height 10
paste input "**********"
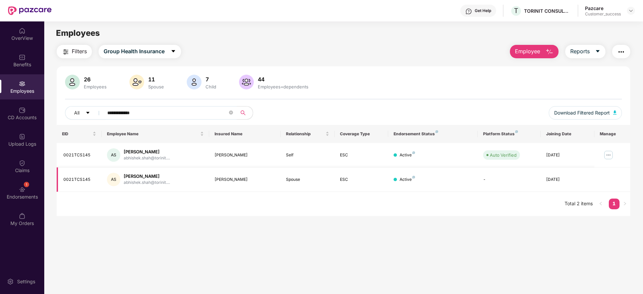
type input "**********"
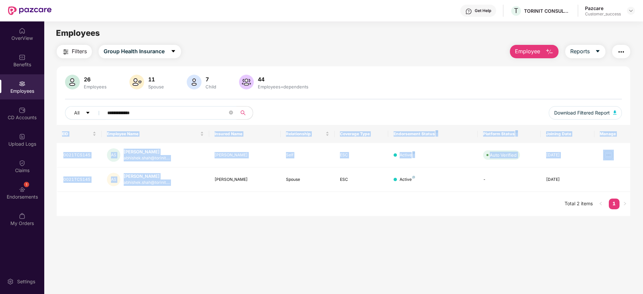
drag, startPoint x: 211, startPoint y: 180, endPoint x: 478, endPoint y: 199, distance: 267.9
click at [478, 199] on div "EID Employee Name Insured Name Relationship Coverage Type Endorsement Status Pl…" at bounding box center [344, 170] width 574 height 91
click at [479, 204] on div "EID Employee Name Insured Name Relationship Coverage Type Endorsement Status Pl…" at bounding box center [344, 170] width 574 height 91
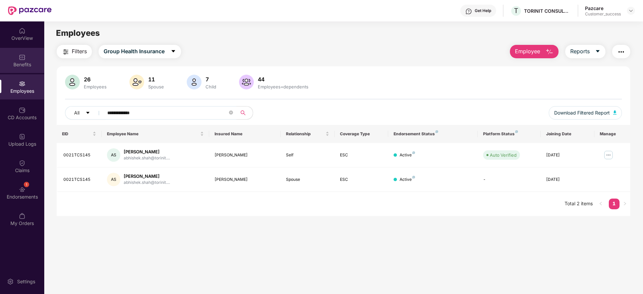
click at [24, 63] on div "Benefits" at bounding box center [22, 64] width 44 height 7
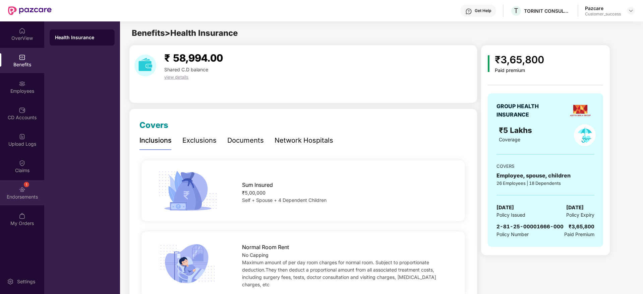
click at [15, 190] on div "1 Endorsements" at bounding box center [22, 192] width 44 height 25
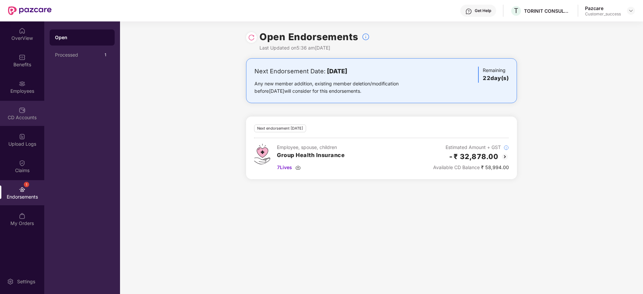
click at [13, 109] on div "CD Accounts" at bounding box center [22, 113] width 44 height 25
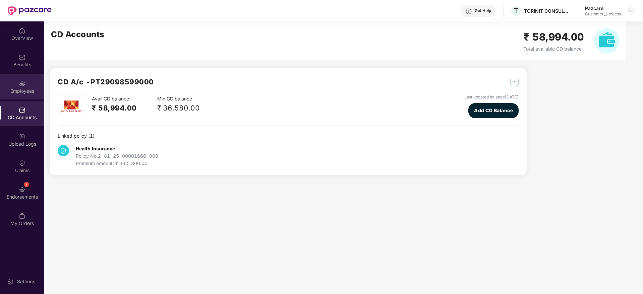
click at [17, 93] on div "Employees" at bounding box center [22, 91] width 44 height 7
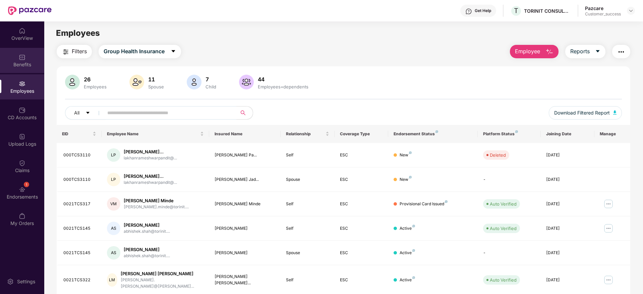
click at [33, 63] on div "Benefits" at bounding box center [22, 64] width 44 height 7
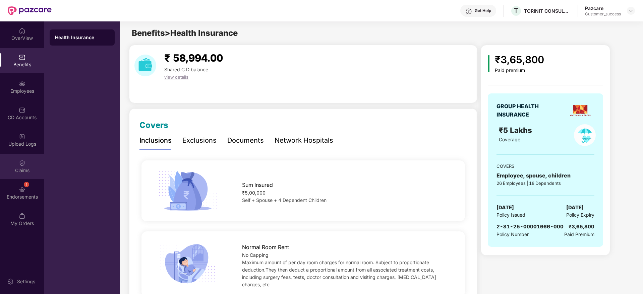
click at [23, 165] on img at bounding box center [22, 163] width 7 height 7
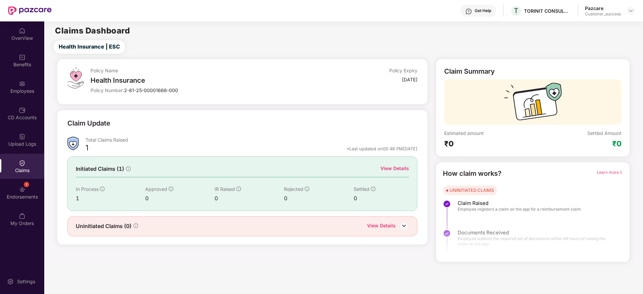
click at [394, 167] on div "View Details" at bounding box center [395, 168] width 29 height 7
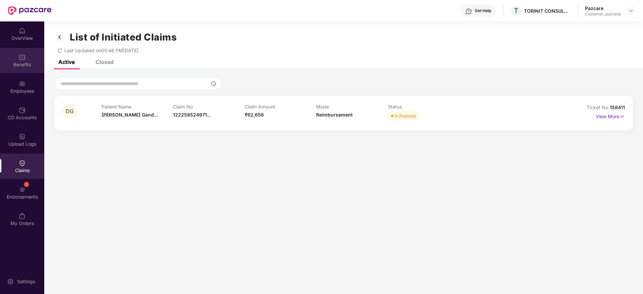
click at [16, 65] on div "Benefits" at bounding box center [22, 64] width 44 height 7
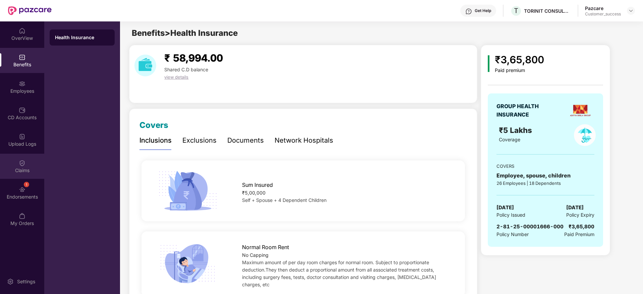
click at [18, 173] on div "Claims" at bounding box center [22, 170] width 44 height 7
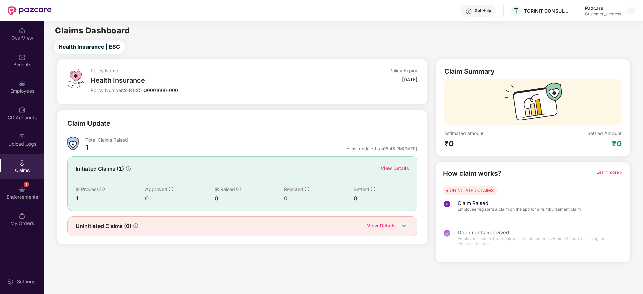
click at [395, 168] on div "View Details" at bounding box center [395, 168] width 29 height 7
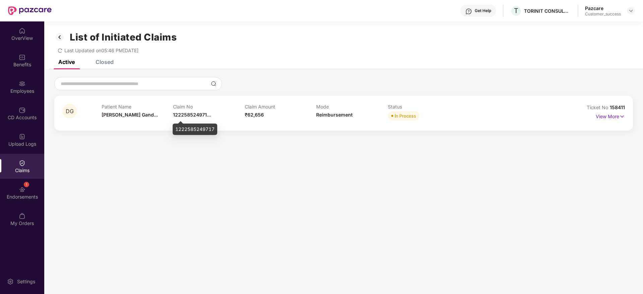
click at [187, 128] on div "1222585249717" at bounding box center [195, 129] width 45 height 11
copy div "1222585249717"
click at [630, 11] on img at bounding box center [630, 10] width 5 height 5
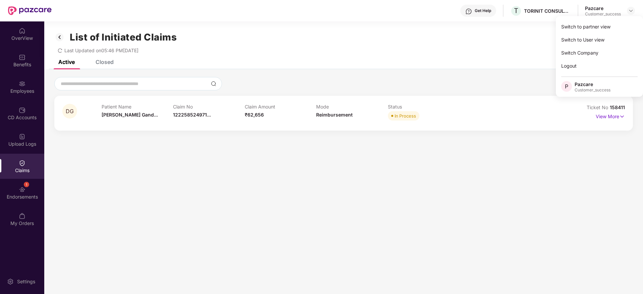
click at [618, 27] on div "Switch to partner view" at bounding box center [599, 26] width 87 height 13
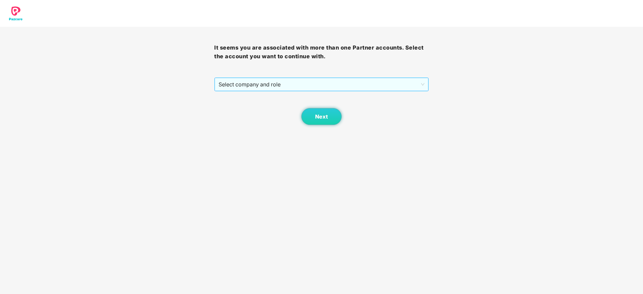
click at [232, 86] on span "Select company and role" at bounding box center [322, 84] width 206 height 13
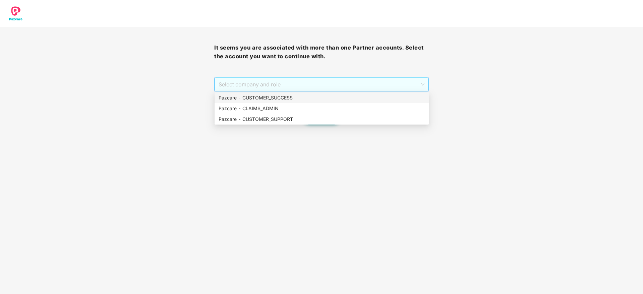
click at [231, 95] on div "Pazcare - CUSTOMER_SUCCESS" at bounding box center [322, 97] width 206 height 7
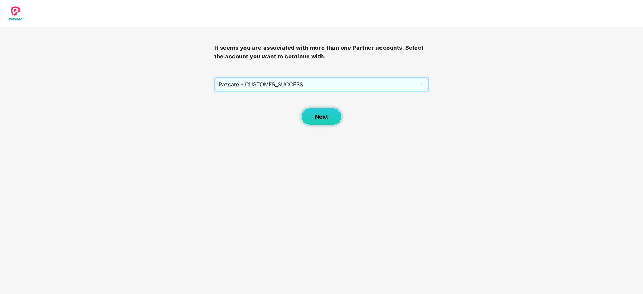
click at [322, 119] on span "Next" at bounding box center [321, 117] width 13 height 6
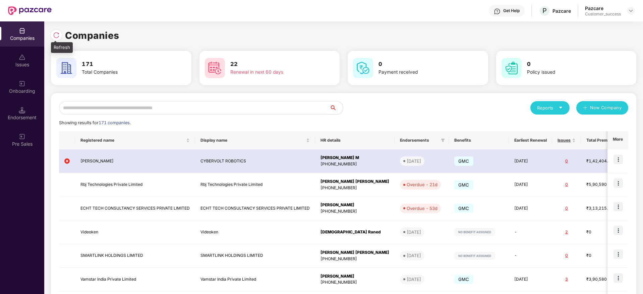
click at [57, 34] on img at bounding box center [56, 35] width 7 height 7
click at [193, 102] on input "text" at bounding box center [194, 107] width 271 height 13
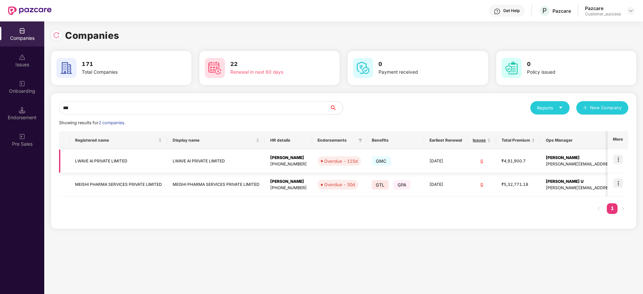
type input "***"
click at [619, 159] on img at bounding box center [618, 159] width 9 height 9
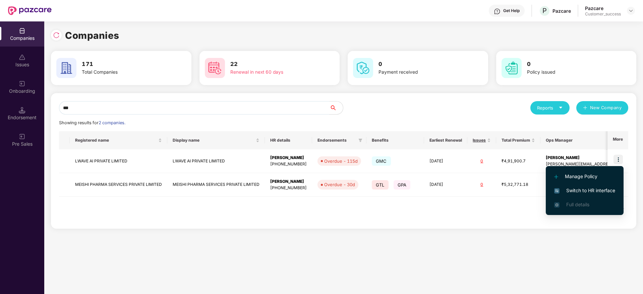
click at [601, 189] on span "Switch to HR interface" at bounding box center [584, 190] width 61 height 7
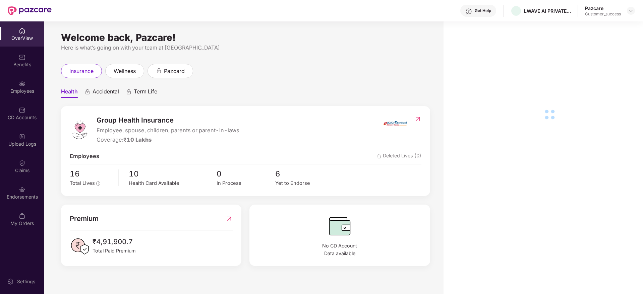
click at [15, 108] on div "CD Accounts" at bounding box center [22, 113] width 44 height 25
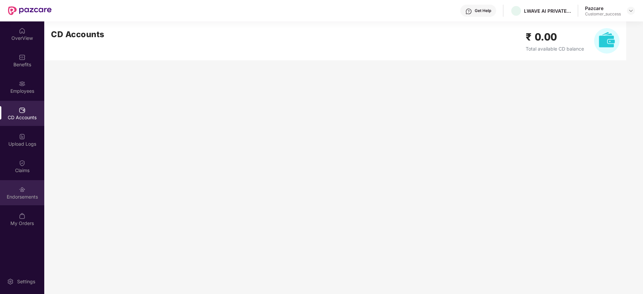
click at [13, 192] on div "Endorsements" at bounding box center [22, 192] width 44 height 25
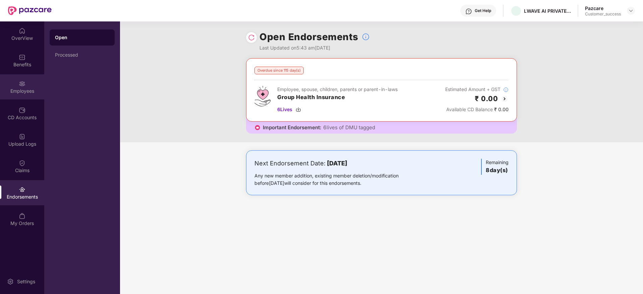
click at [8, 80] on div "Employees" at bounding box center [22, 86] width 44 height 25
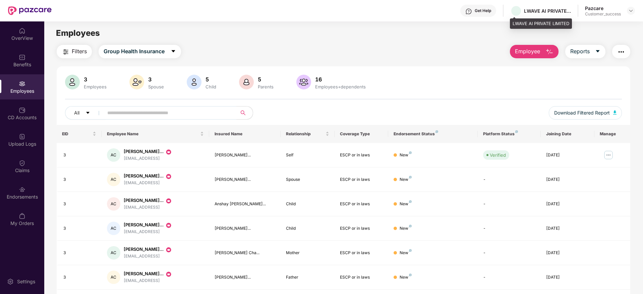
click at [538, 10] on div "LWAVE AI PRIVATE LIMITED" at bounding box center [547, 11] width 47 height 6
copy div "LWAVE AI PRIVATE LIMITED"
click at [192, 111] on input "text" at bounding box center [167, 113] width 120 height 10
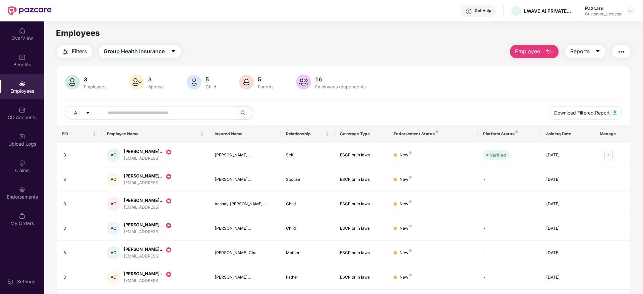
click at [535, 50] on span "Employee" at bounding box center [527, 51] width 25 height 8
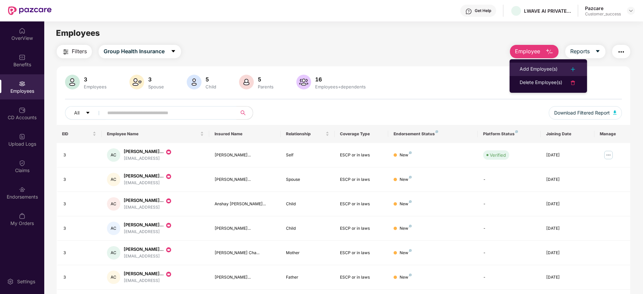
click at [524, 71] on div "Add Employee(s)" at bounding box center [539, 69] width 38 height 8
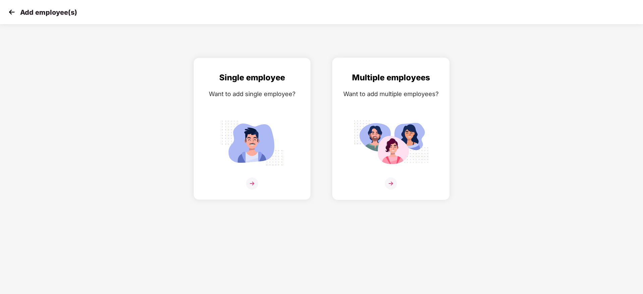
click at [391, 152] on img at bounding box center [390, 143] width 75 height 52
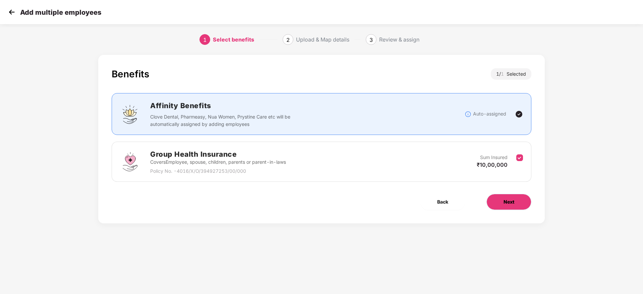
click at [517, 206] on button "Next" at bounding box center [509, 202] width 45 height 16
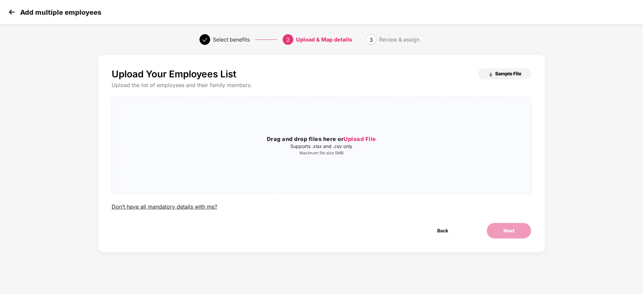
click at [506, 73] on span "Sample File" at bounding box center [508, 73] width 26 height 6
click at [6, 11] on div "Add multiple employees" at bounding box center [321, 12] width 643 height 24
click at [10, 12] on img at bounding box center [12, 12] width 10 height 10
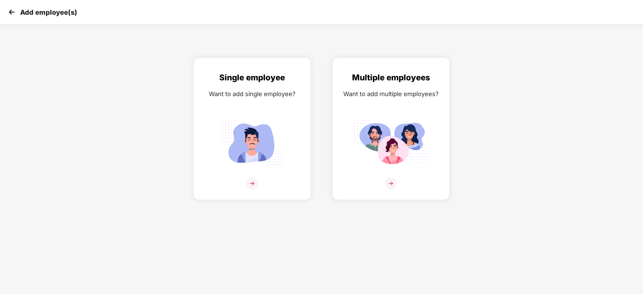
click at [10, 12] on img at bounding box center [12, 12] width 10 height 10
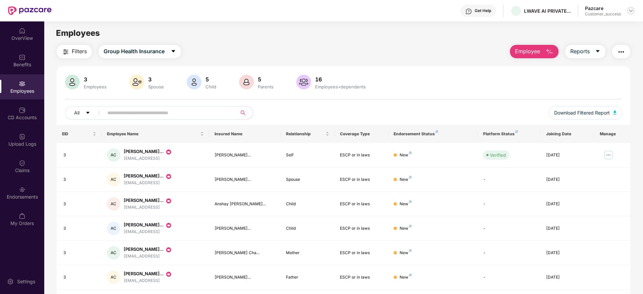
click at [634, 11] on div at bounding box center [631, 11] width 8 height 8
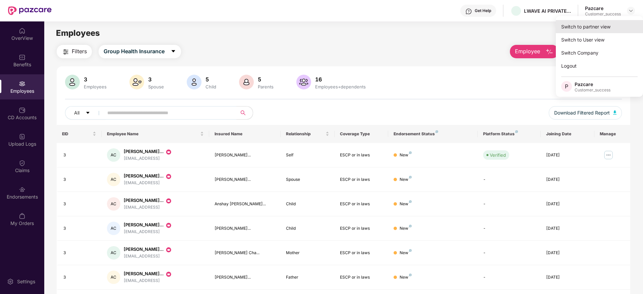
click at [616, 24] on div "Switch to partner view" at bounding box center [599, 26] width 87 height 13
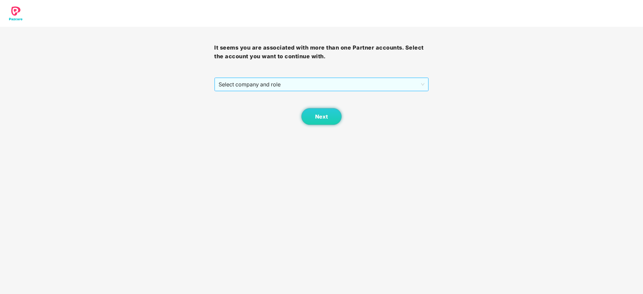
click at [264, 80] on span "Select company and role" at bounding box center [322, 84] width 206 height 13
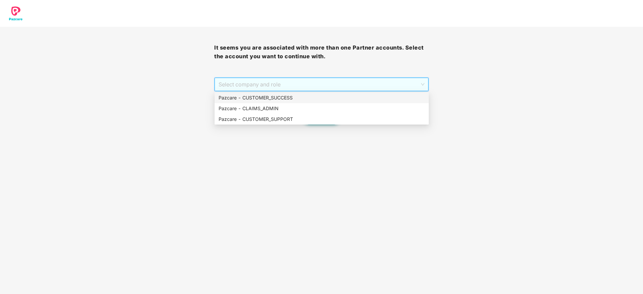
click at [267, 96] on div "Pazcare - CUSTOMER_SUCCESS" at bounding box center [322, 97] width 206 height 7
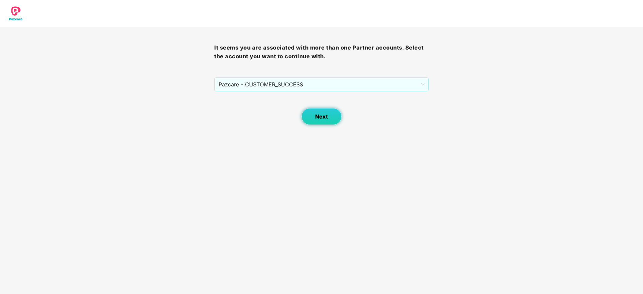
click at [321, 125] on button "Next" at bounding box center [321, 116] width 40 height 17
